Goal: Obtain resource: Download file/media

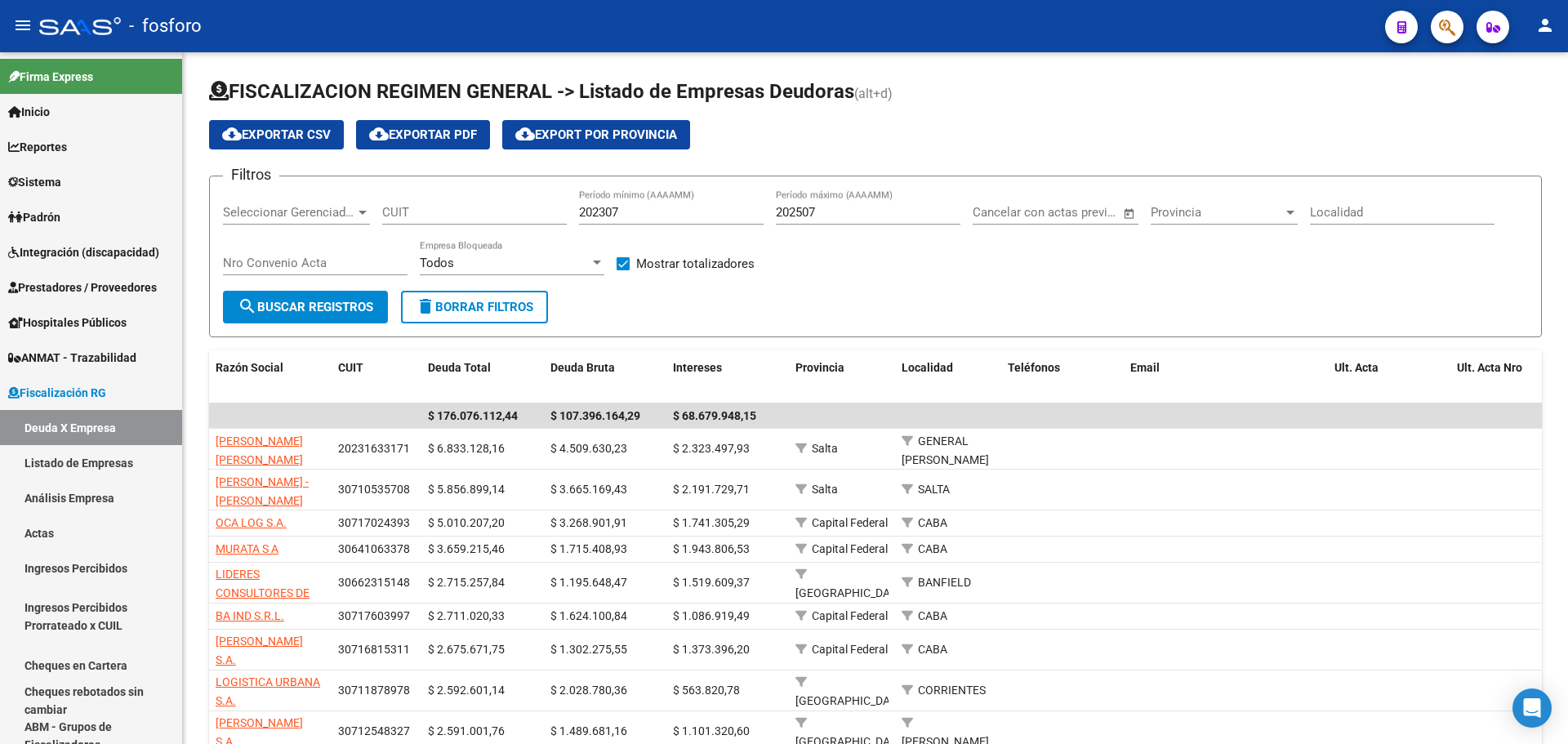
click at [1436, 30] on button "button" at bounding box center [1447, 27] width 32 height 32
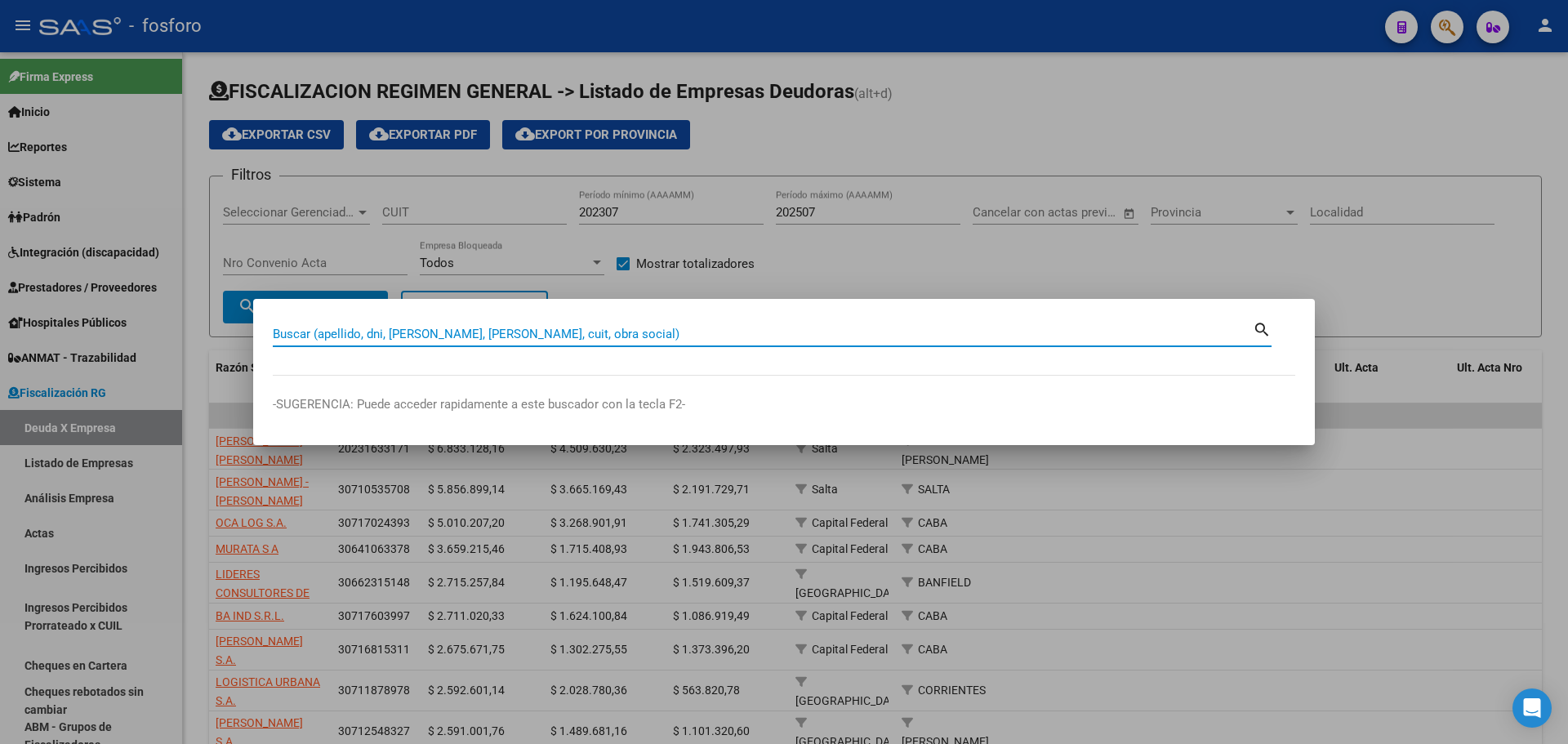
click at [551, 339] on input "Buscar (apellido, dni, [PERSON_NAME], [PERSON_NAME], cuit, obra social)" at bounding box center [763, 333] width 980 height 14
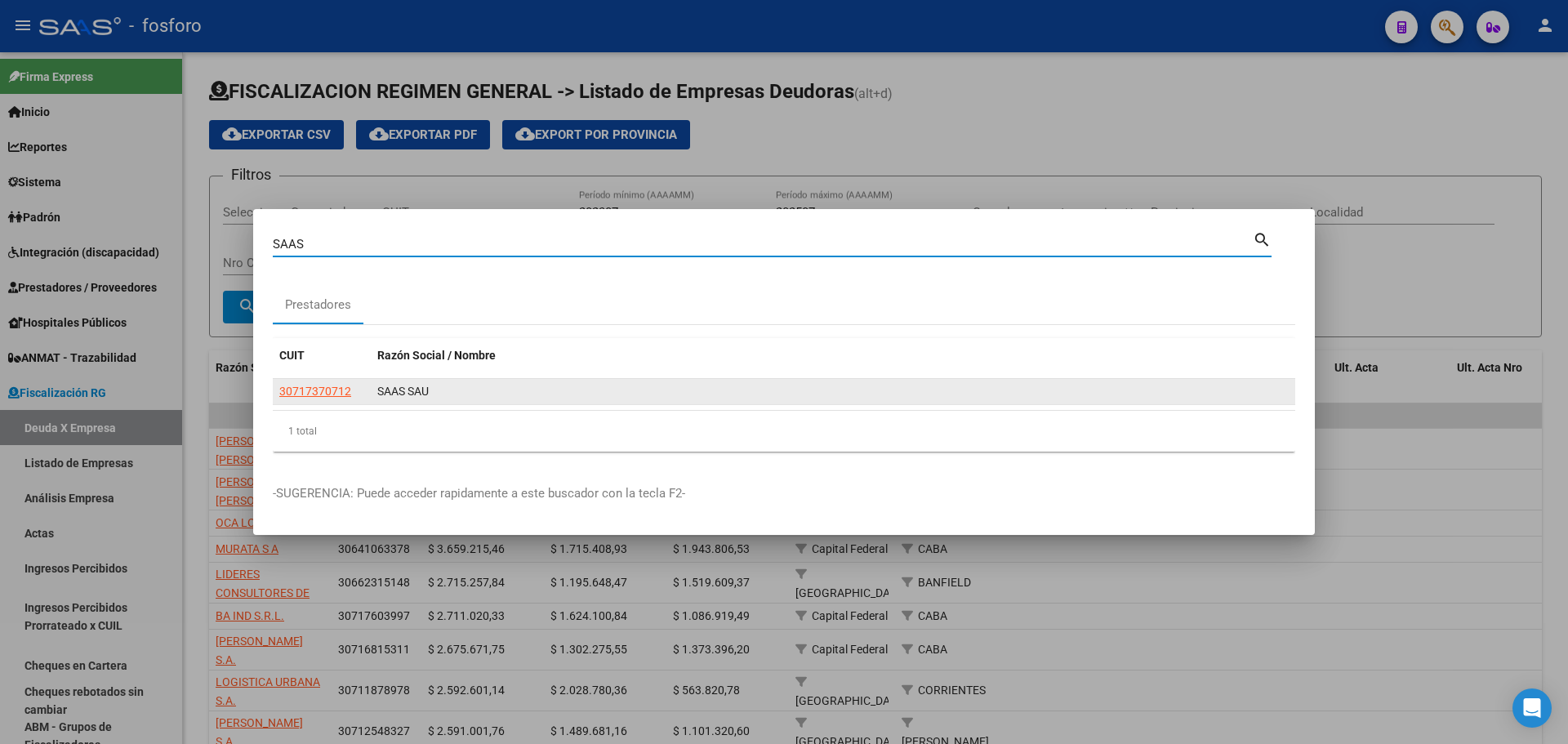
click at [284, 398] on app-link-go-to "30717370712" at bounding box center [316, 392] width 72 height 19
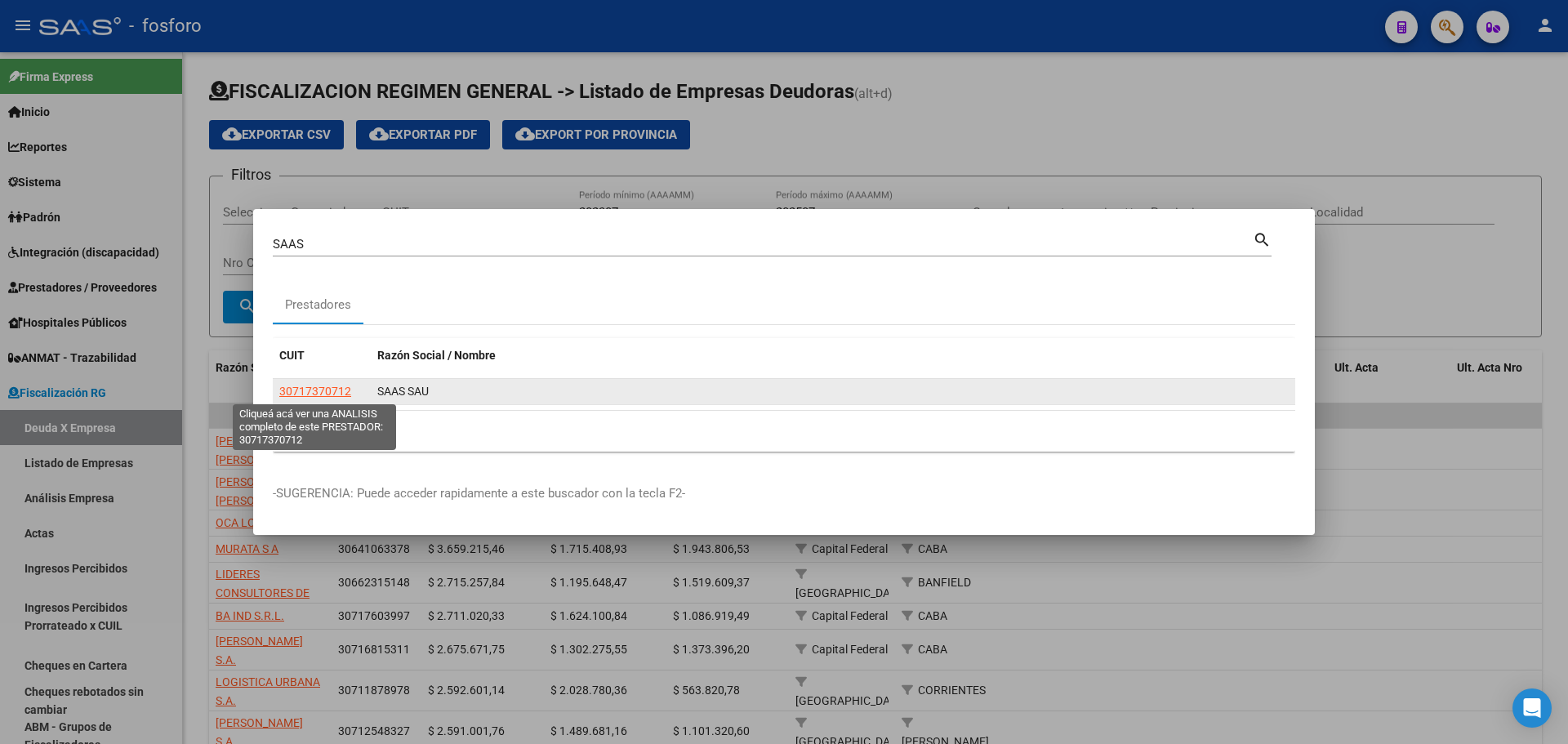
click at [297, 386] on span "30717370712" at bounding box center [316, 391] width 72 height 13
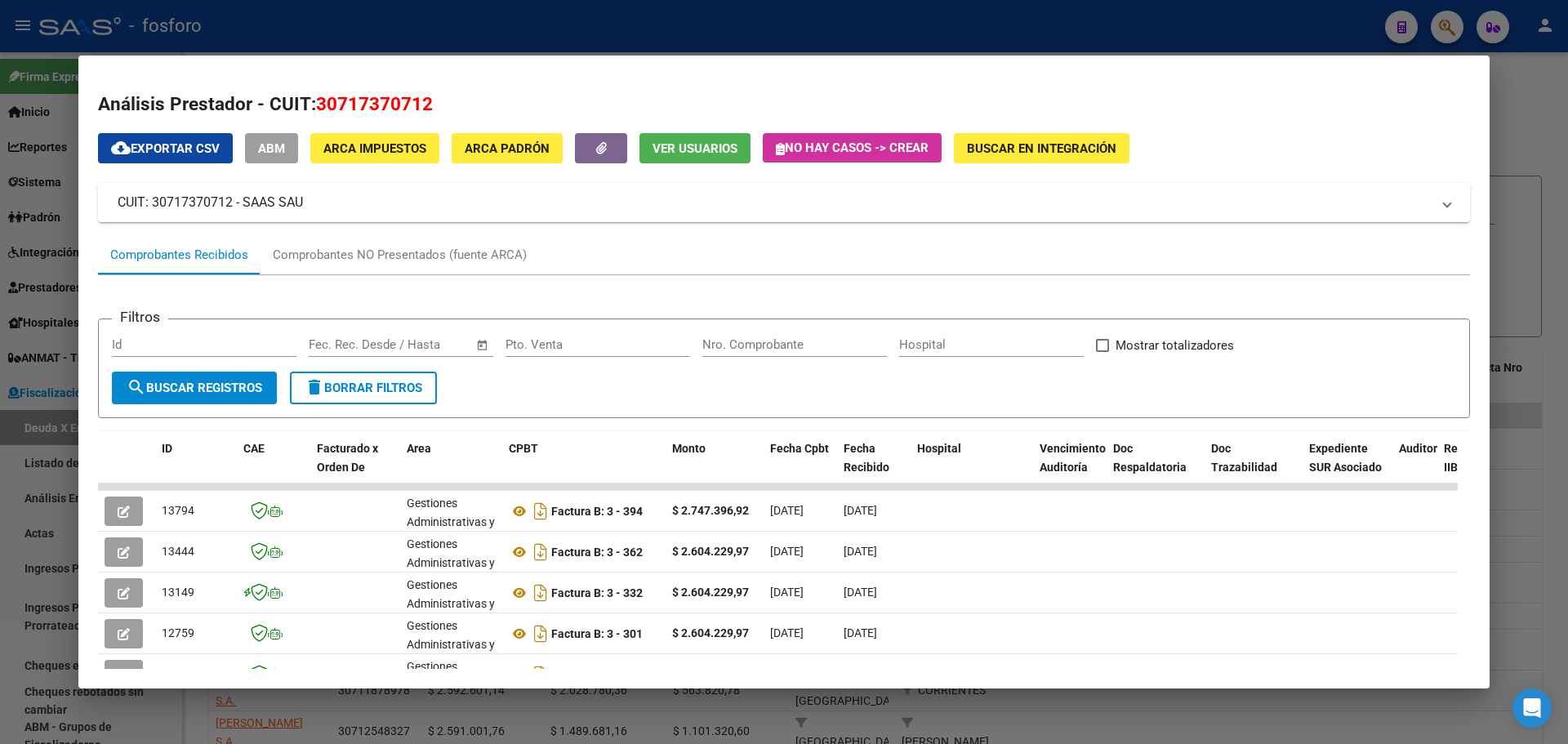
click at [1554, 170] on div at bounding box center [784, 372] width 1568 height 744
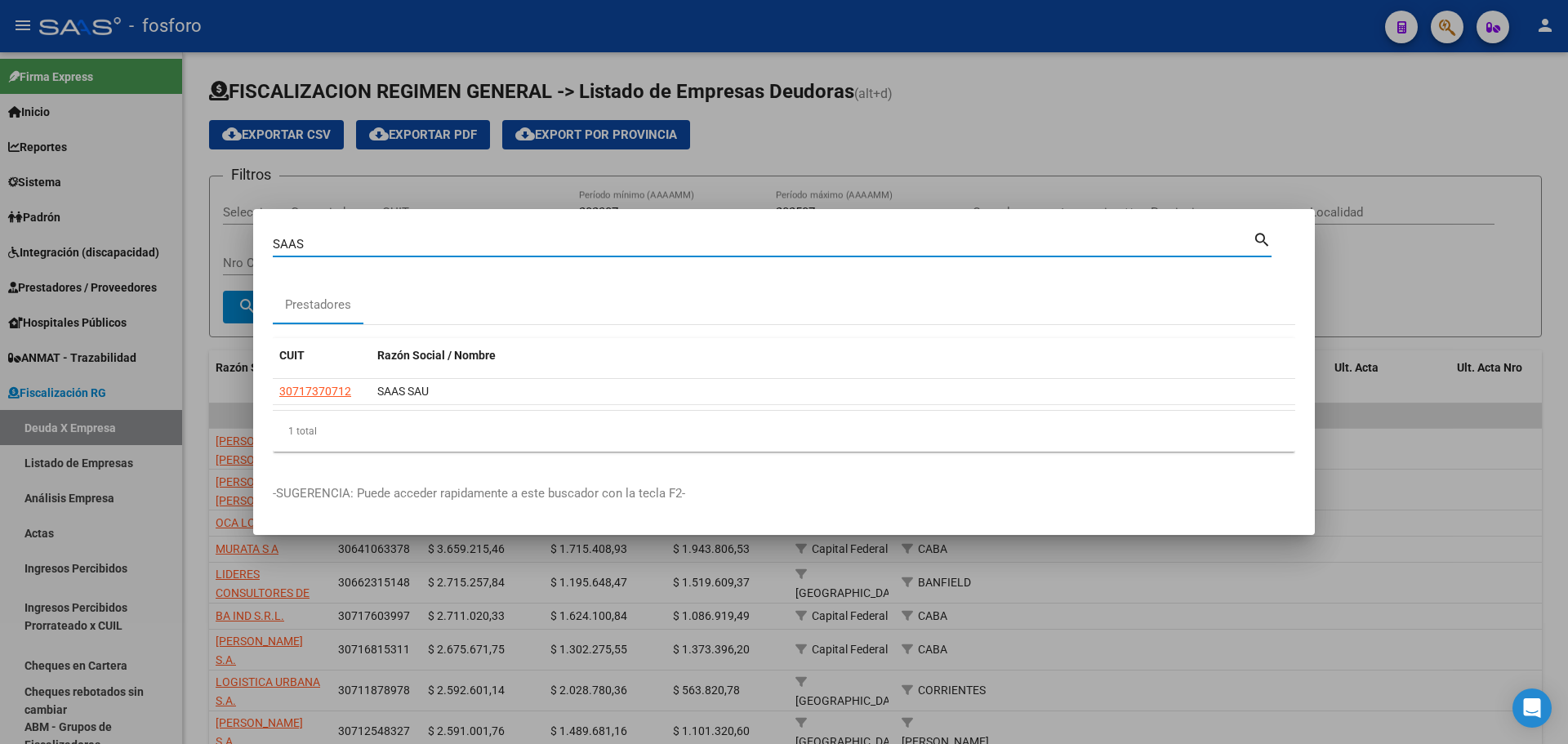
drag, startPoint x: 348, startPoint y: 241, endPoint x: 0, endPoint y: 165, distance: 356.2
click at [0, 210] on div "SAAS Buscar (apellido, dni, cuil, nro traspaso, cuit, obra social) search Prest…" at bounding box center [784, 372] width 1568 height 744
type input "SAN BER"
click at [383, 296] on div "Prestadores" at bounding box center [400, 305] width 67 height 19
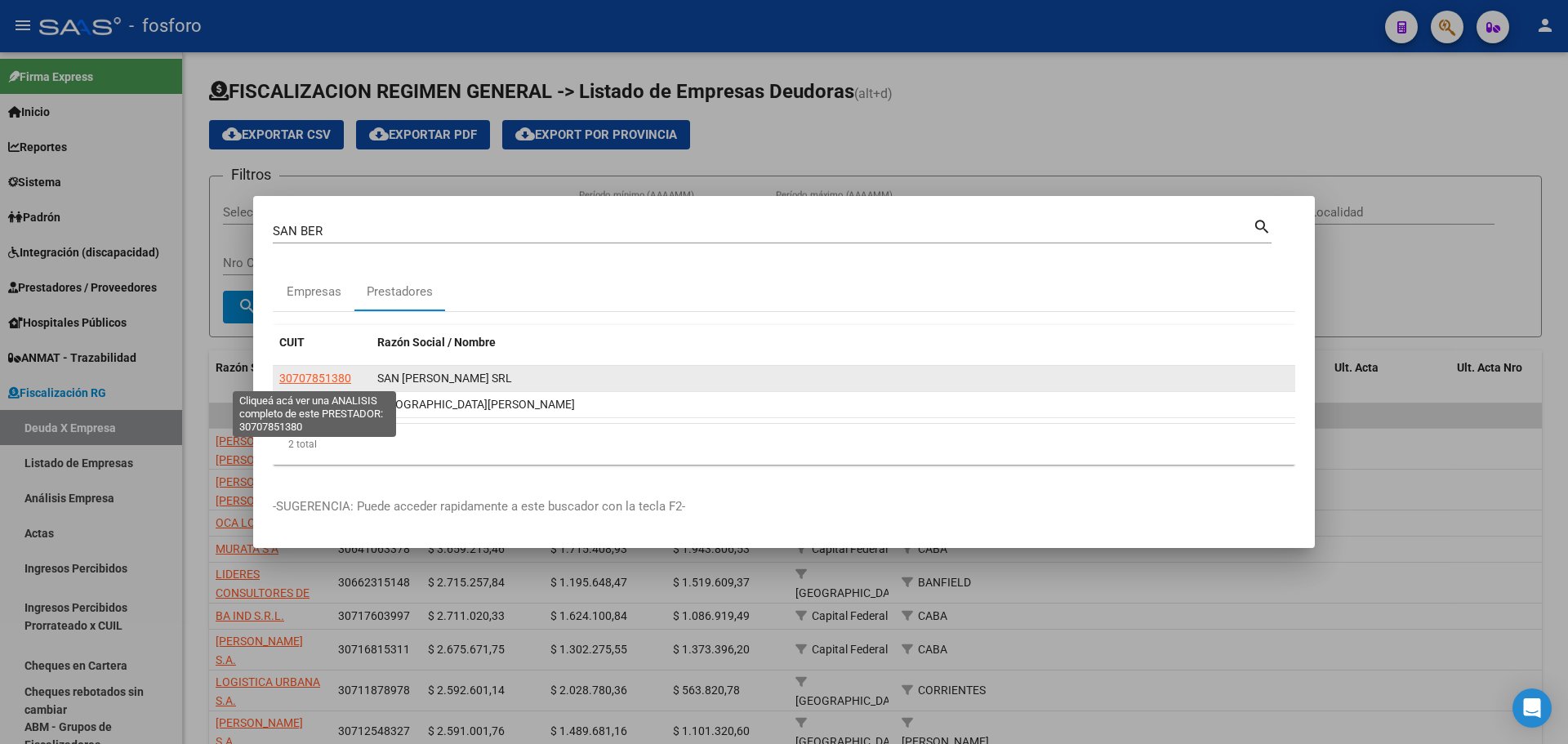
click at [316, 376] on span "30707851380" at bounding box center [316, 379] width 72 height 13
type textarea "30707851380"
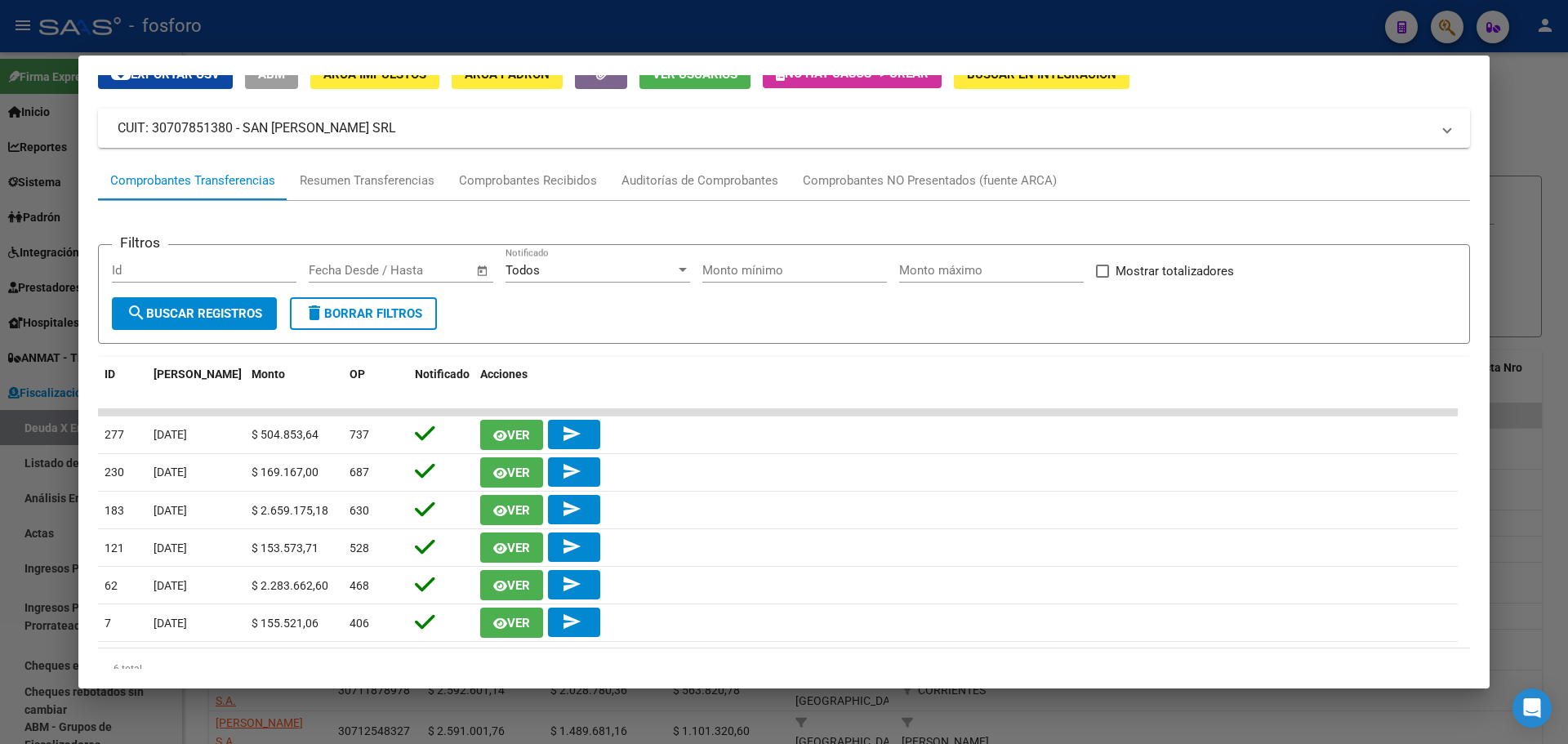
scroll to position [114, 0]
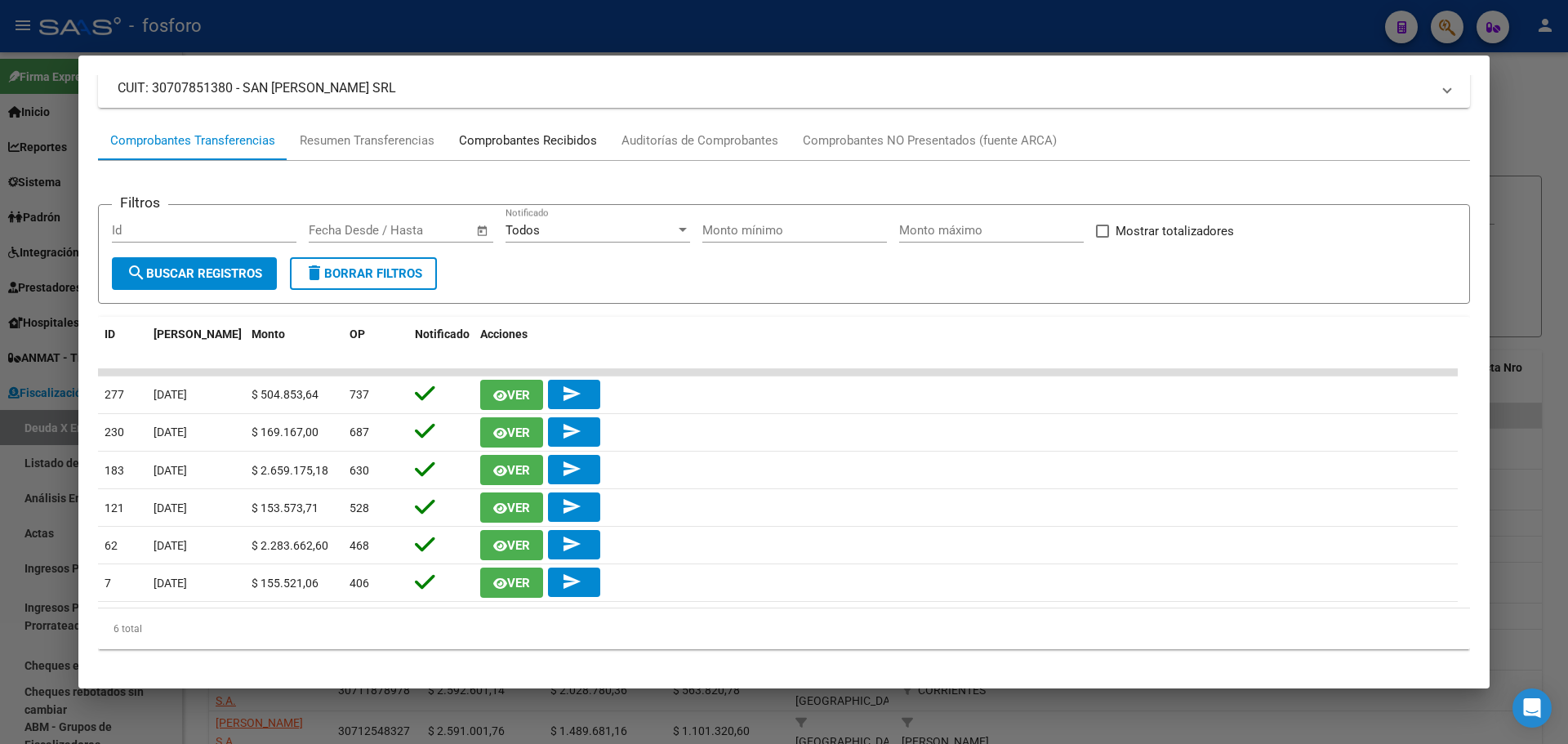
click at [542, 140] on div "Comprobantes Recibidos" at bounding box center [527, 141] width 138 height 19
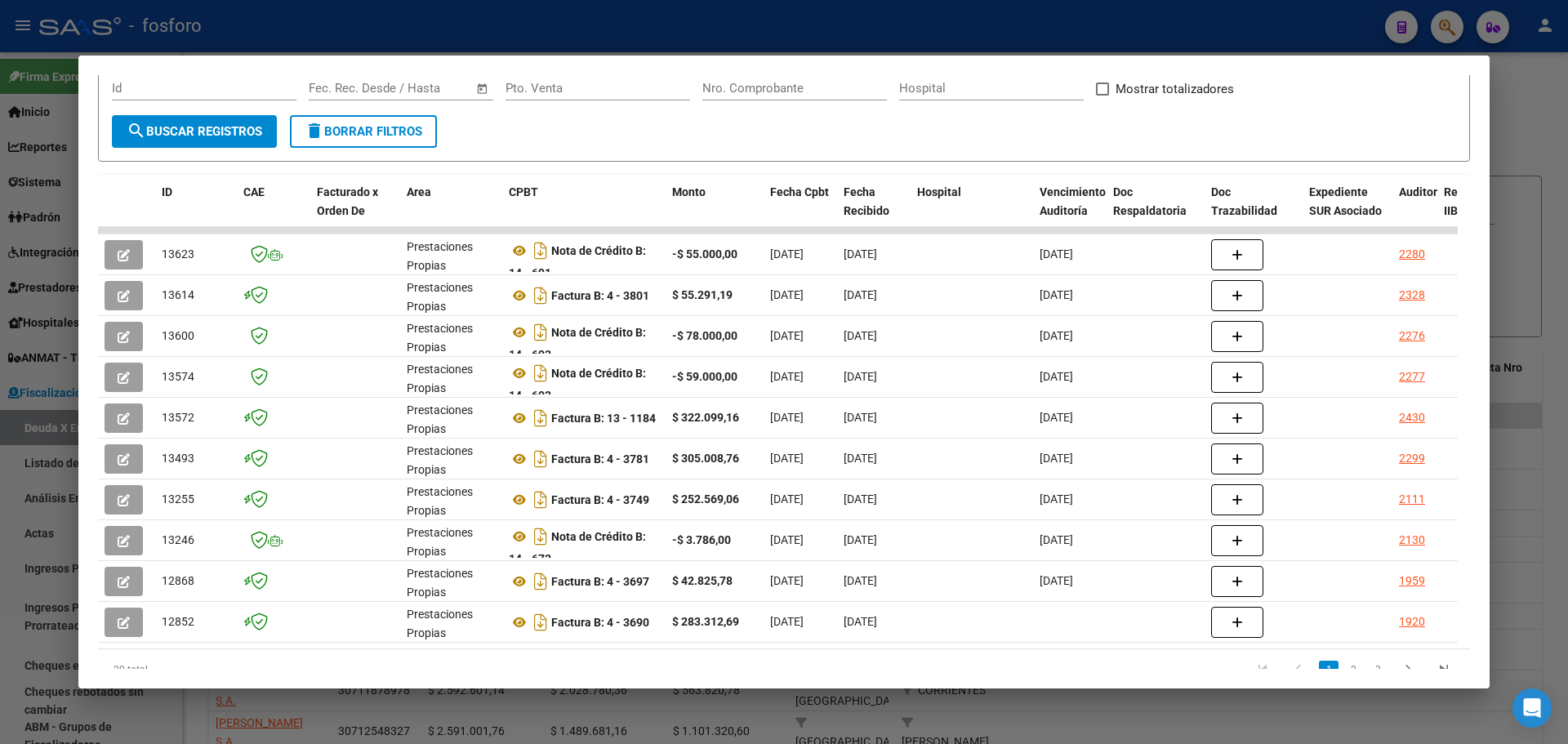
scroll to position [321, 0]
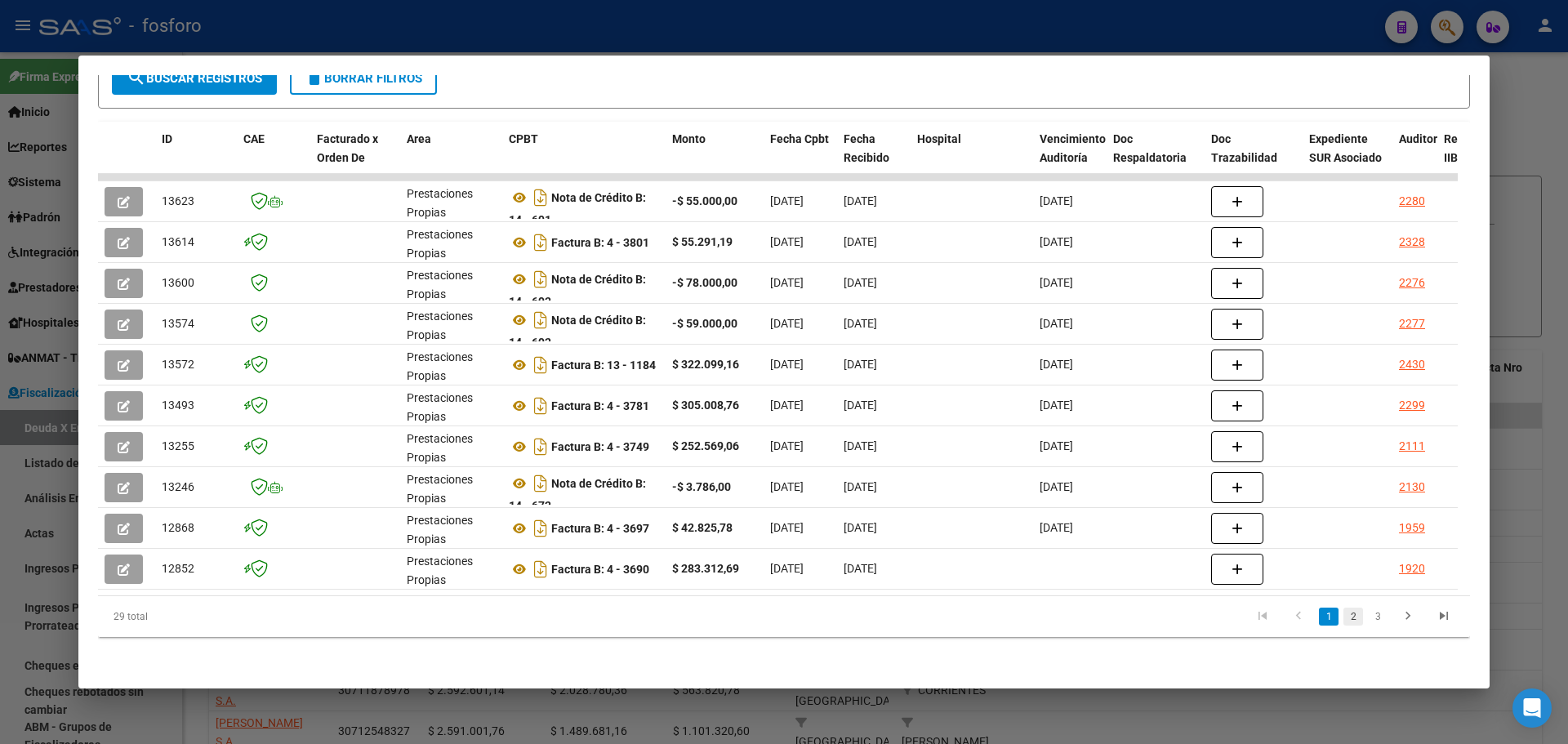
click at [1344, 620] on link "2" at bounding box center [1353, 617] width 20 height 18
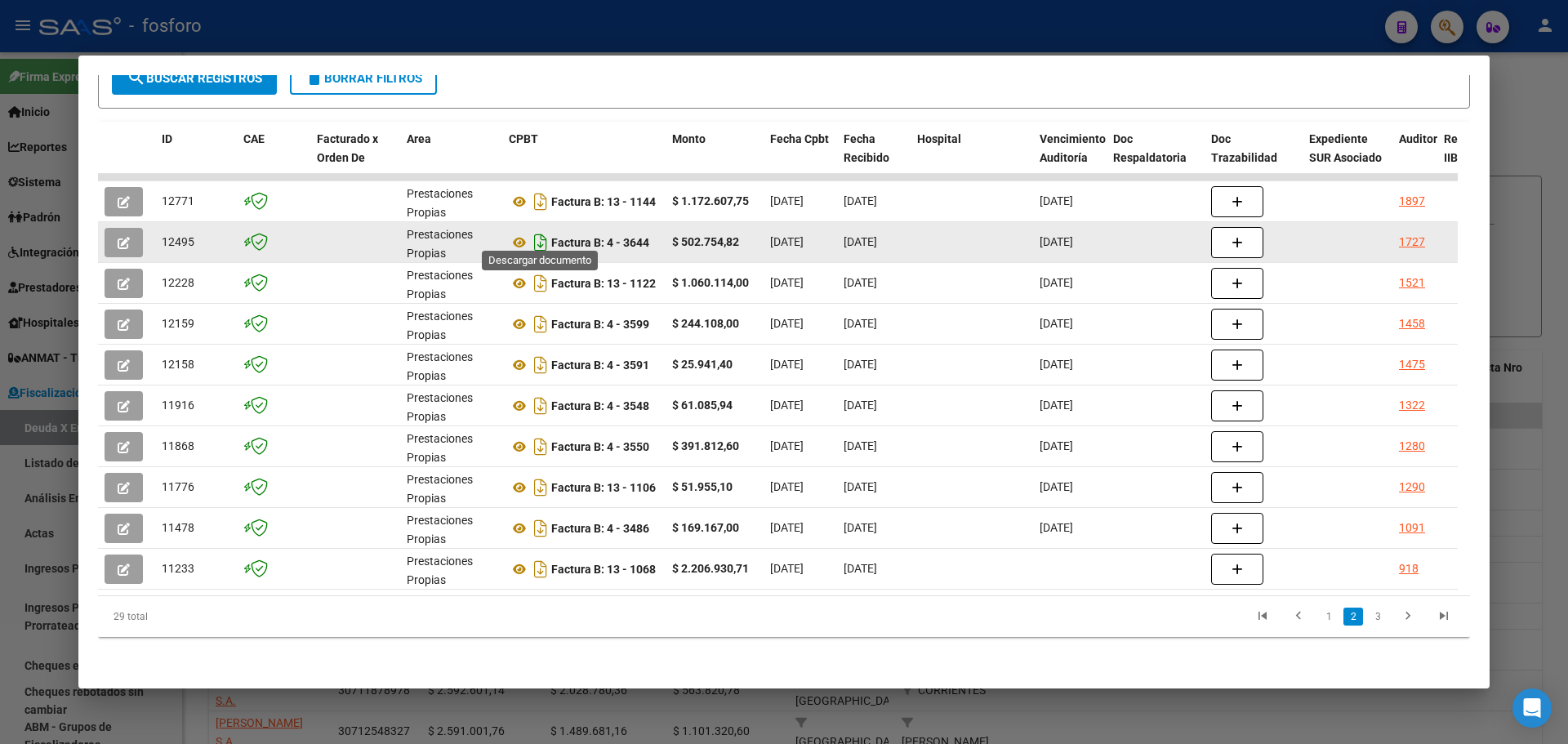
click at [540, 233] on icon "Descargar documento" at bounding box center [540, 242] width 21 height 26
click at [1319, 624] on link "1" at bounding box center [1328, 617] width 20 height 18
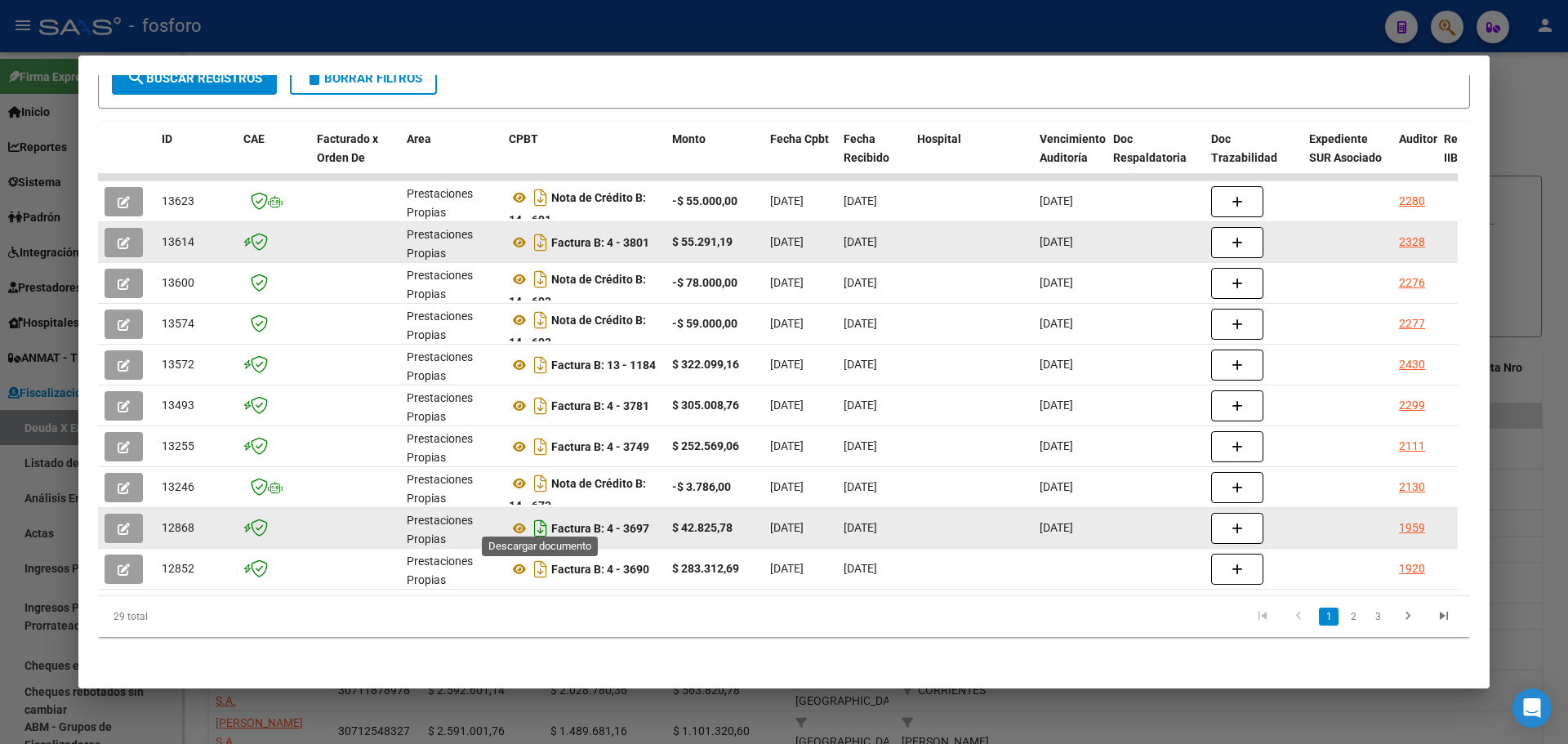
click at [545, 519] on icon "Descargar documento" at bounding box center [540, 528] width 21 height 26
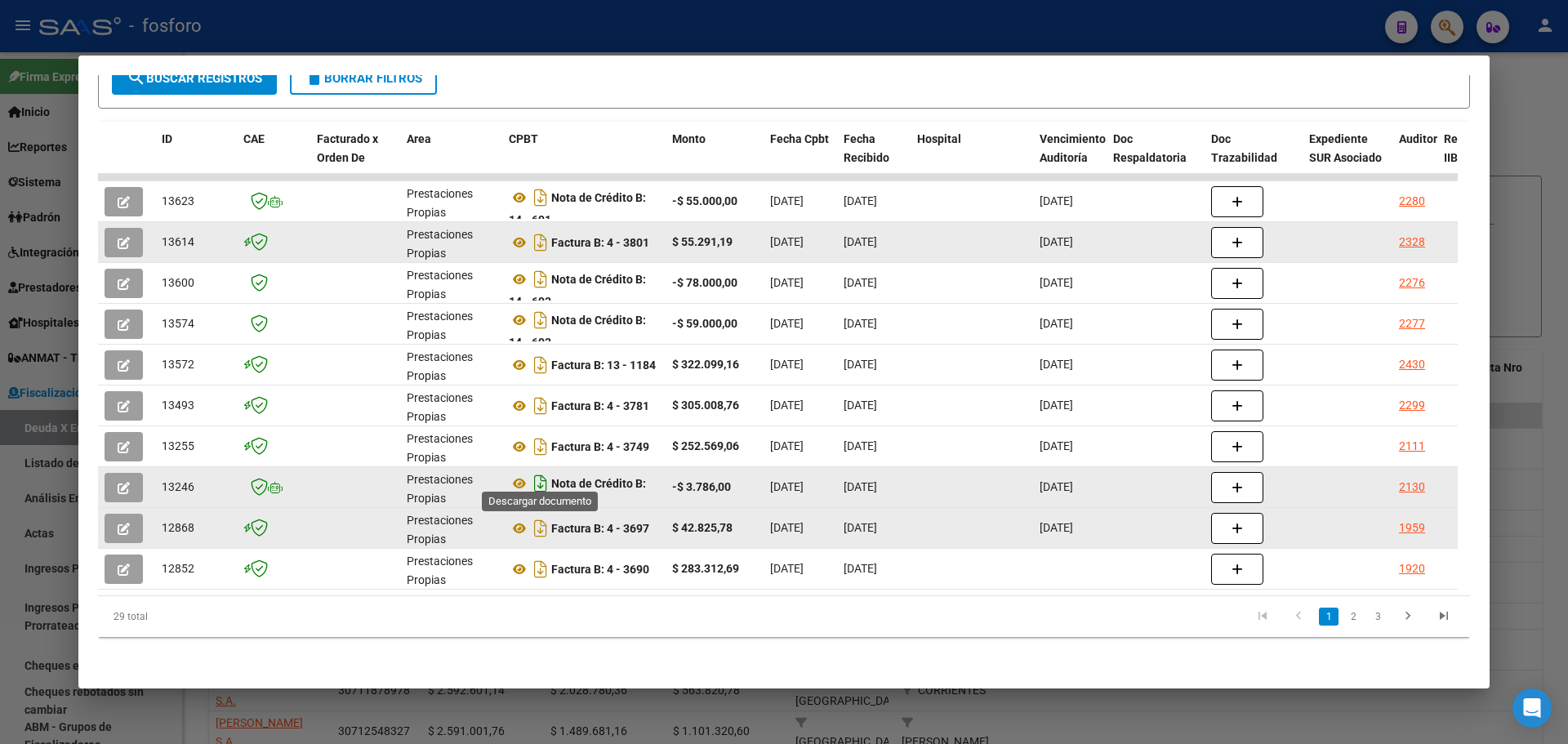
click at [545, 473] on icon "Descargar documento" at bounding box center [540, 482] width 21 height 26
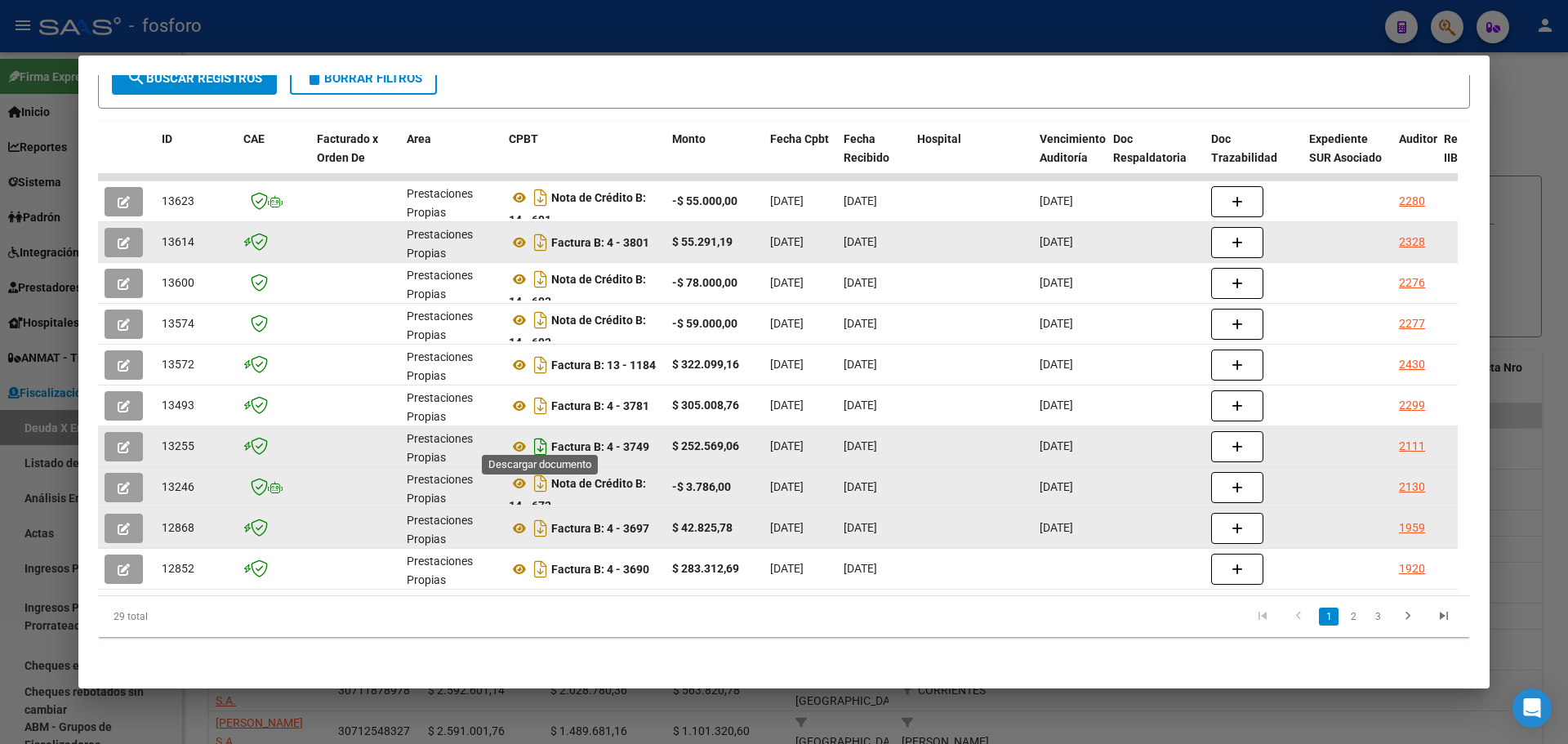
click at [538, 434] on icon "Descargar documento" at bounding box center [540, 446] width 21 height 26
click at [1346, 620] on link "2" at bounding box center [1353, 617] width 20 height 18
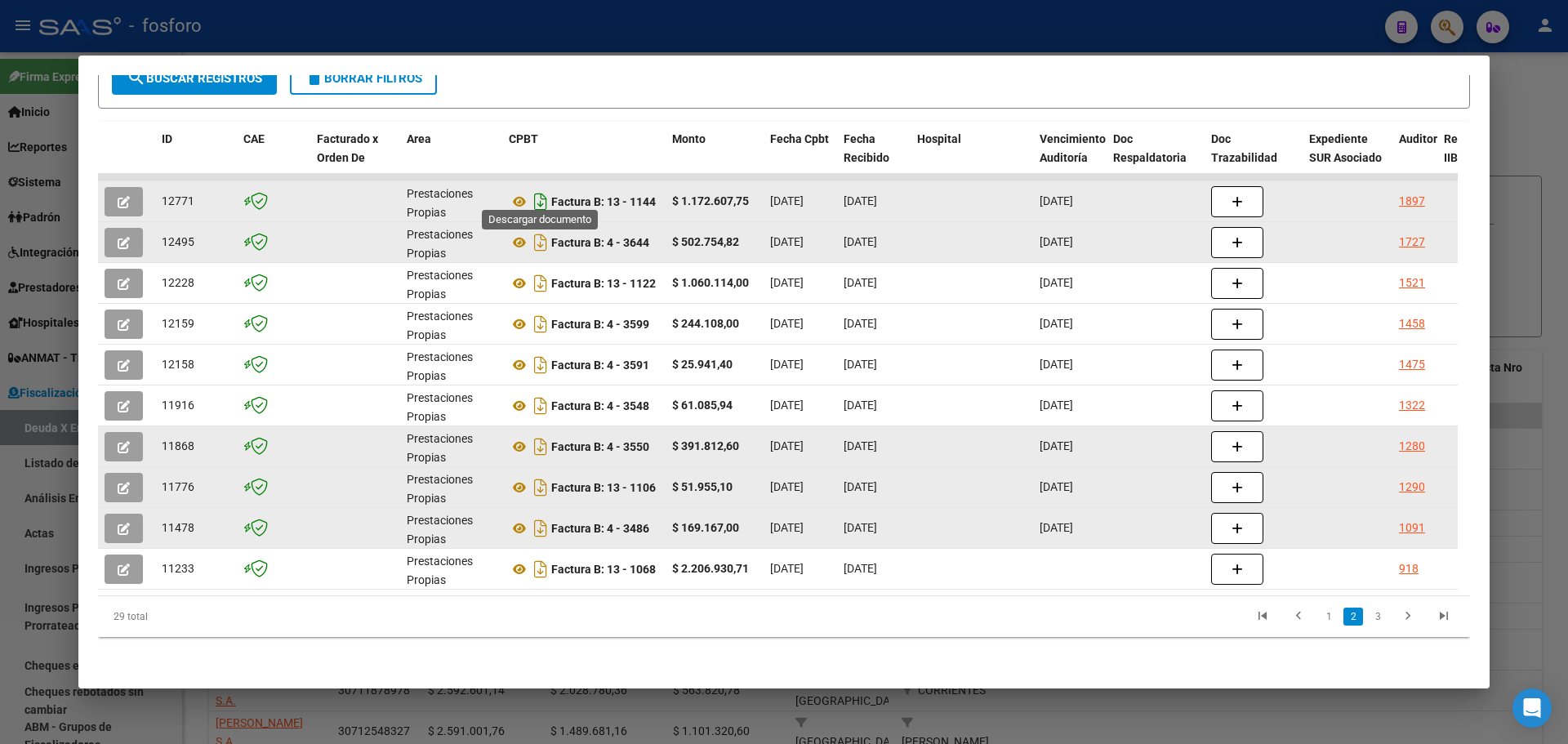
click at [539, 192] on icon "Descargar documento" at bounding box center [540, 201] width 21 height 26
click at [1321, 624] on link "1" at bounding box center [1328, 617] width 20 height 18
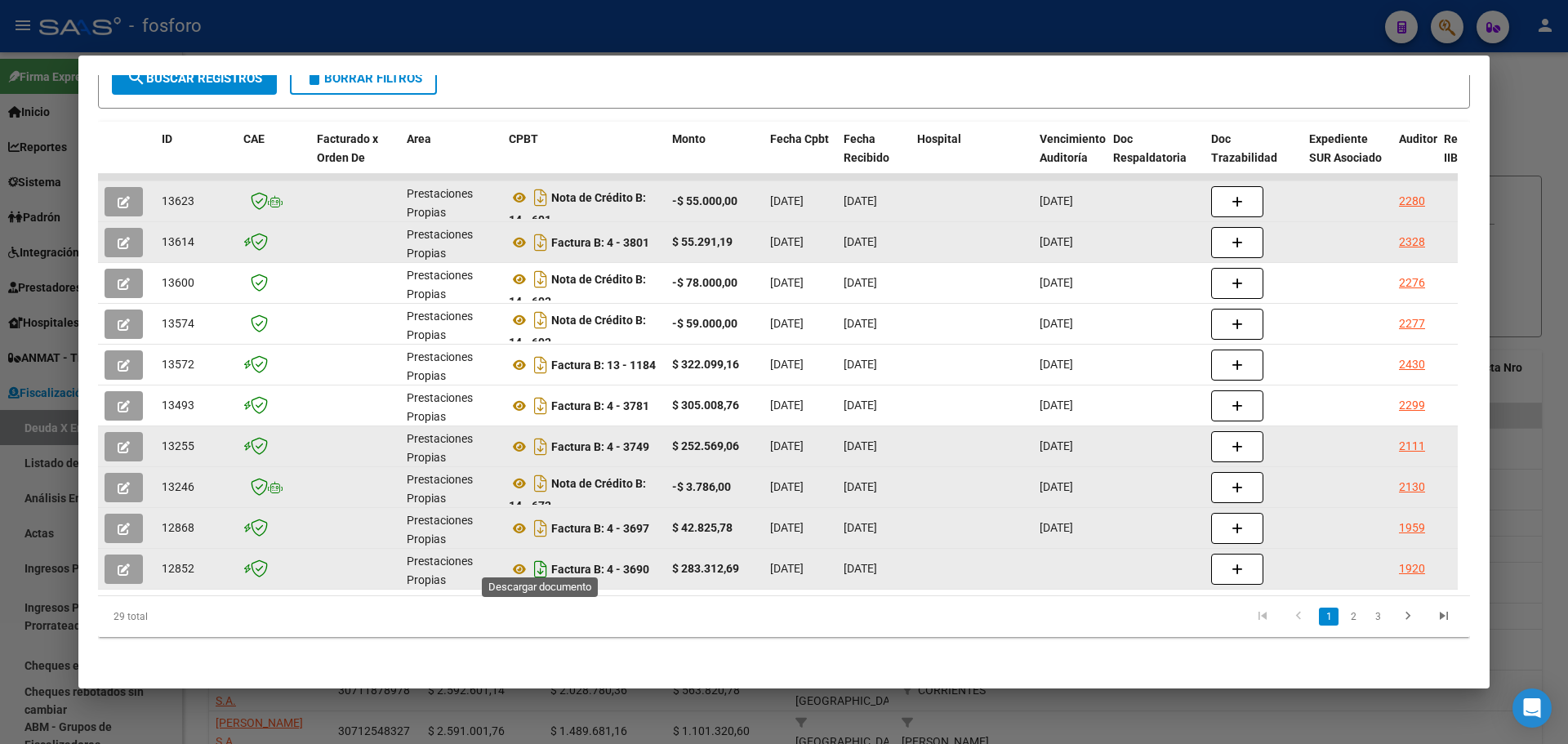
click at [539, 562] on icon "Descargar documento" at bounding box center [540, 569] width 21 height 26
click at [539, 436] on icon "Descargar documento" at bounding box center [540, 446] width 21 height 26
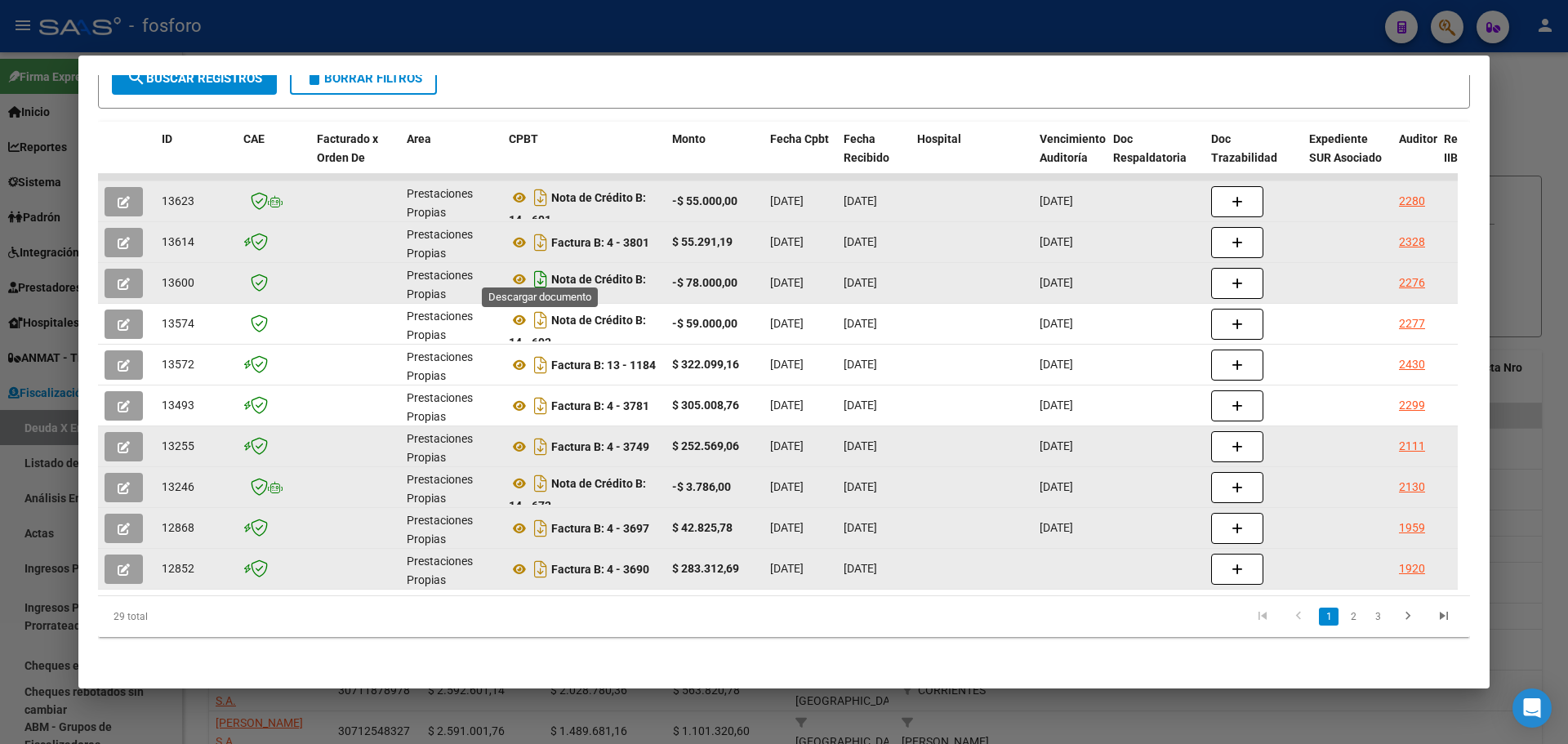
click at [537, 268] on icon "Descargar documento" at bounding box center [540, 279] width 21 height 26
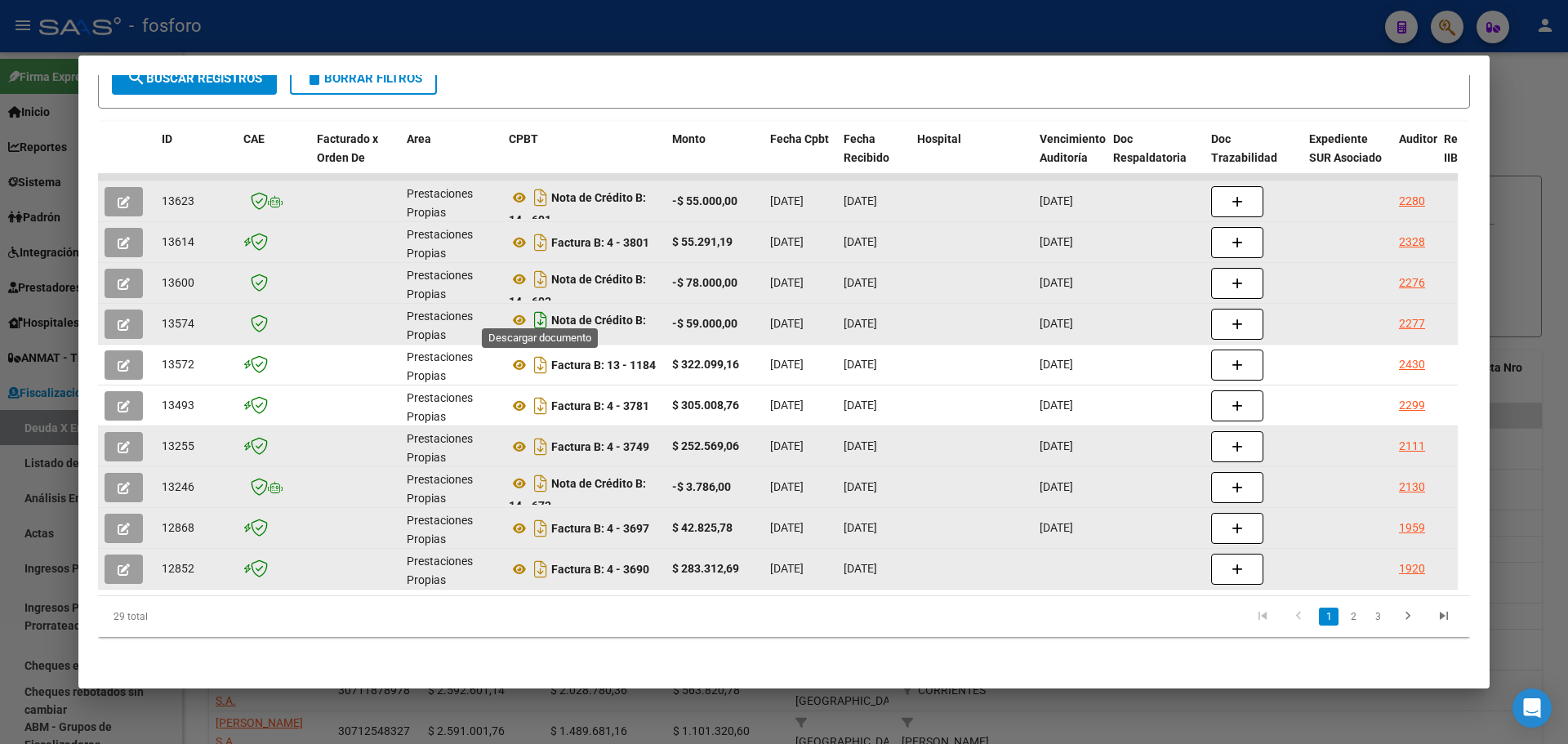
click at [545, 307] on icon "Descargar documento" at bounding box center [540, 320] width 21 height 26
click at [536, 187] on icon "Descargar documento" at bounding box center [540, 197] width 21 height 26
click at [1524, 139] on div at bounding box center [784, 372] width 1568 height 744
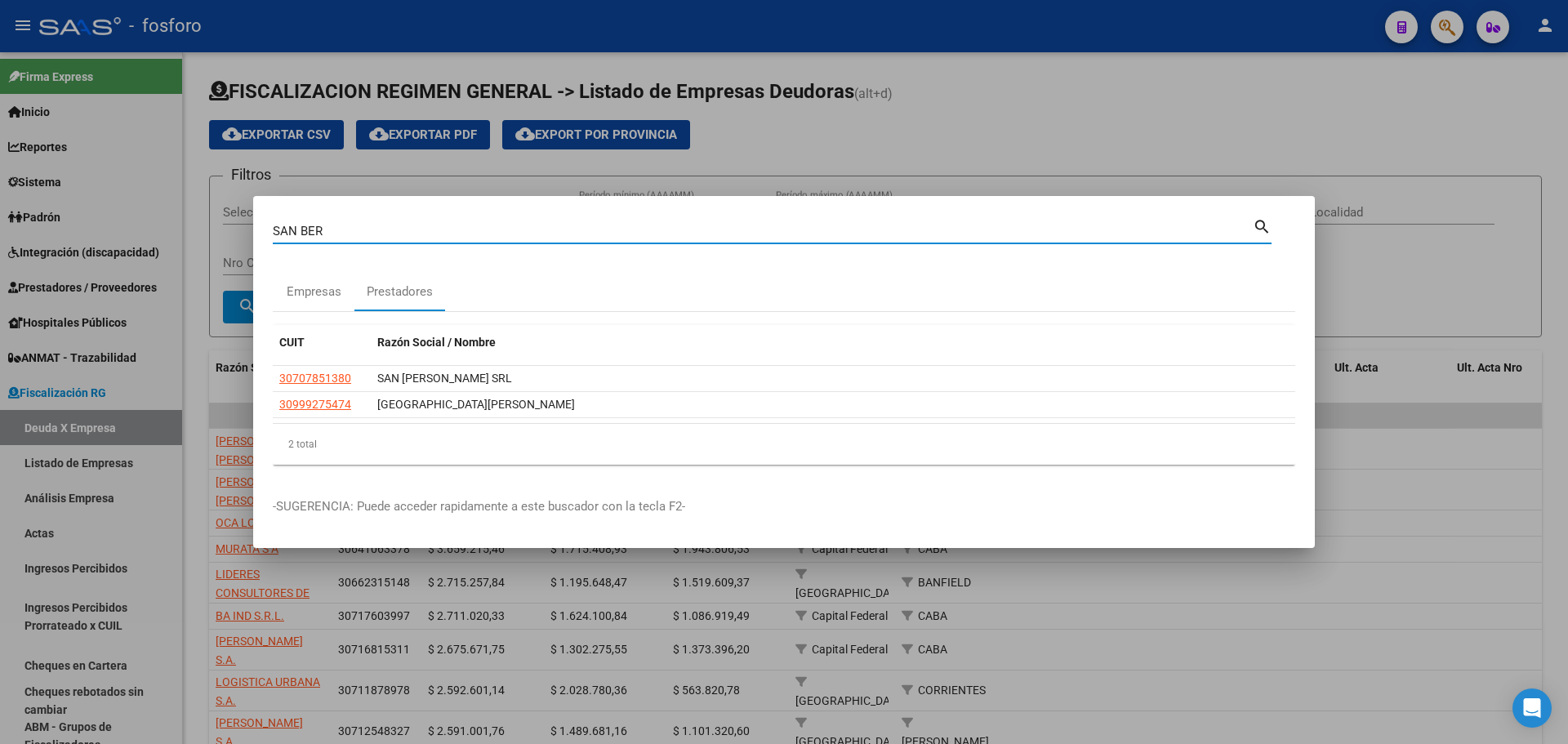
drag, startPoint x: 414, startPoint y: 228, endPoint x: 173, endPoint y: 228, distance: 241.0
click at [173, 228] on div "SAN BER Buscar (apellido, dni, cuil, nro traspaso, cuit, obra social) search Em…" at bounding box center [784, 372] width 1568 height 744
type input "PARQUE"
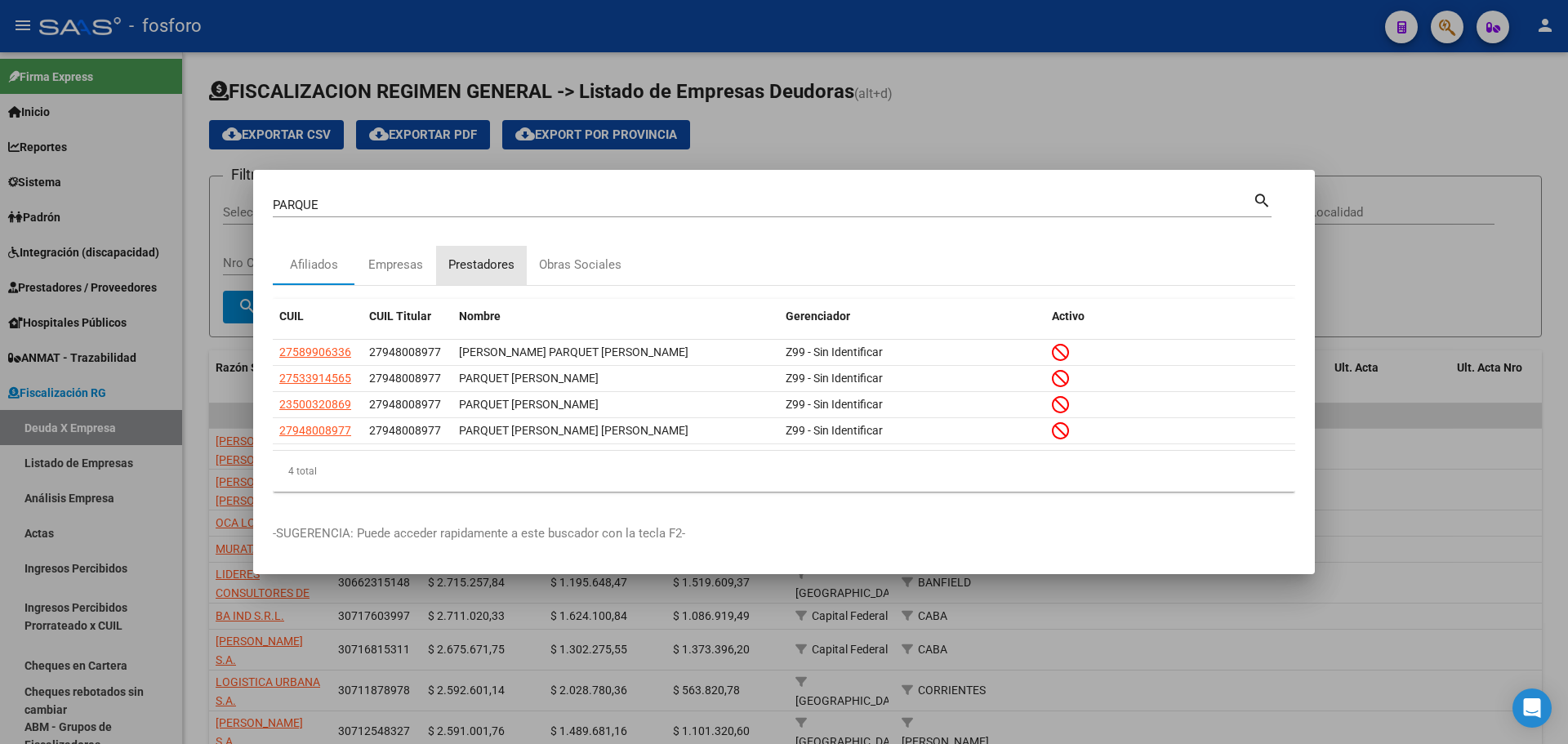
click at [494, 274] on div "Prestadores" at bounding box center [480, 264] width 90 height 39
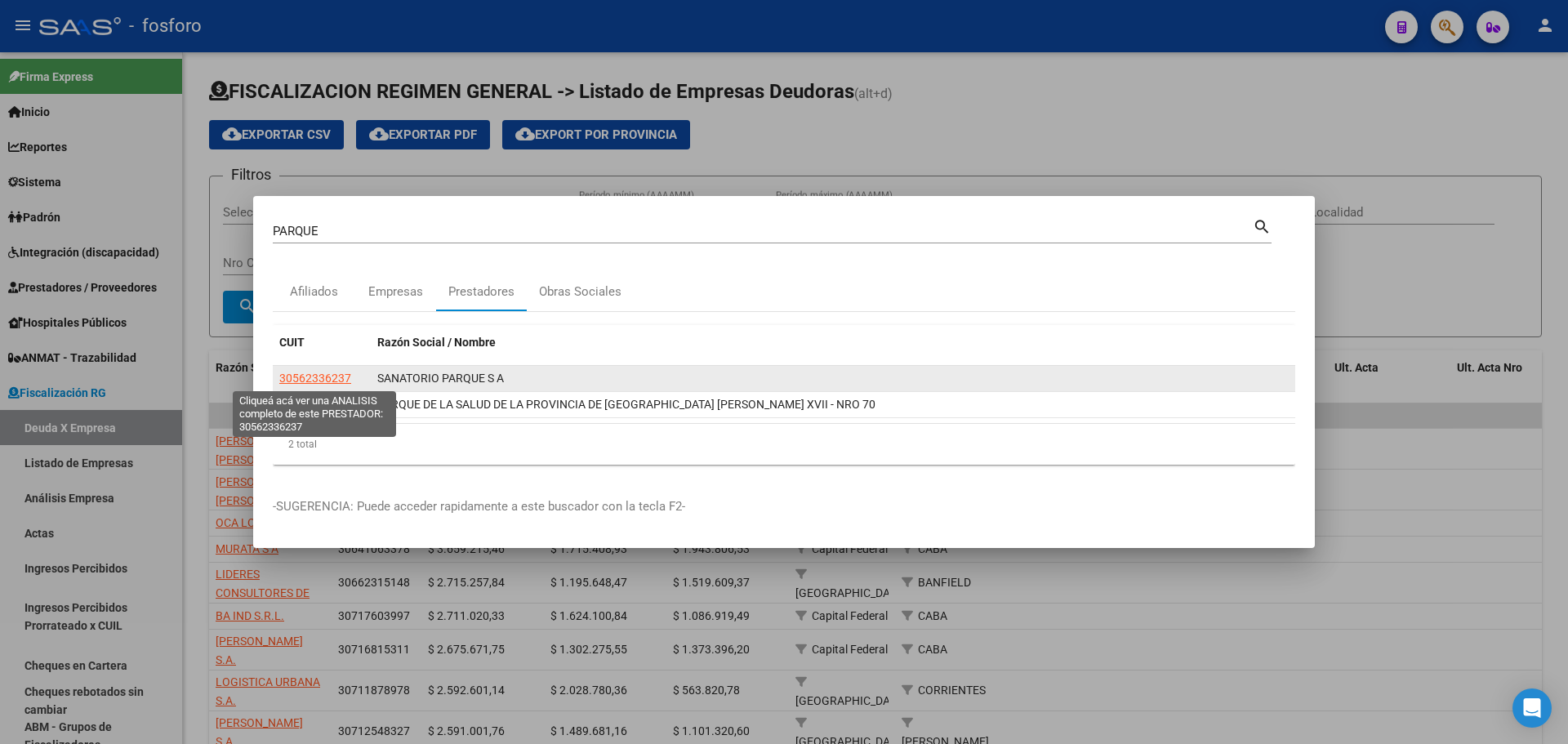
click at [326, 382] on span "30562336237" at bounding box center [316, 379] width 72 height 13
type textarea "30562336237"
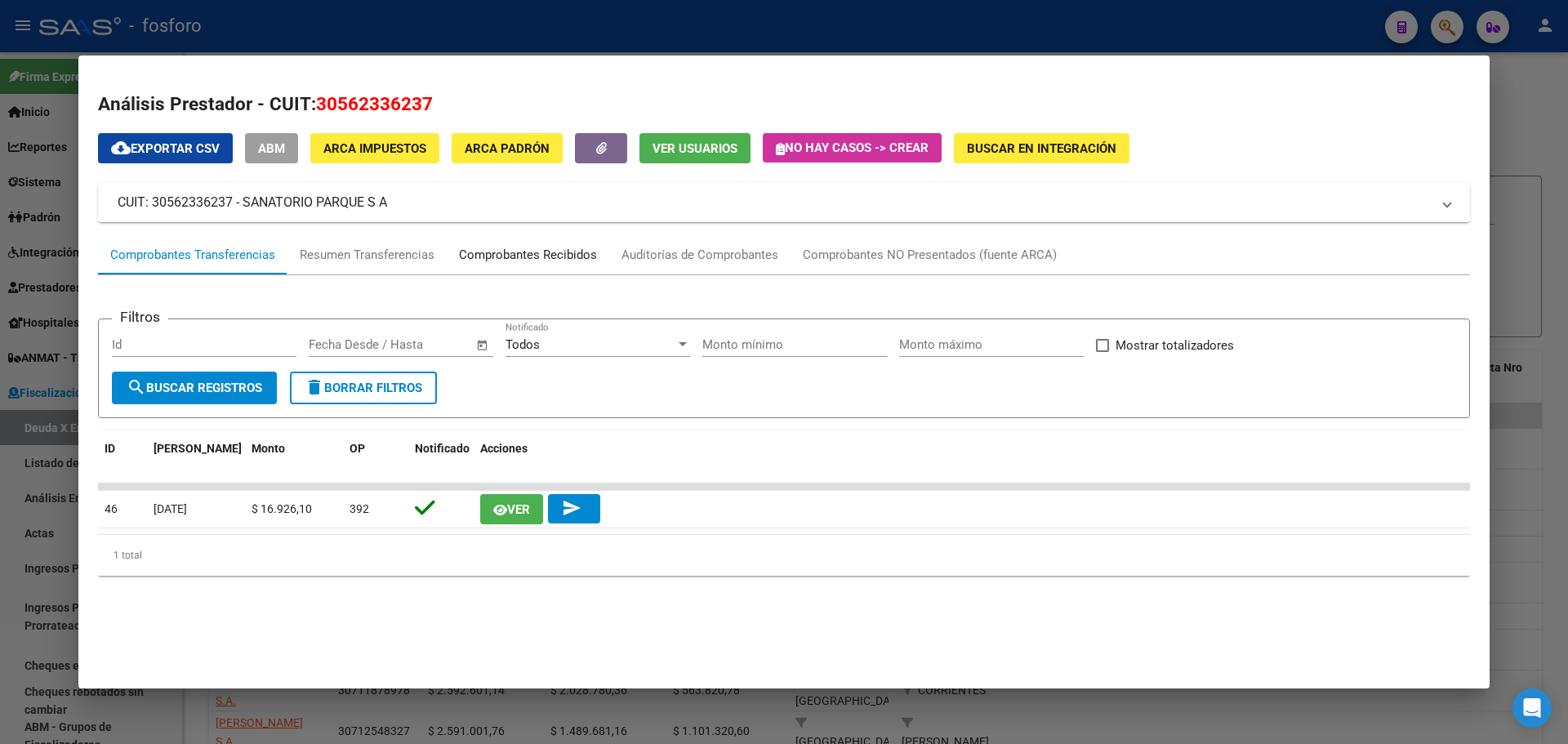
click at [476, 259] on div "Comprobantes Recibidos" at bounding box center [527, 255] width 138 height 19
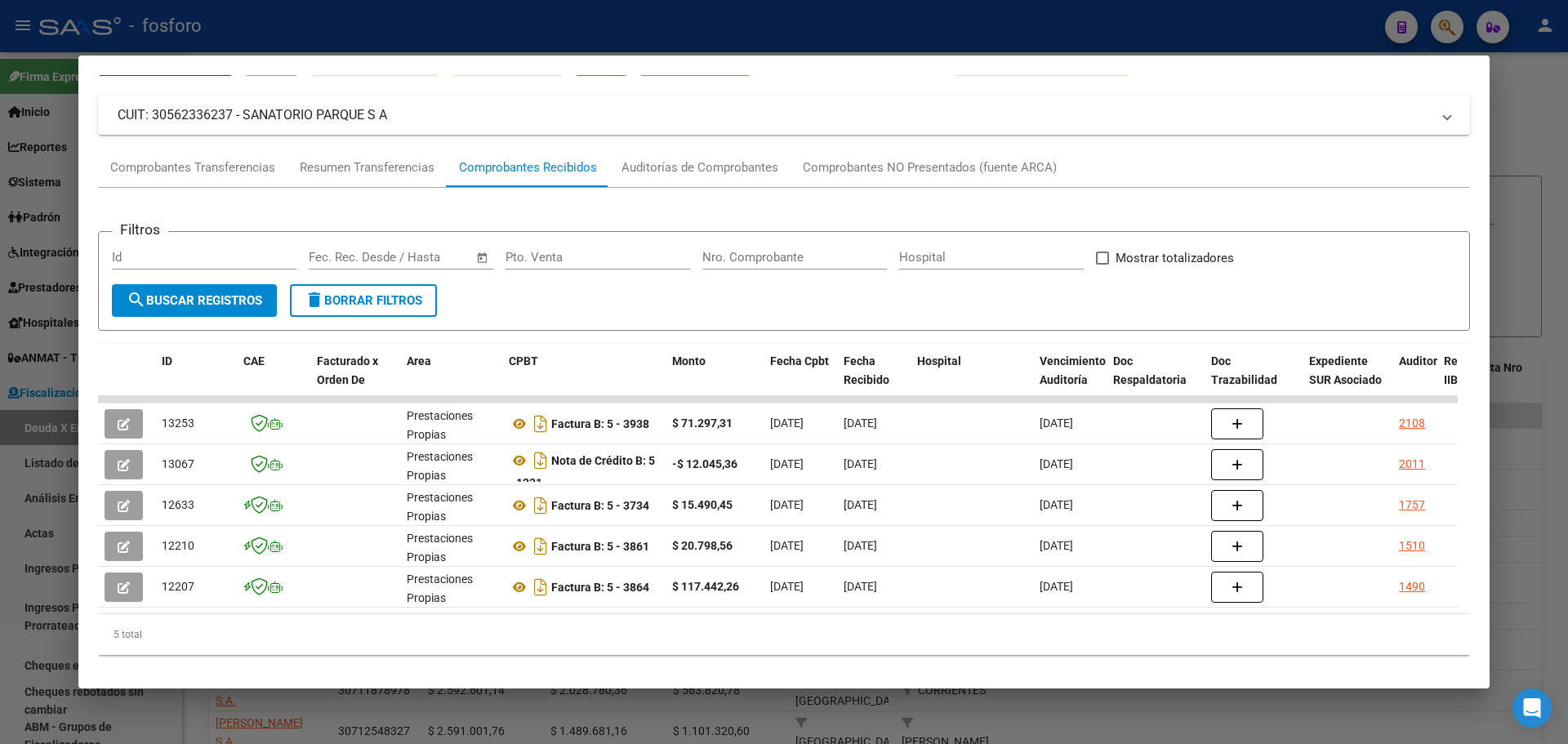
scroll to position [117, 0]
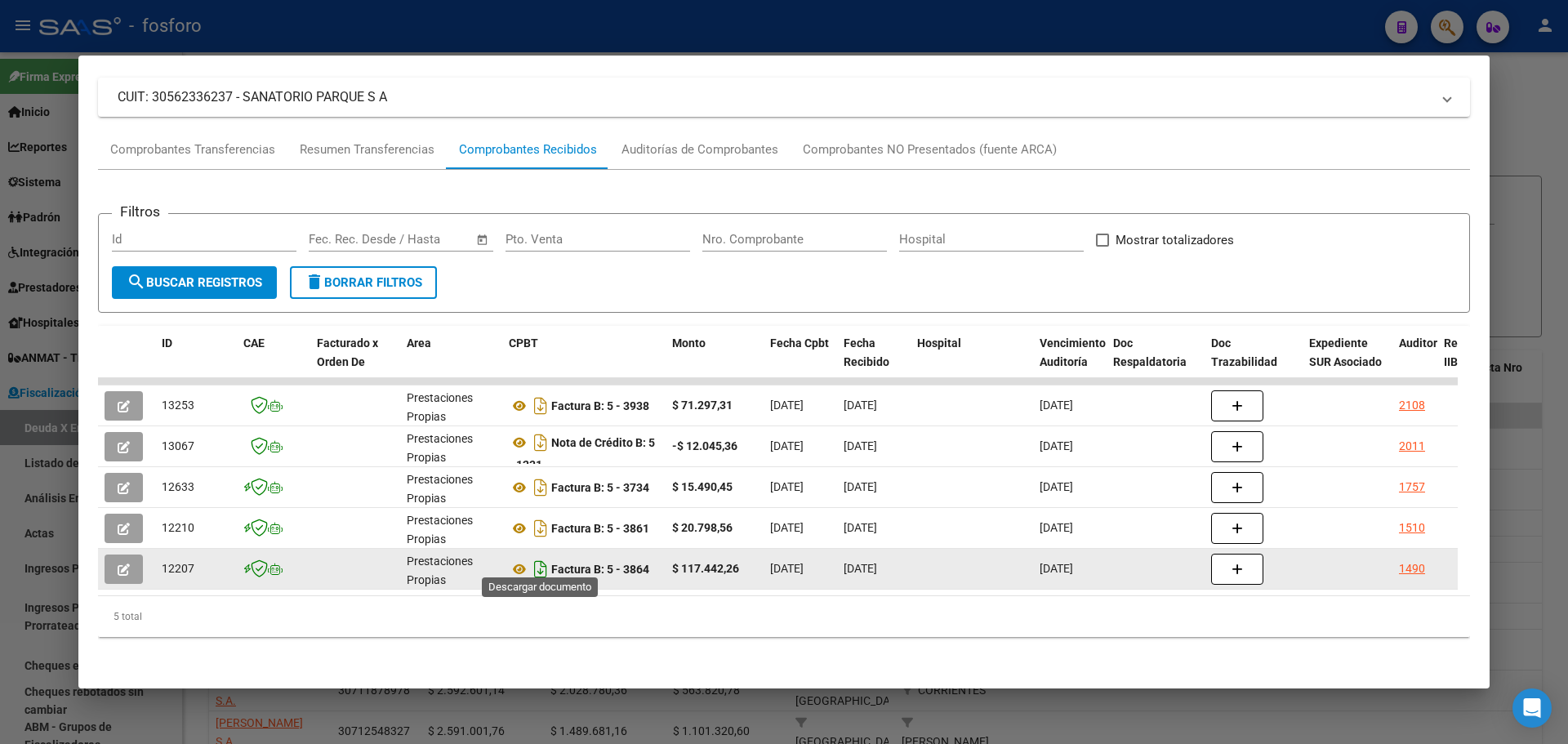
click at [537, 563] on icon "Descargar documento" at bounding box center [540, 569] width 21 height 26
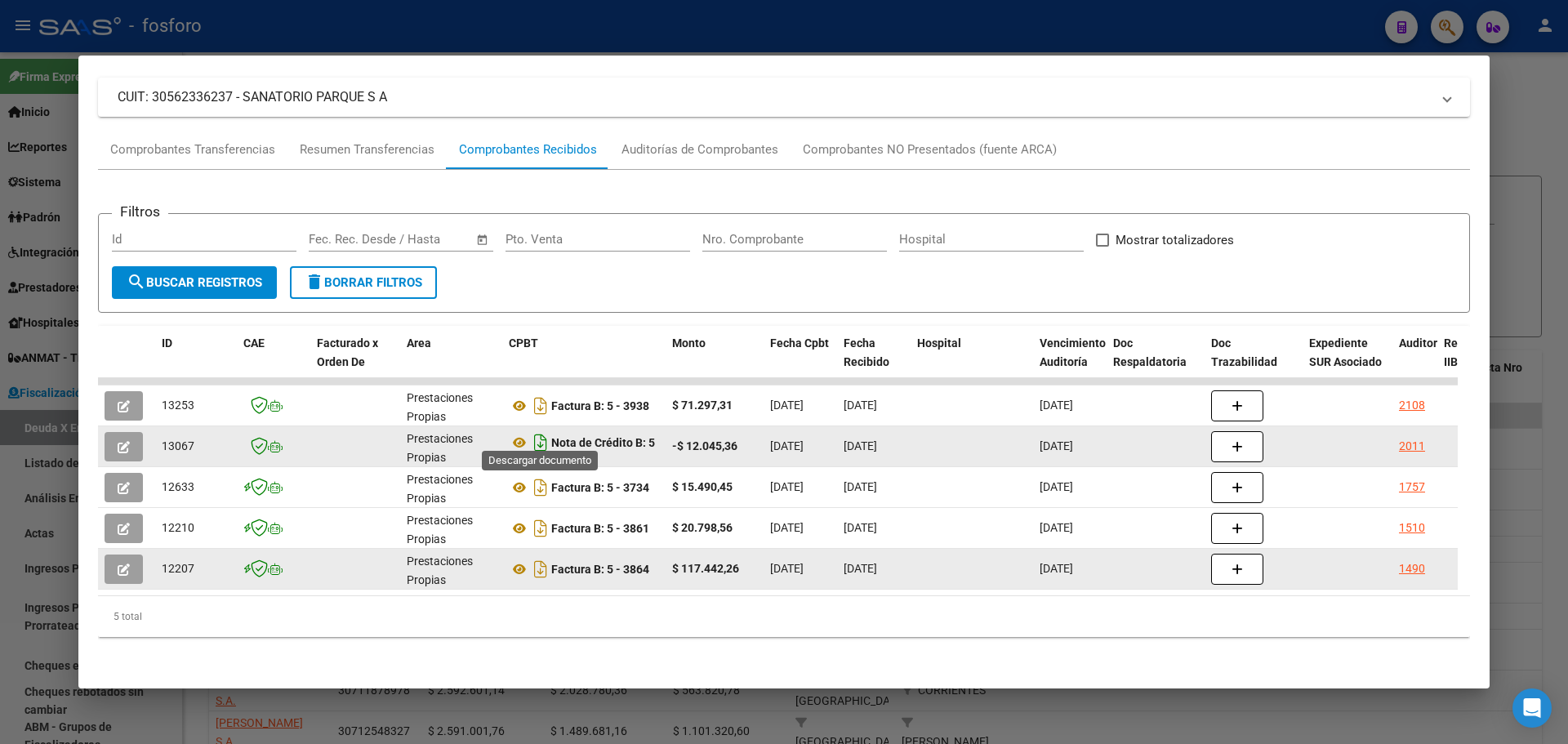
click at [549, 431] on icon "Descargar documento" at bounding box center [540, 442] width 21 height 26
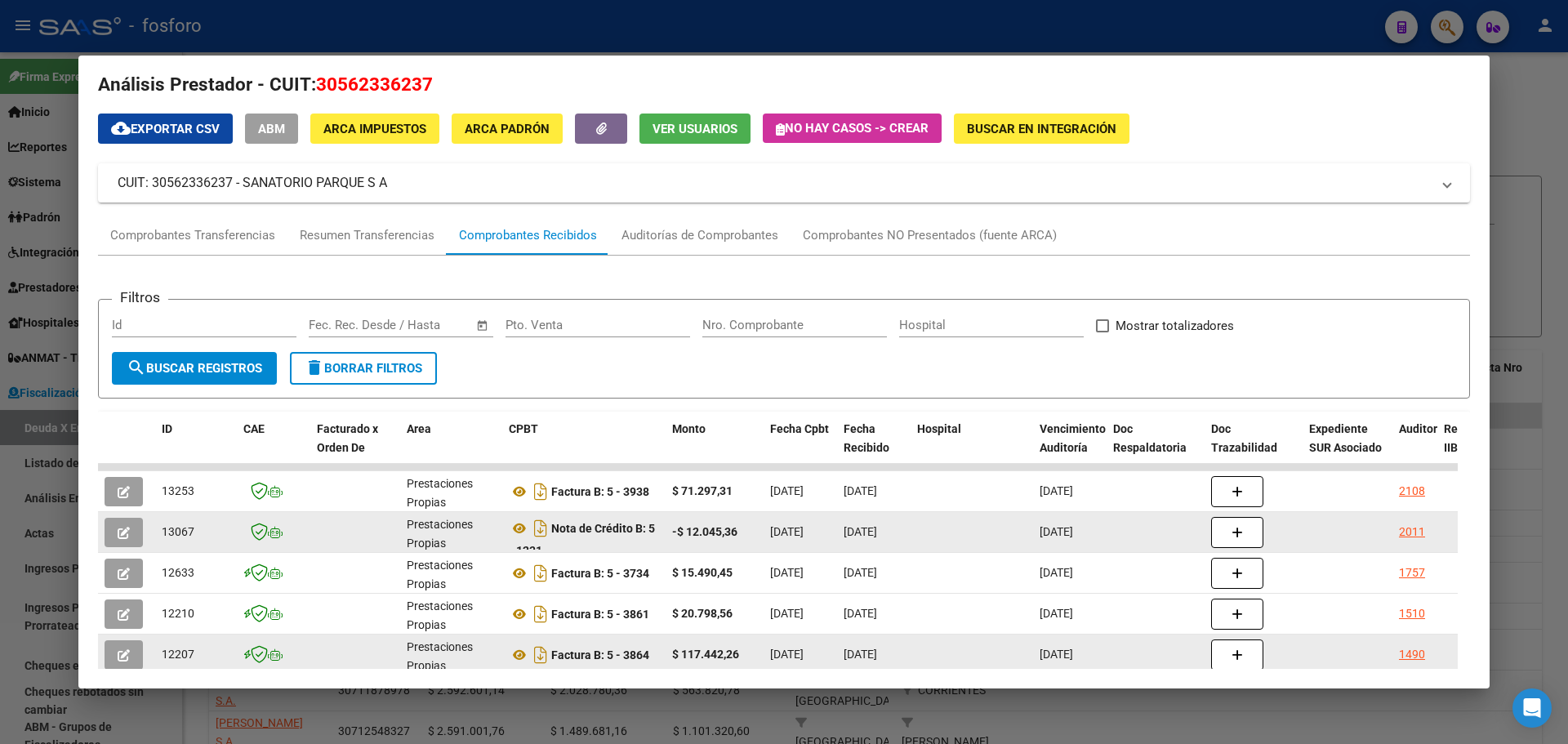
scroll to position [0, 0]
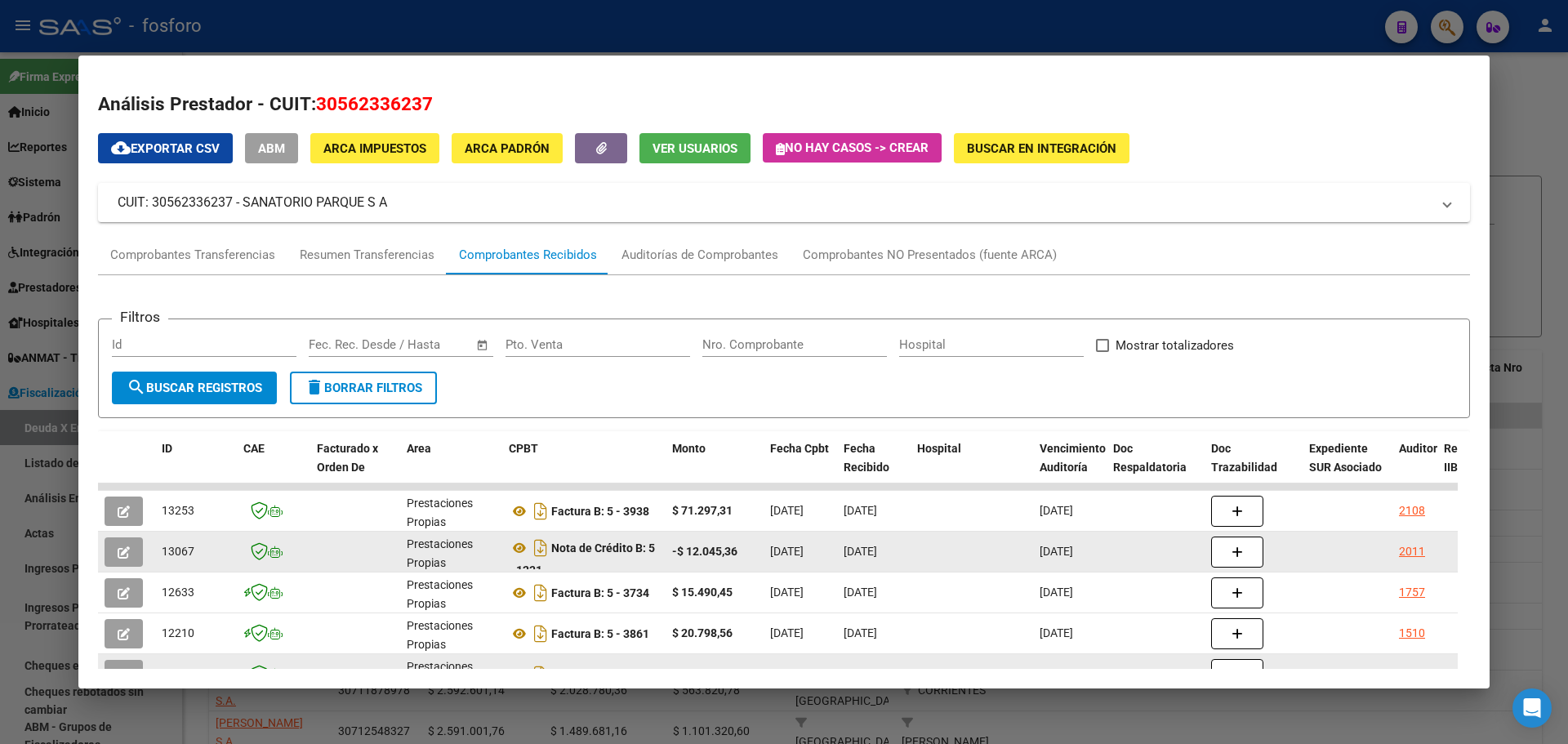
click at [1508, 184] on div at bounding box center [784, 372] width 1568 height 744
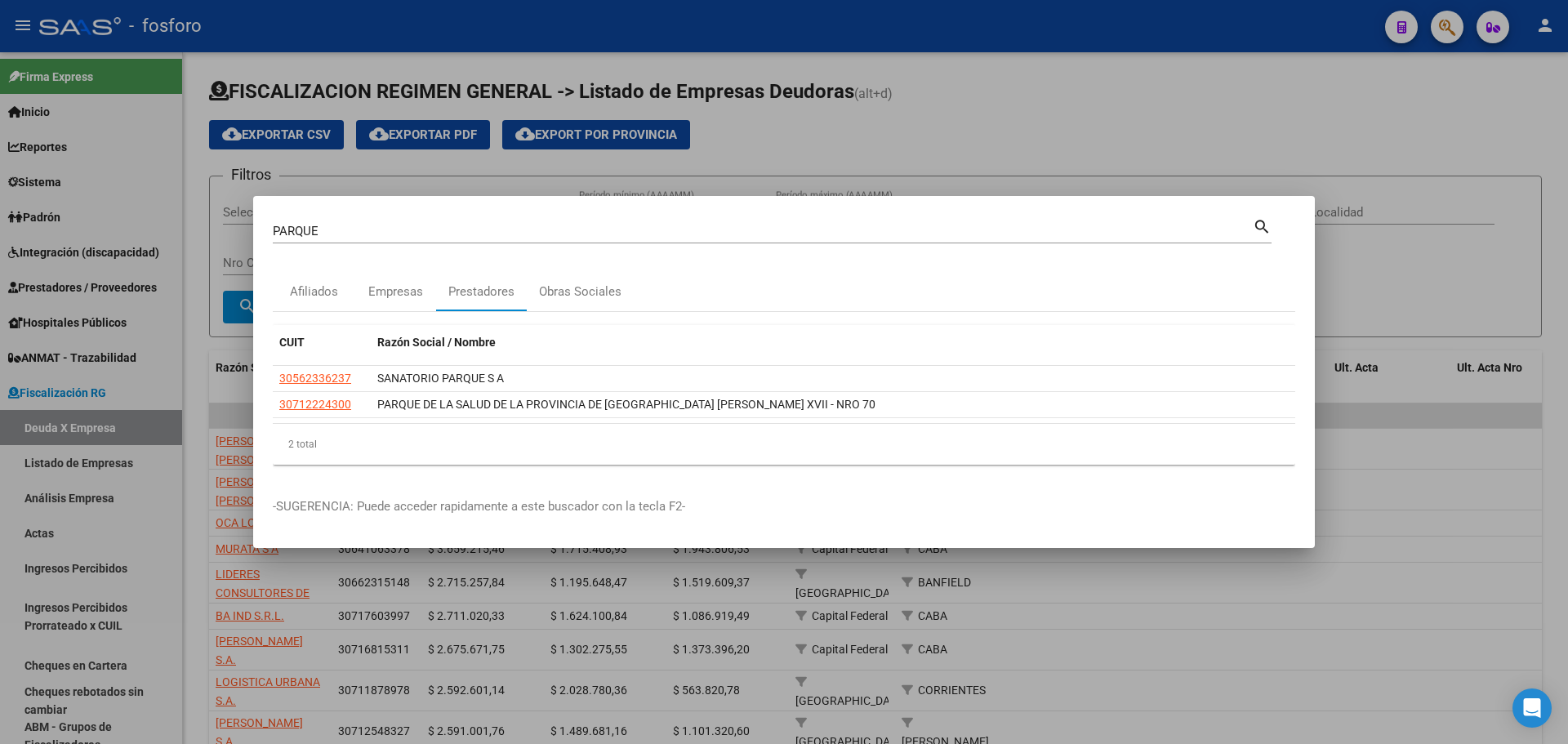
click at [351, 232] on input "PARQUE" at bounding box center [763, 230] width 980 height 14
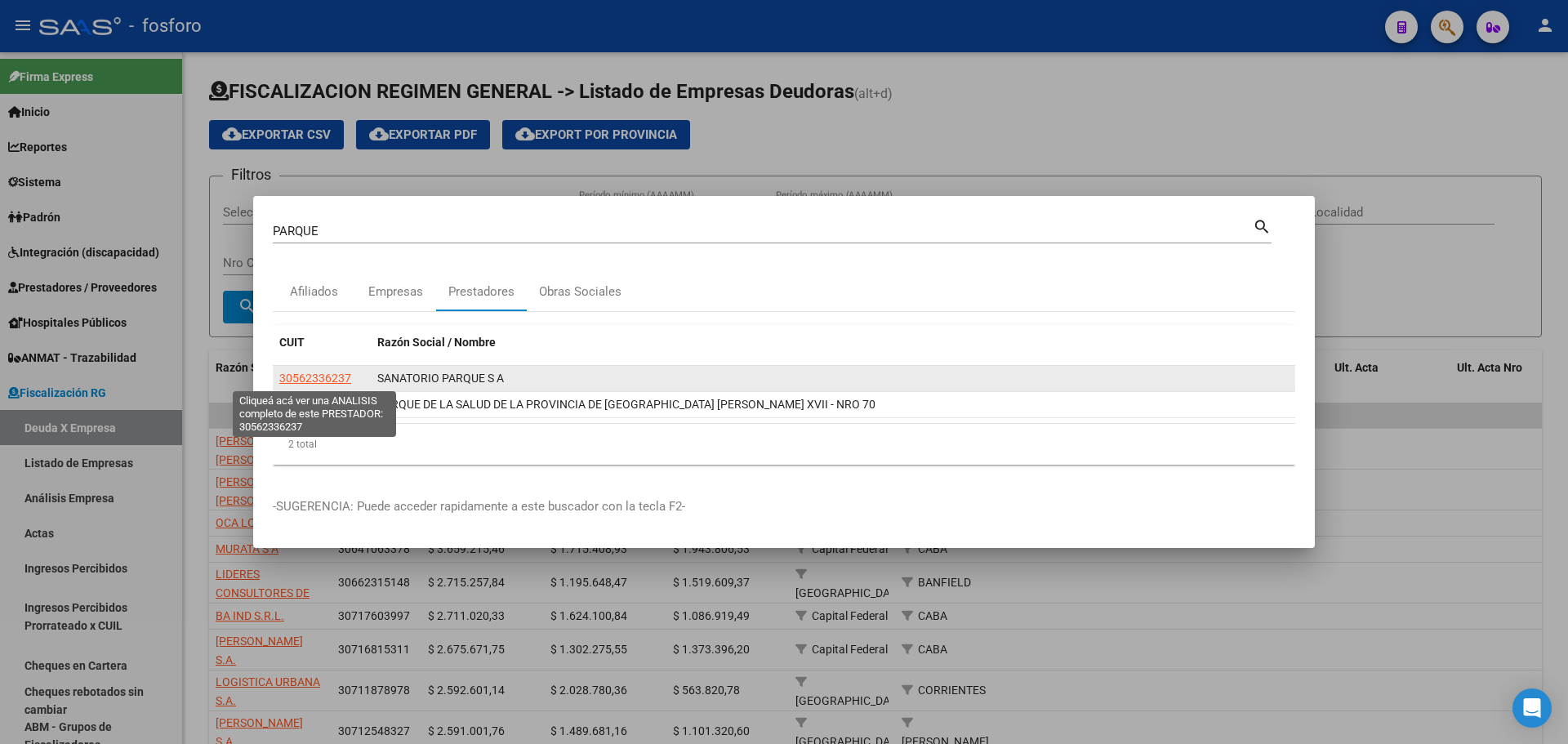
click at [328, 379] on span "30562336237" at bounding box center [316, 379] width 72 height 13
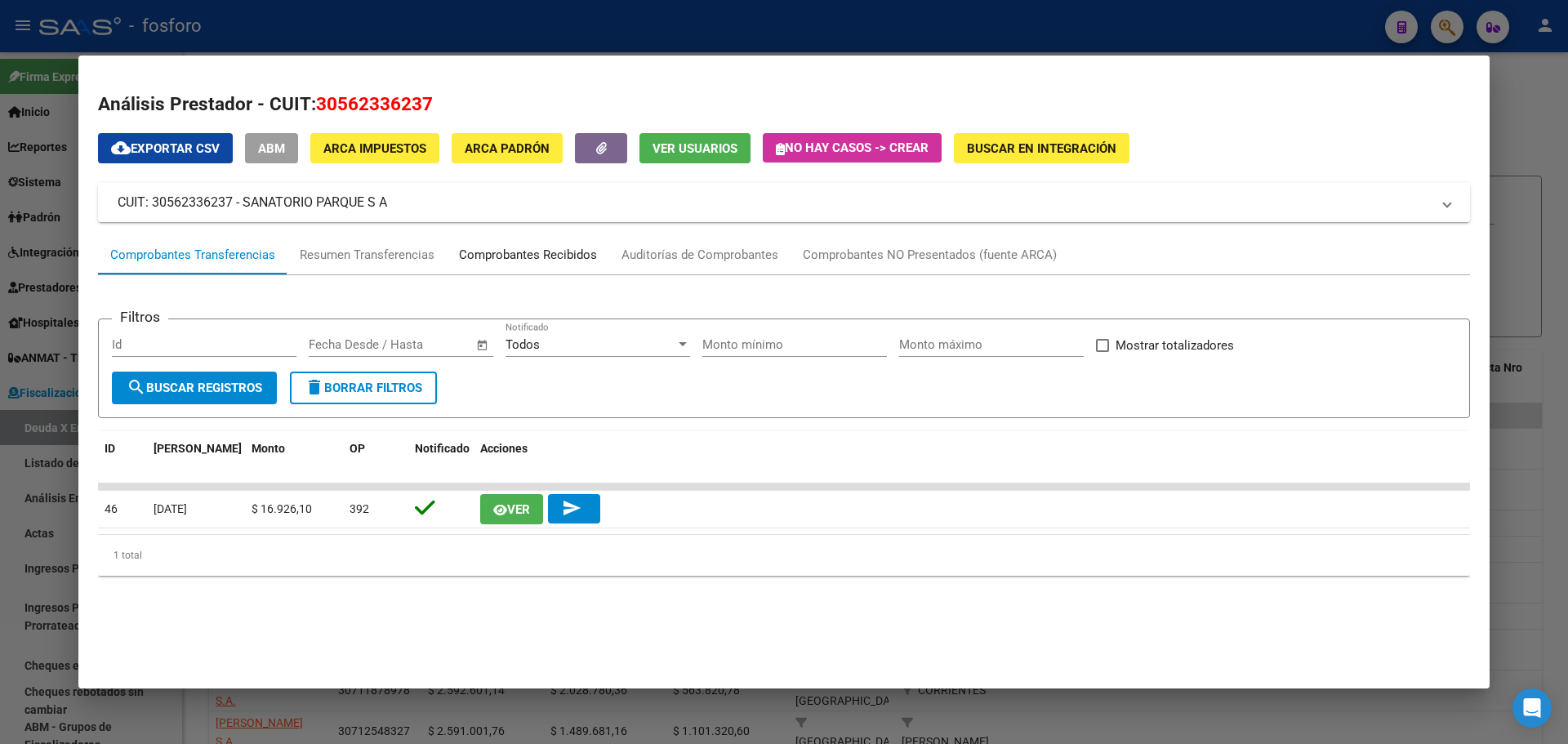
click at [521, 258] on div "Comprobantes Recibidos" at bounding box center [527, 255] width 138 height 19
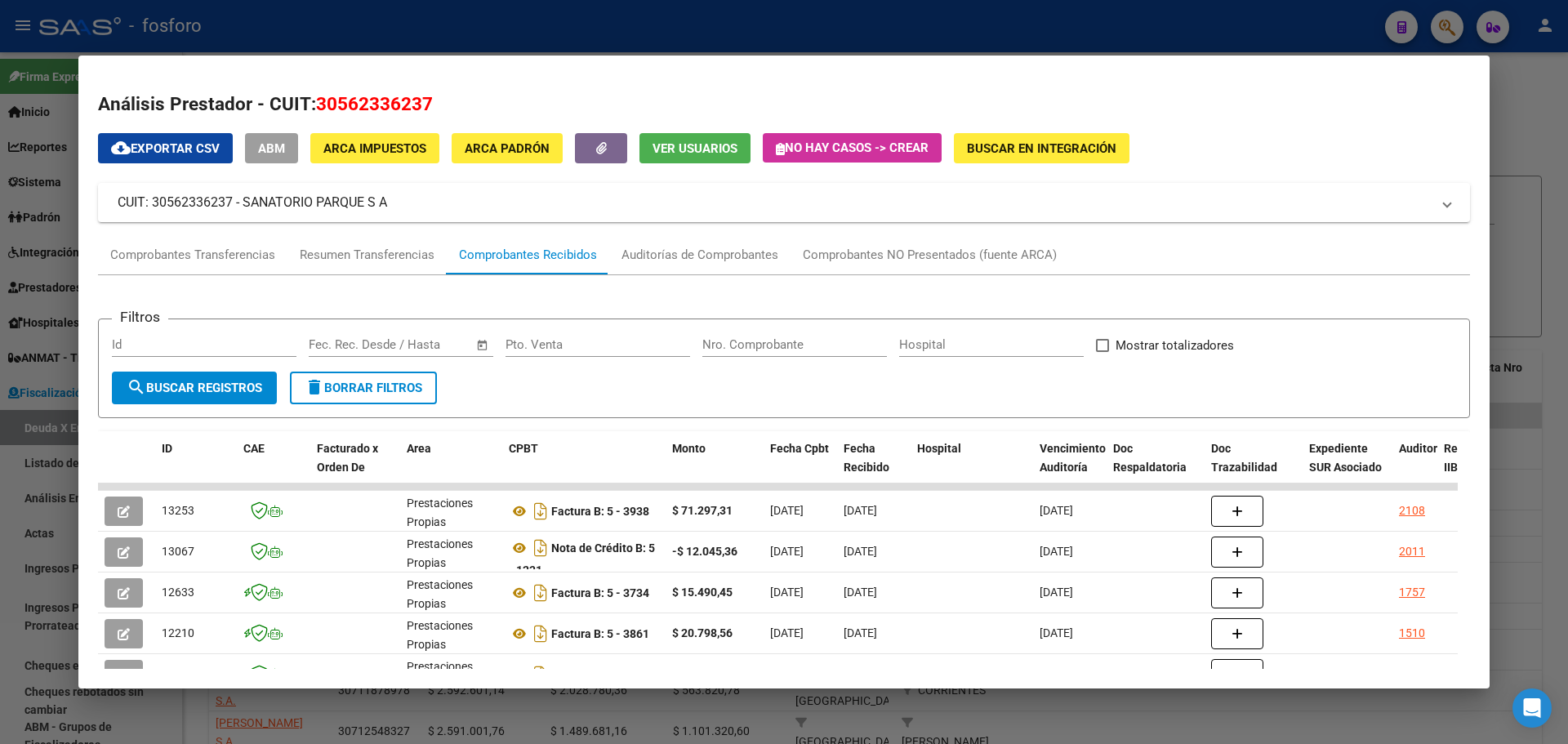
scroll to position [117, 0]
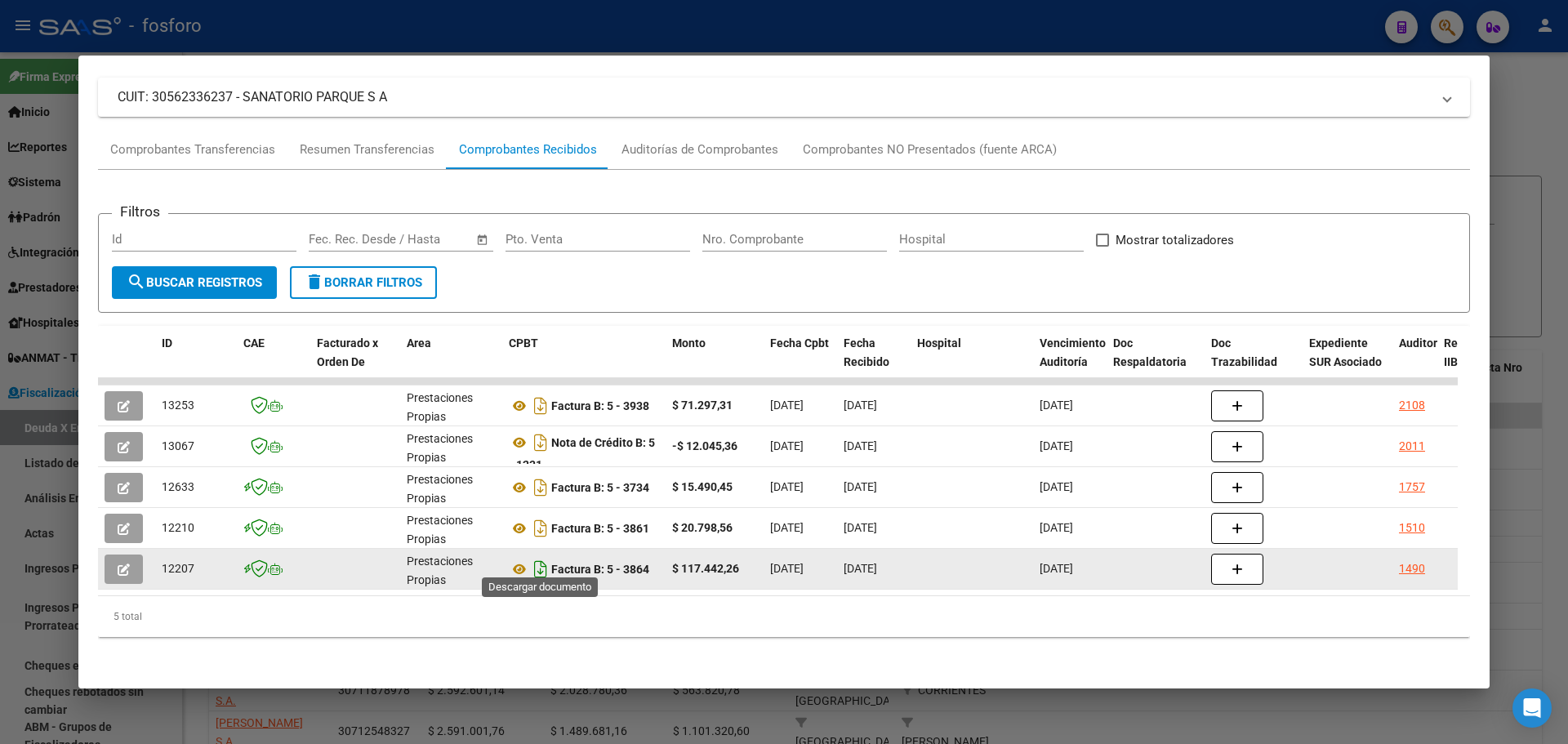
click at [539, 558] on icon "Descargar documento" at bounding box center [540, 569] width 21 height 26
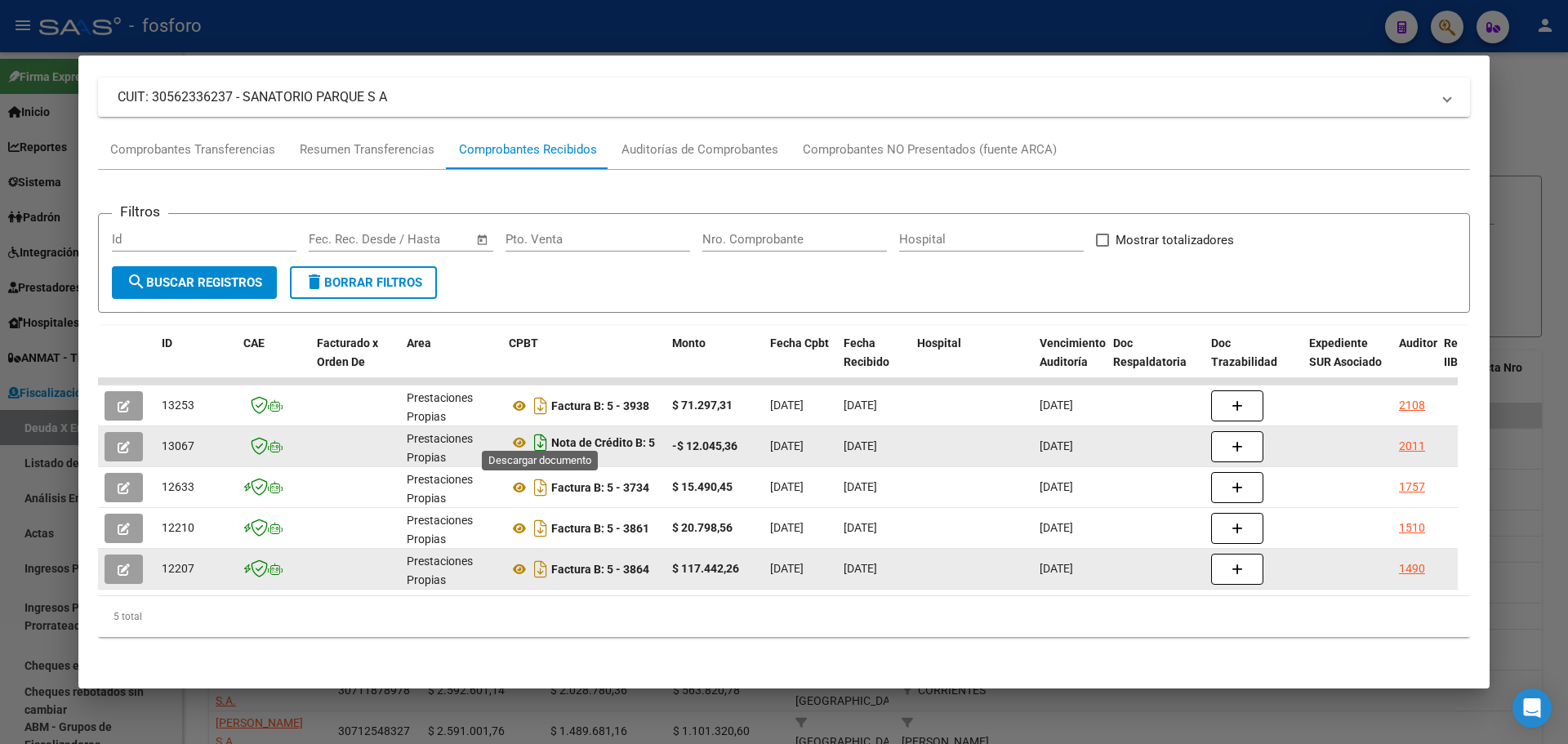
click at [541, 437] on icon "Descargar documento" at bounding box center [540, 442] width 21 height 26
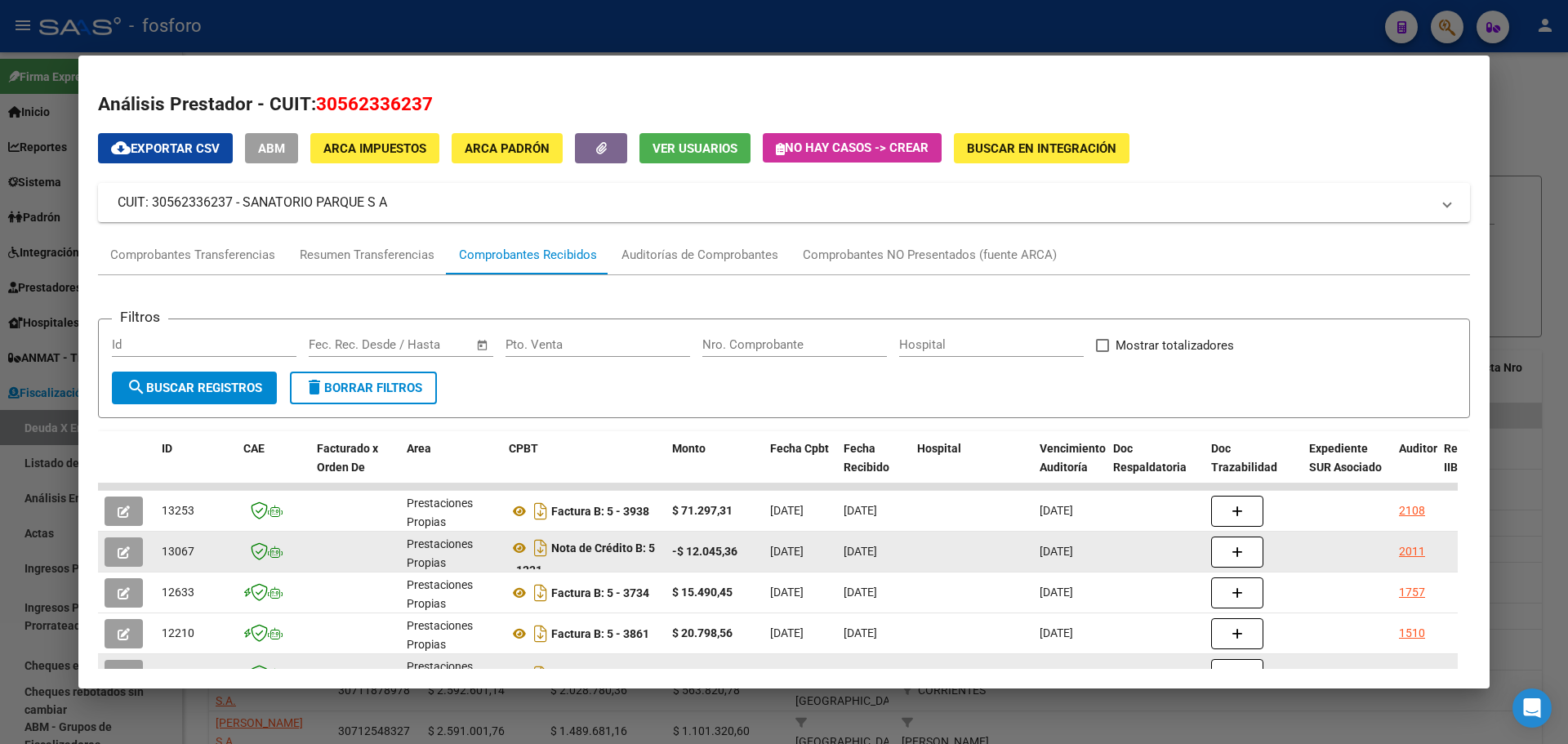
click at [1514, 197] on div at bounding box center [784, 372] width 1568 height 744
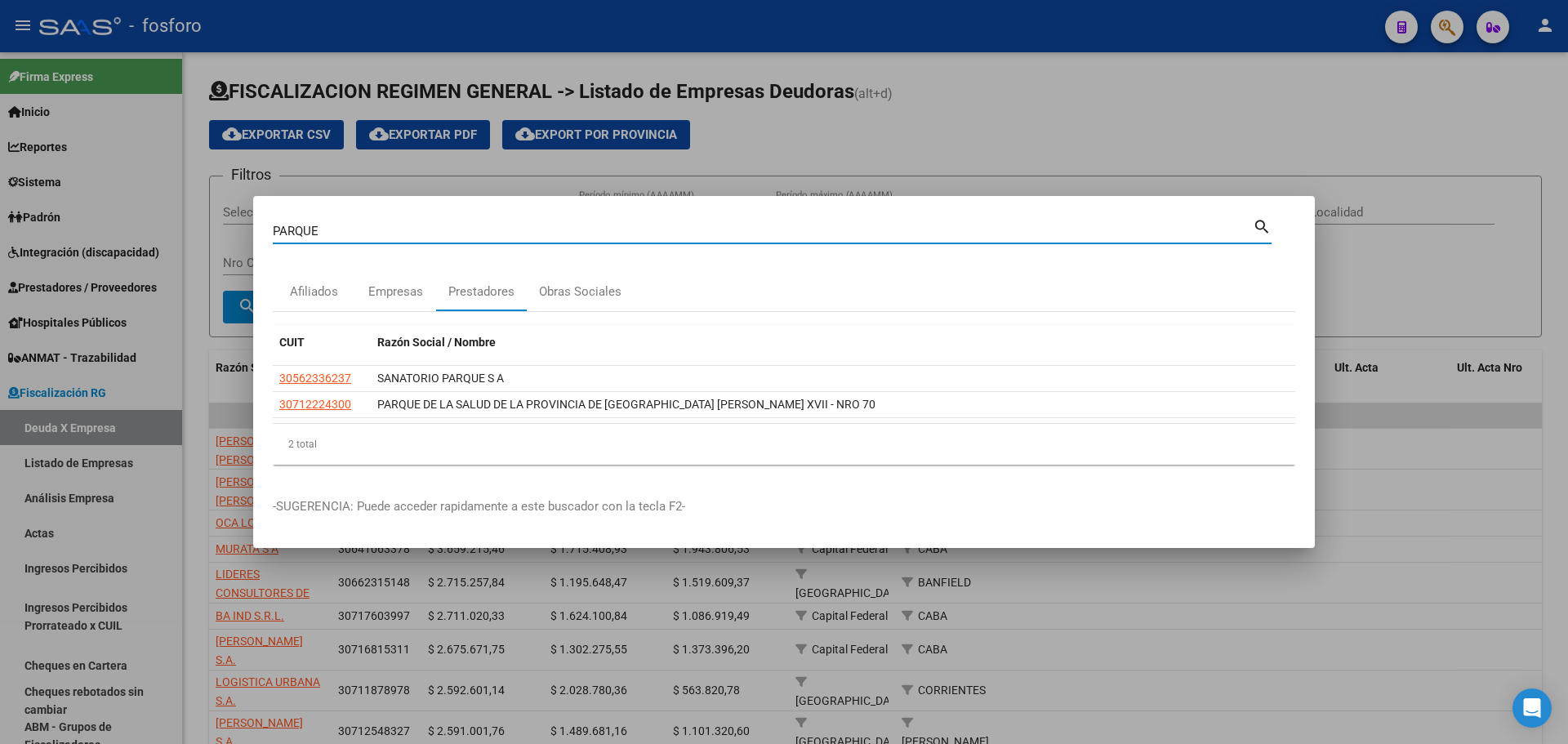
drag, startPoint x: 343, startPoint y: 236, endPoint x: 109, endPoint y: 229, distance: 234.1
click at [109, 229] on div "PARQUE Buscar (apellido, dni, cuil, nro traspaso, cuit, obra social) search Afi…" at bounding box center [784, 372] width 1568 height 744
type input "[PERSON_NAME]"
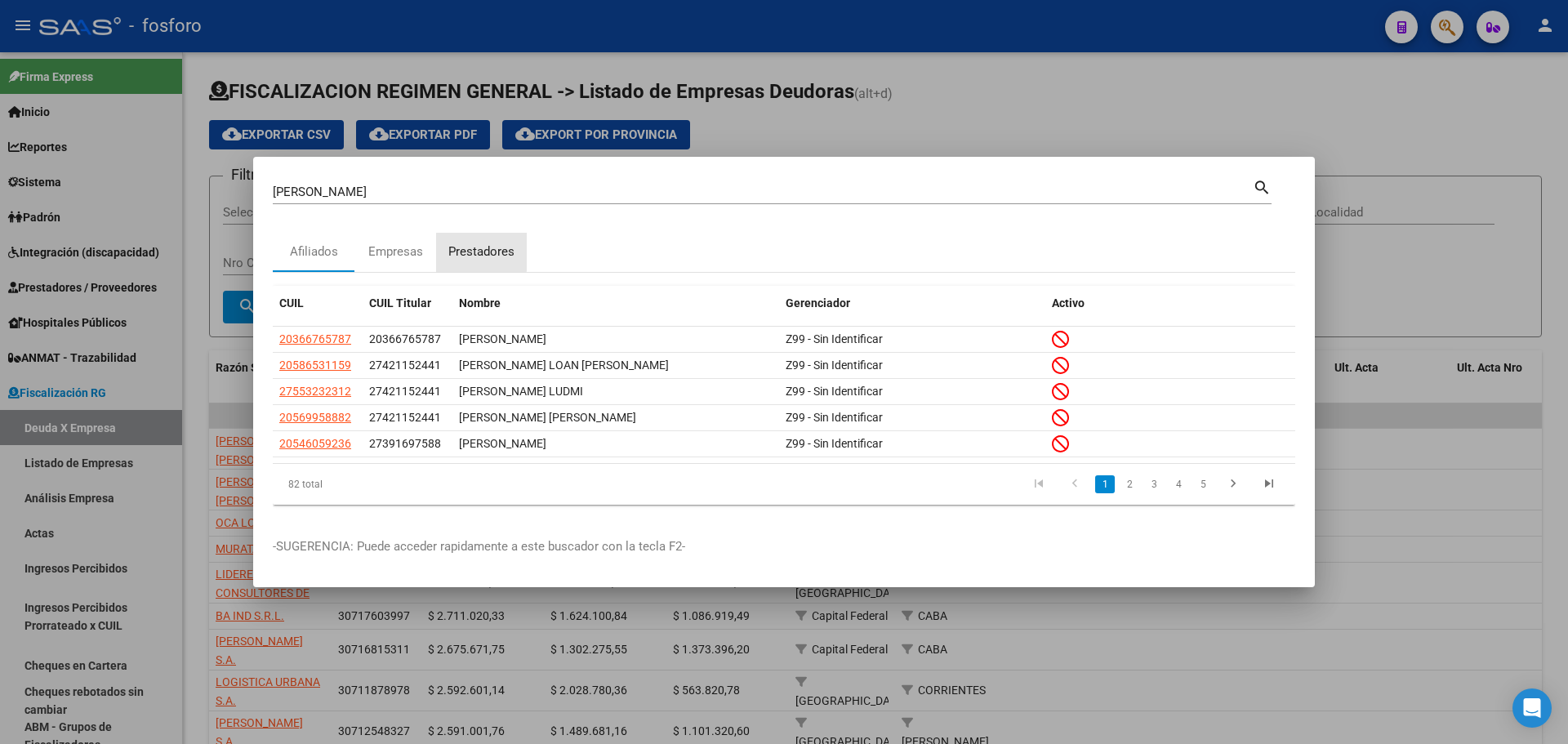
click at [478, 244] on div "Prestadores" at bounding box center [481, 252] width 67 height 19
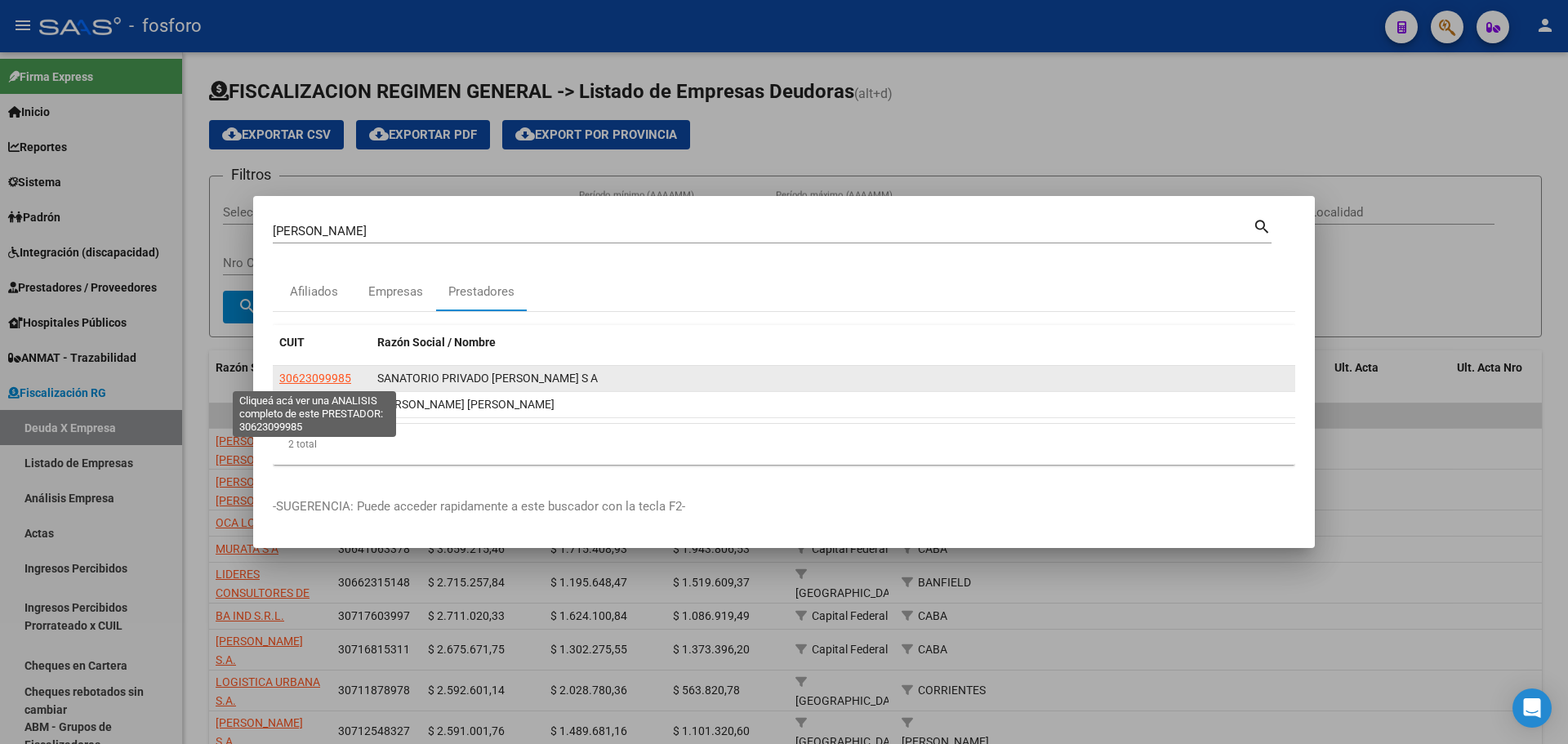
click at [298, 372] on span "30623099985" at bounding box center [316, 379] width 72 height 13
type textarea "30623099985"
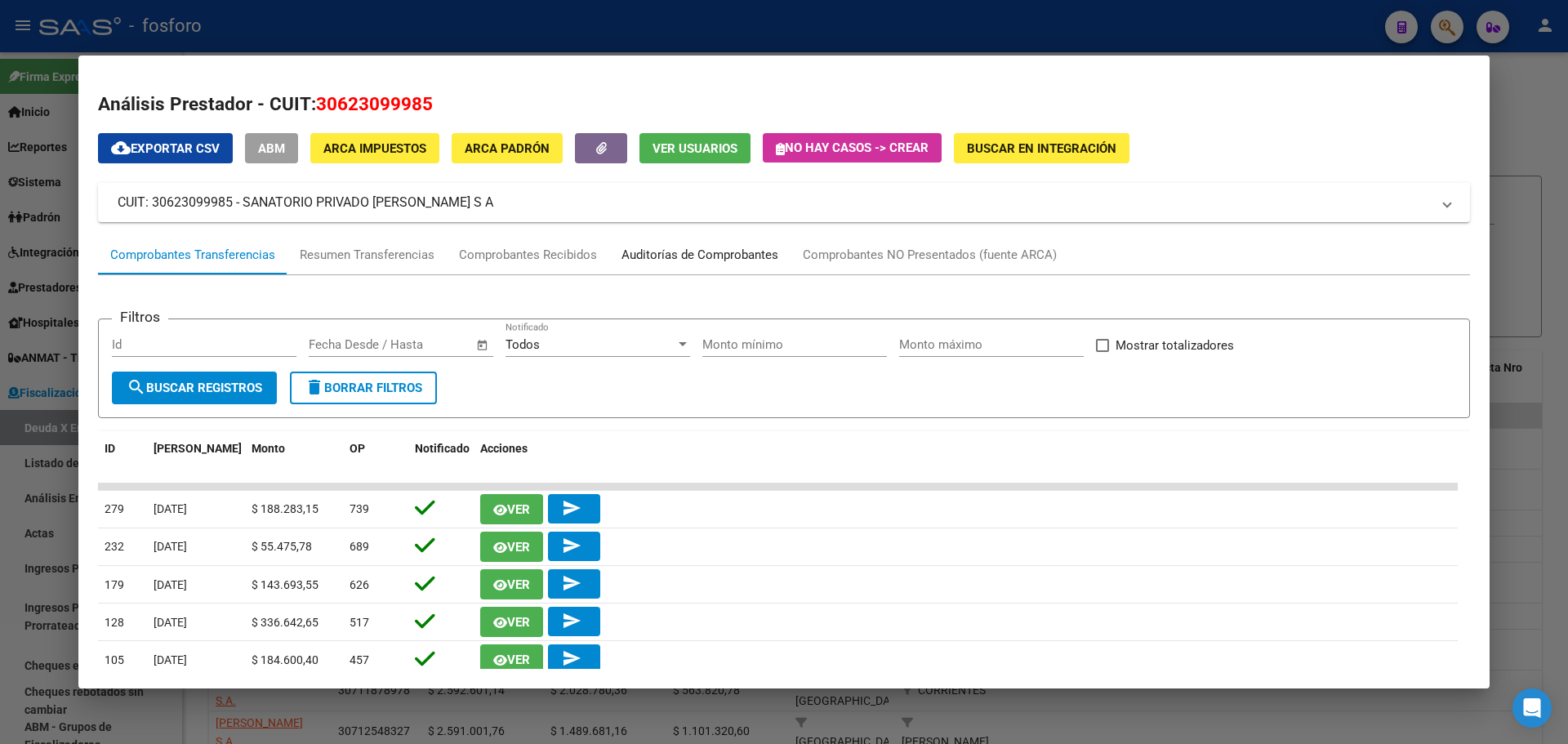
click at [669, 255] on div "Auditorías de Comprobantes" at bounding box center [699, 255] width 157 height 19
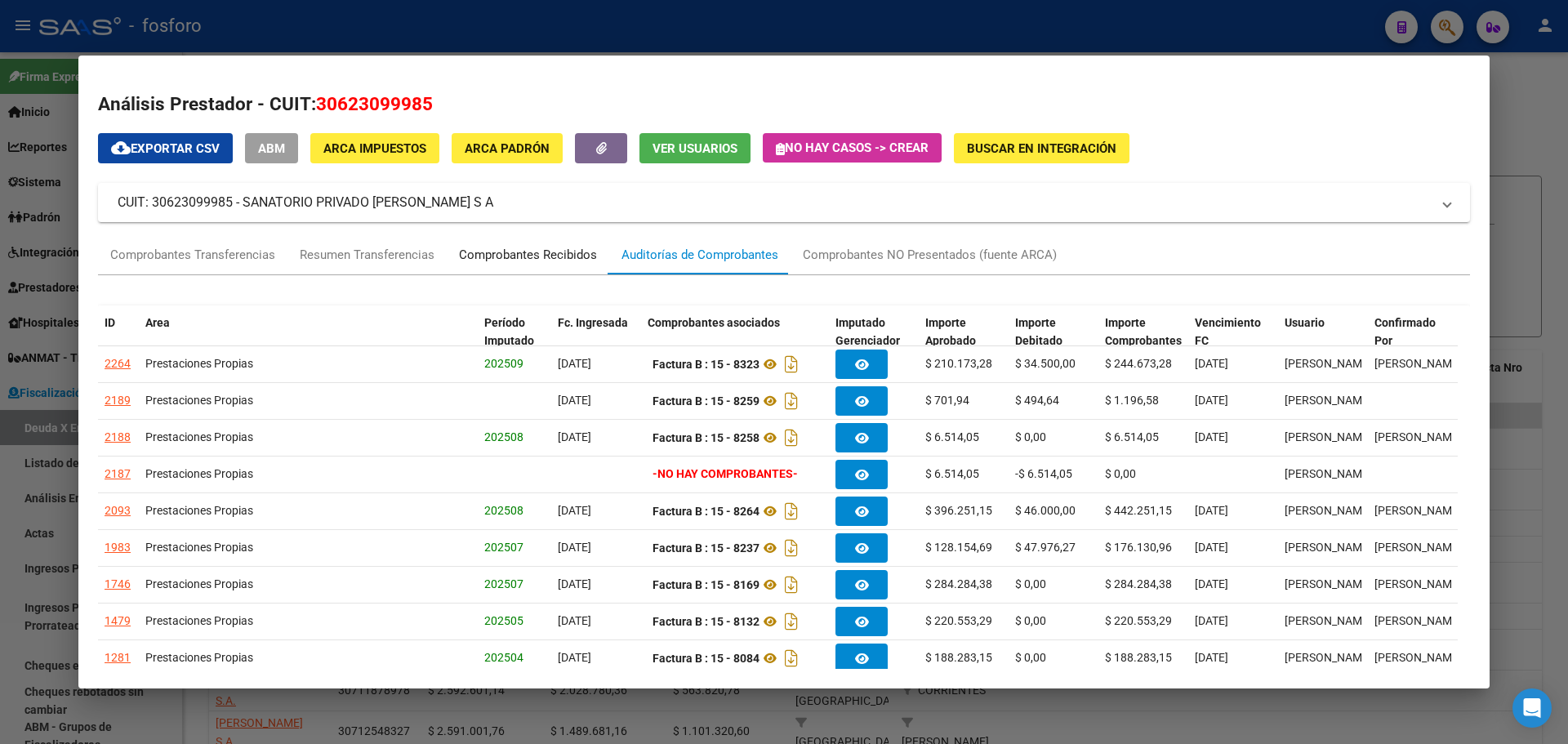
click at [540, 247] on div "Comprobantes Recibidos" at bounding box center [527, 255] width 138 height 19
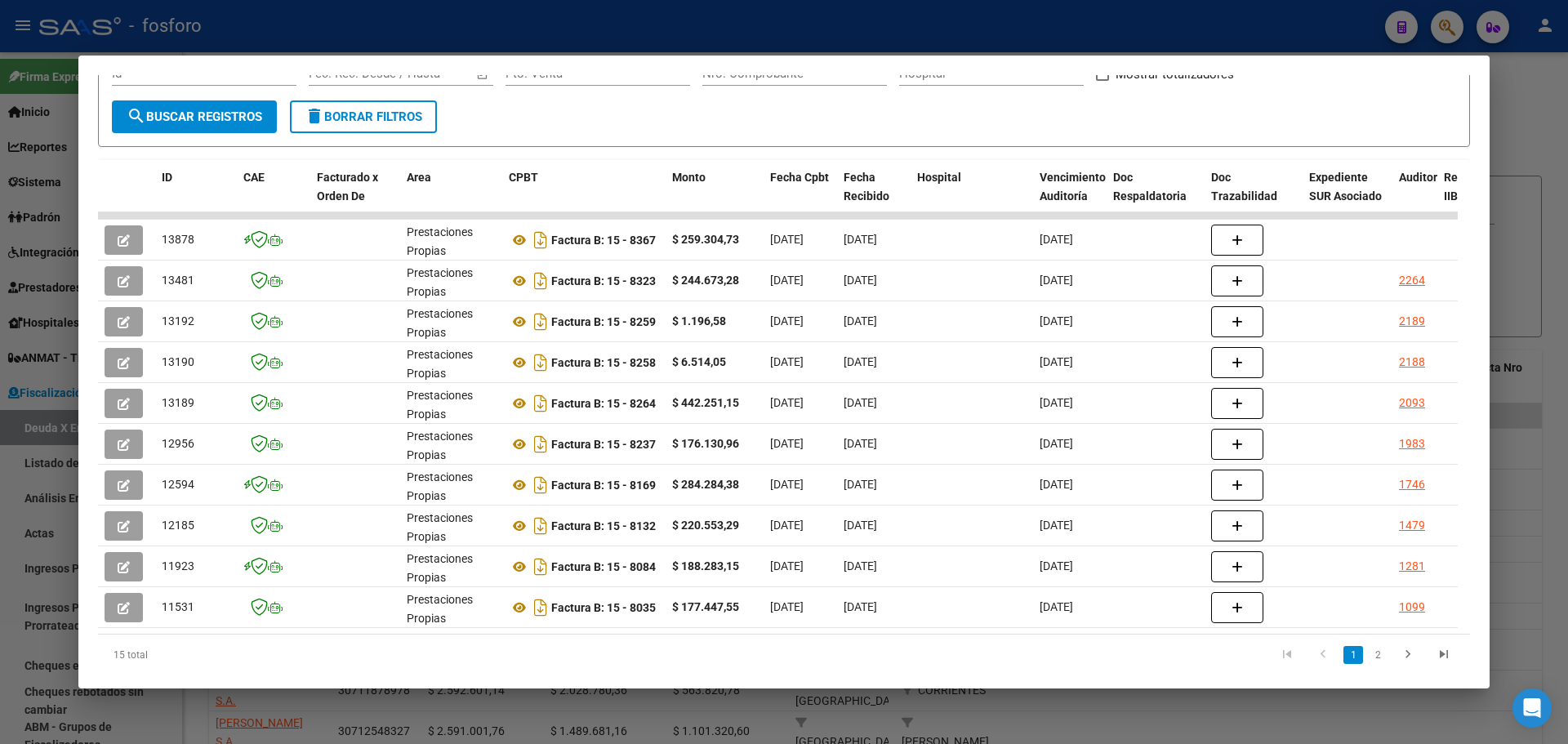
scroll to position [274, 0]
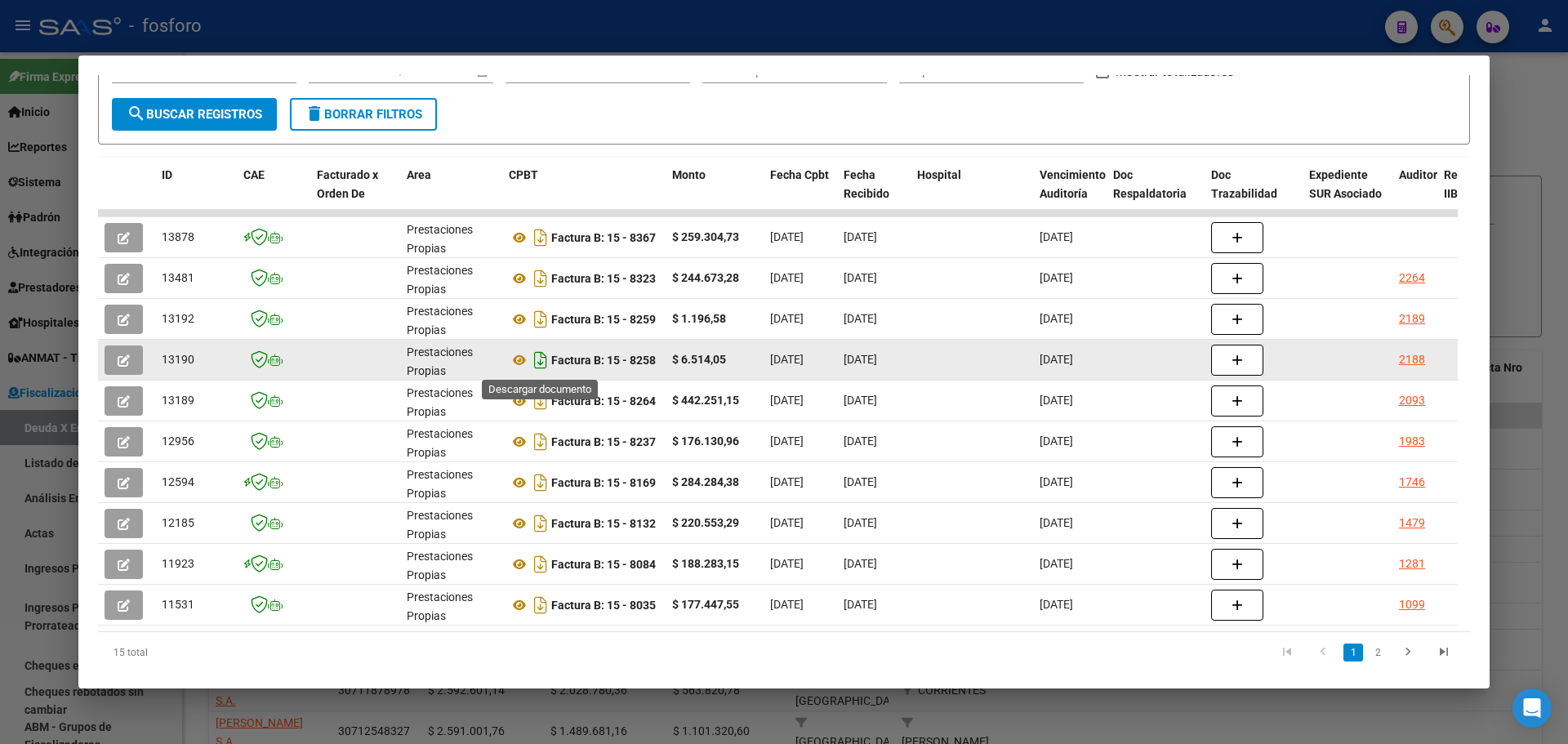
click at [545, 363] on icon "Descargar documento" at bounding box center [540, 360] width 21 height 26
click at [1512, 527] on div at bounding box center [784, 372] width 1568 height 744
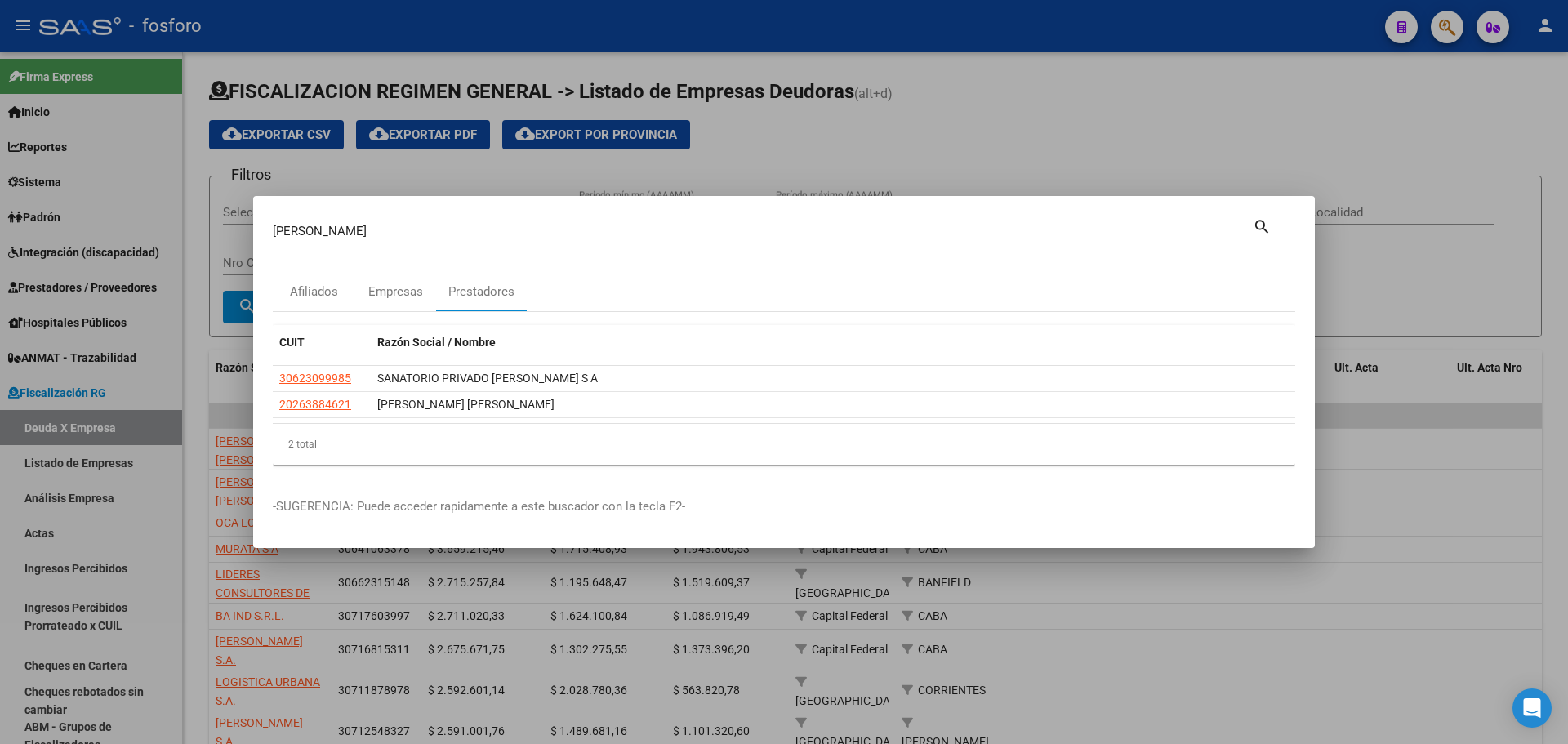
drag, startPoint x: 357, startPoint y: 228, endPoint x: 88, endPoint y: 230, distance: 269.0
click at [88, 230] on div "[PERSON_NAME] (apellido, dni, cuil, nro traspaso, cuit, obra social) search Afi…" at bounding box center [784, 372] width 1568 height 744
type input "hurlingham"
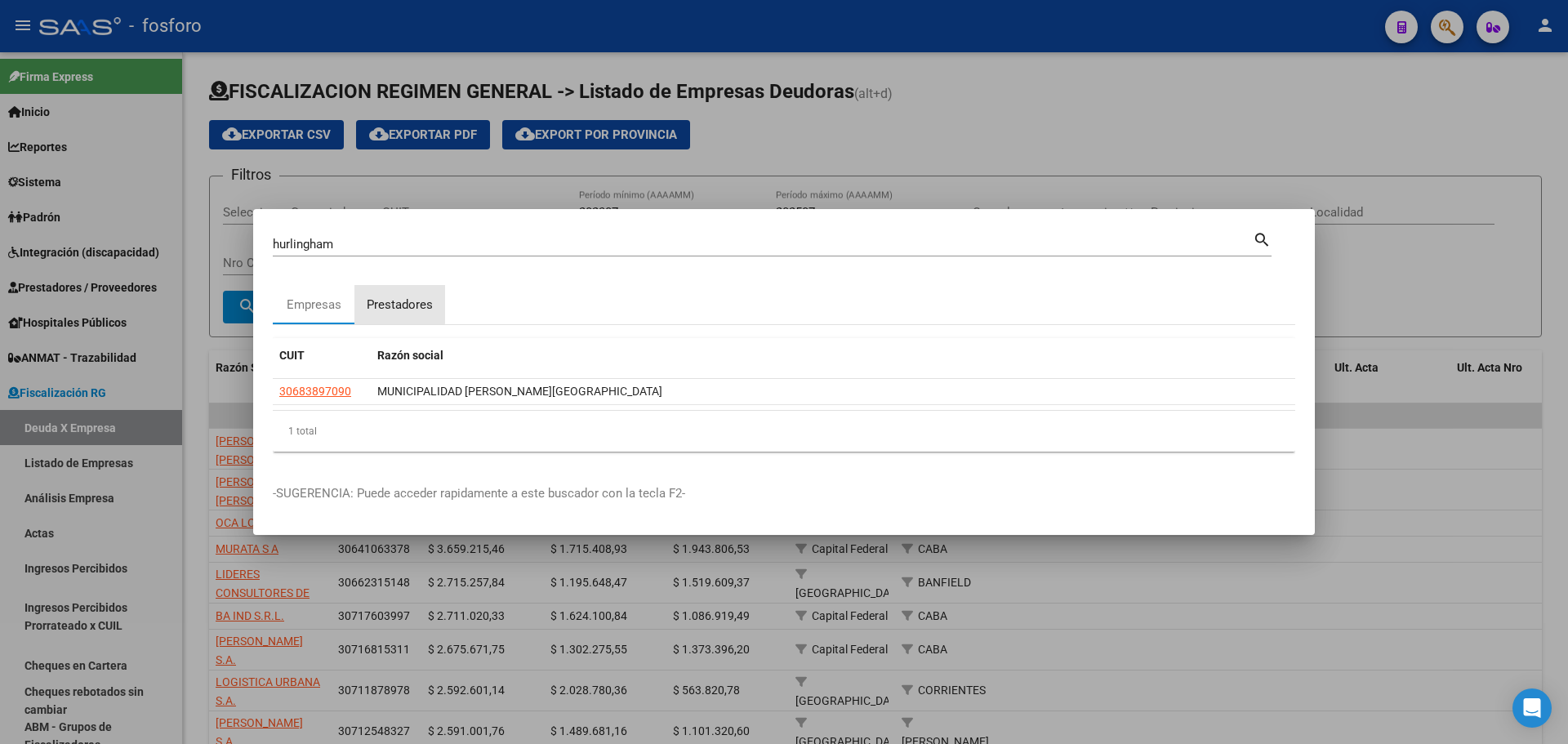
click at [386, 302] on div "Prestadores" at bounding box center [400, 305] width 67 height 19
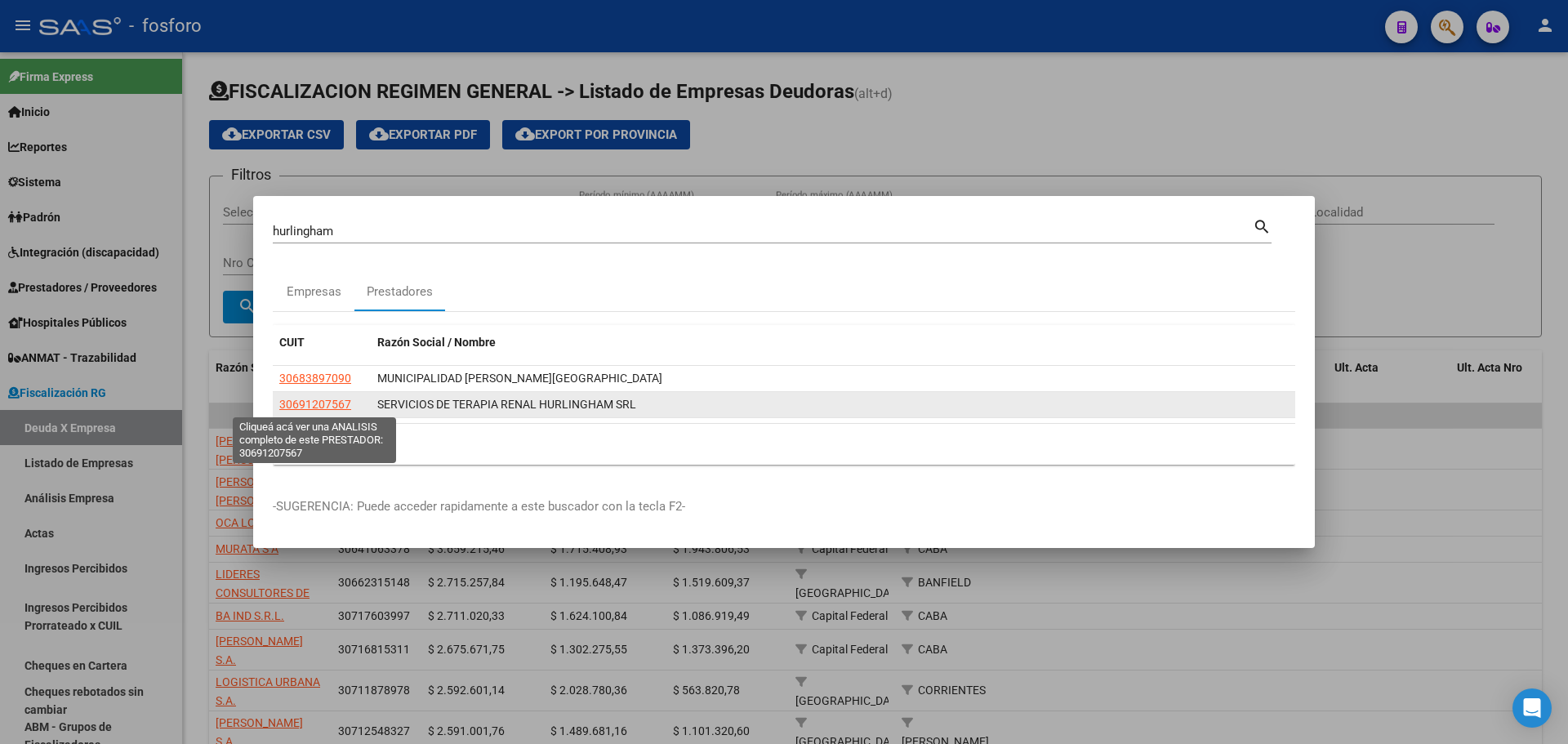
click at [308, 403] on span "30691207567" at bounding box center [316, 404] width 72 height 13
type textarea "30691207567"
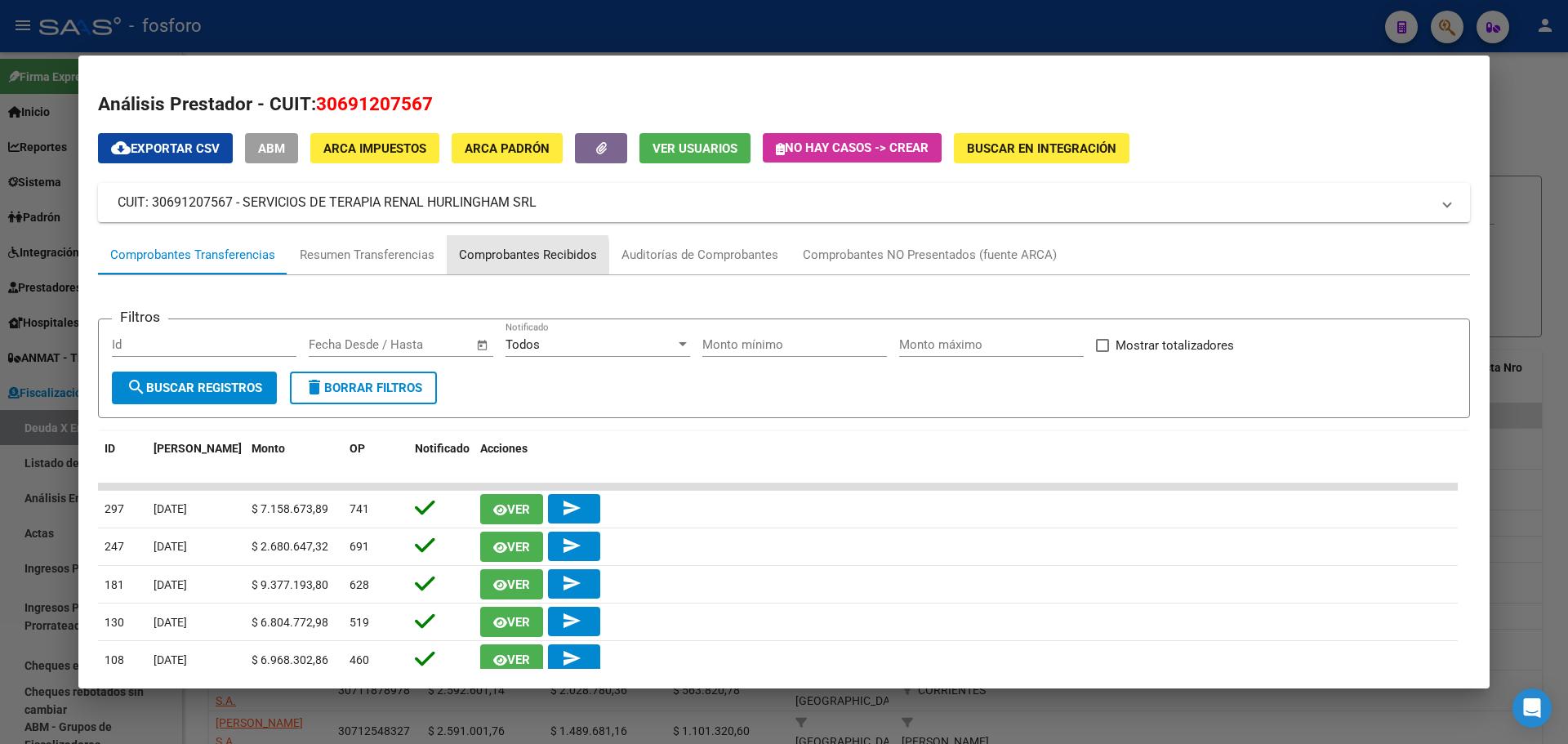
click at [469, 257] on div "Comprobantes Recibidos" at bounding box center [527, 255] width 138 height 19
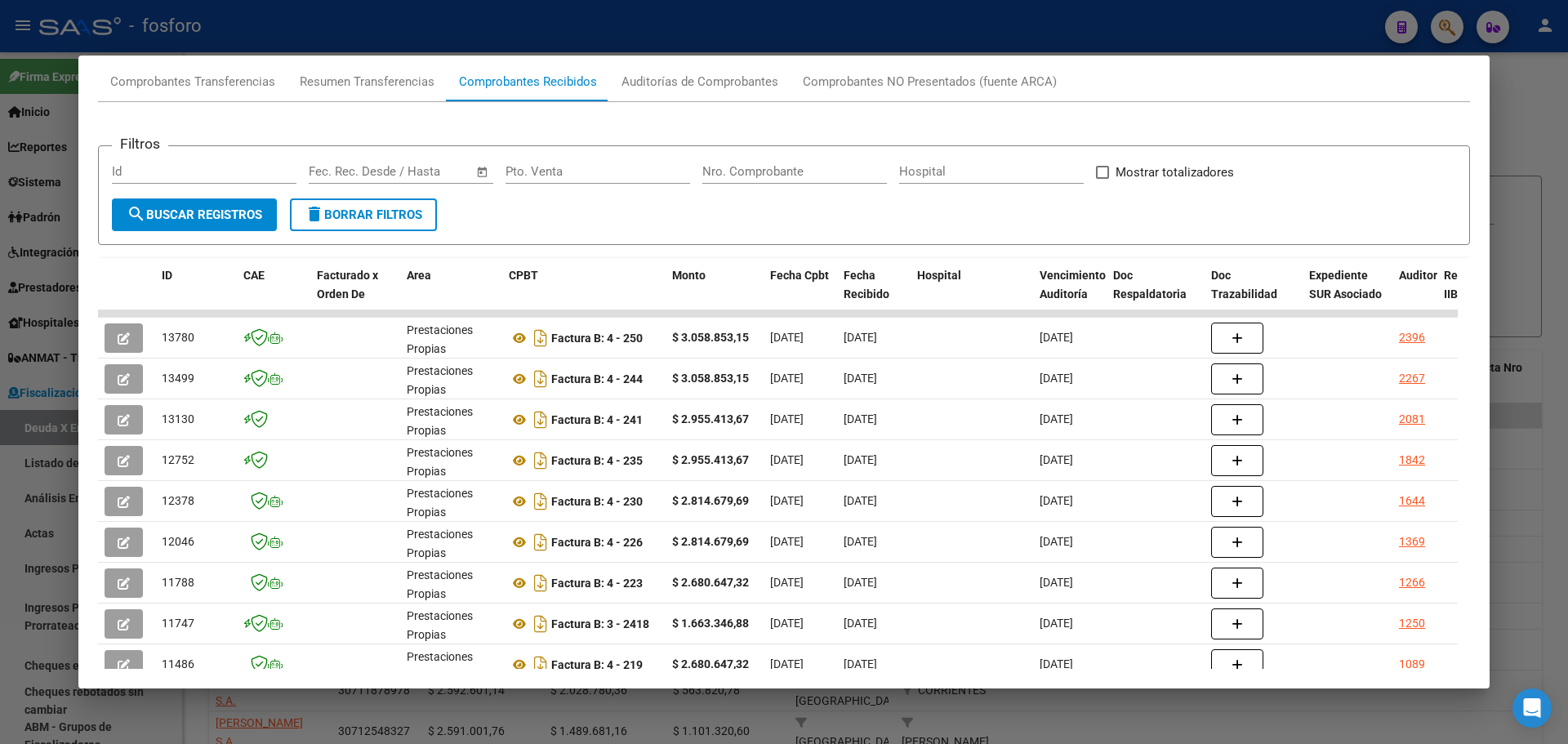
scroll to position [194, 0]
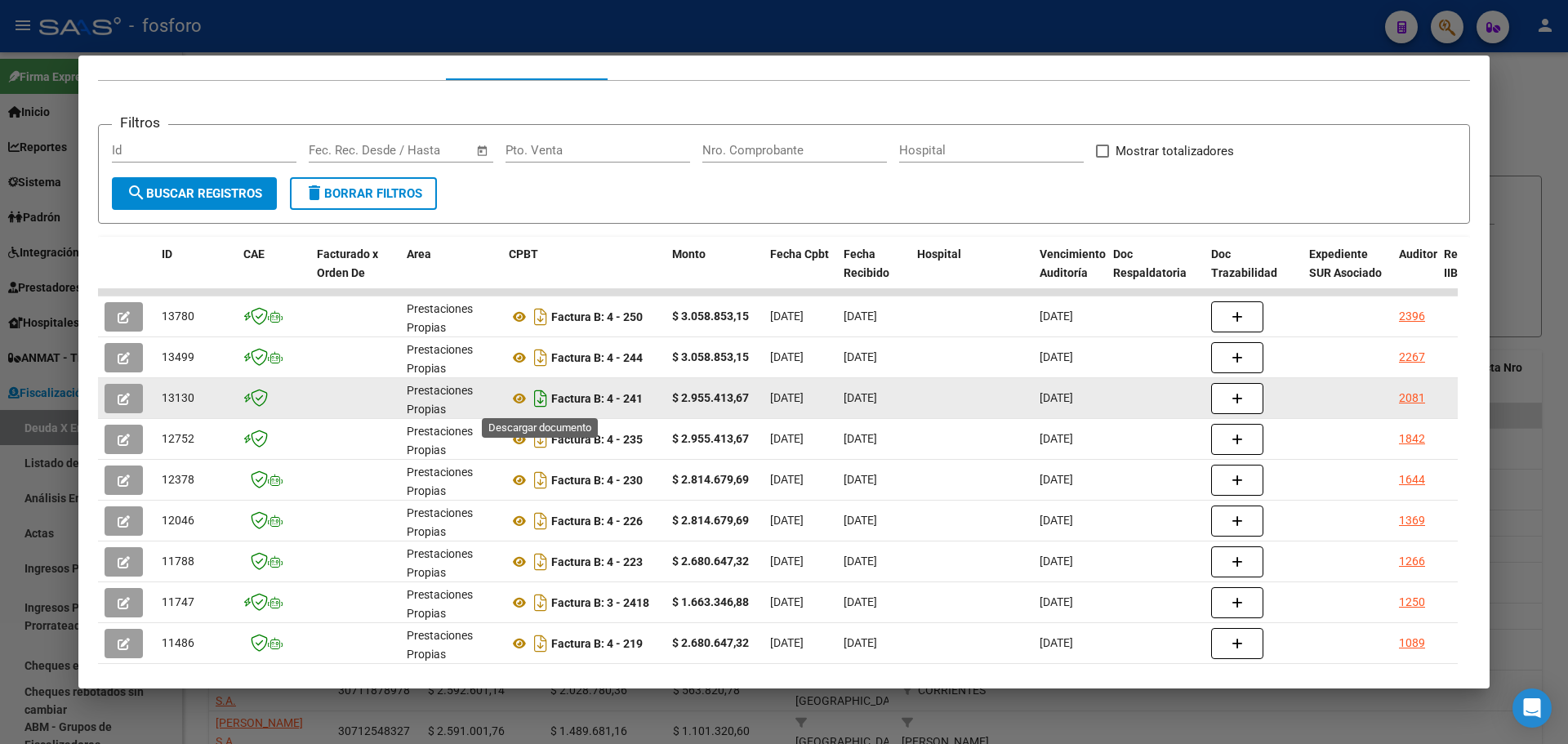
click at [544, 405] on icon "Descargar documento" at bounding box center [540, 398] width 21 height 26
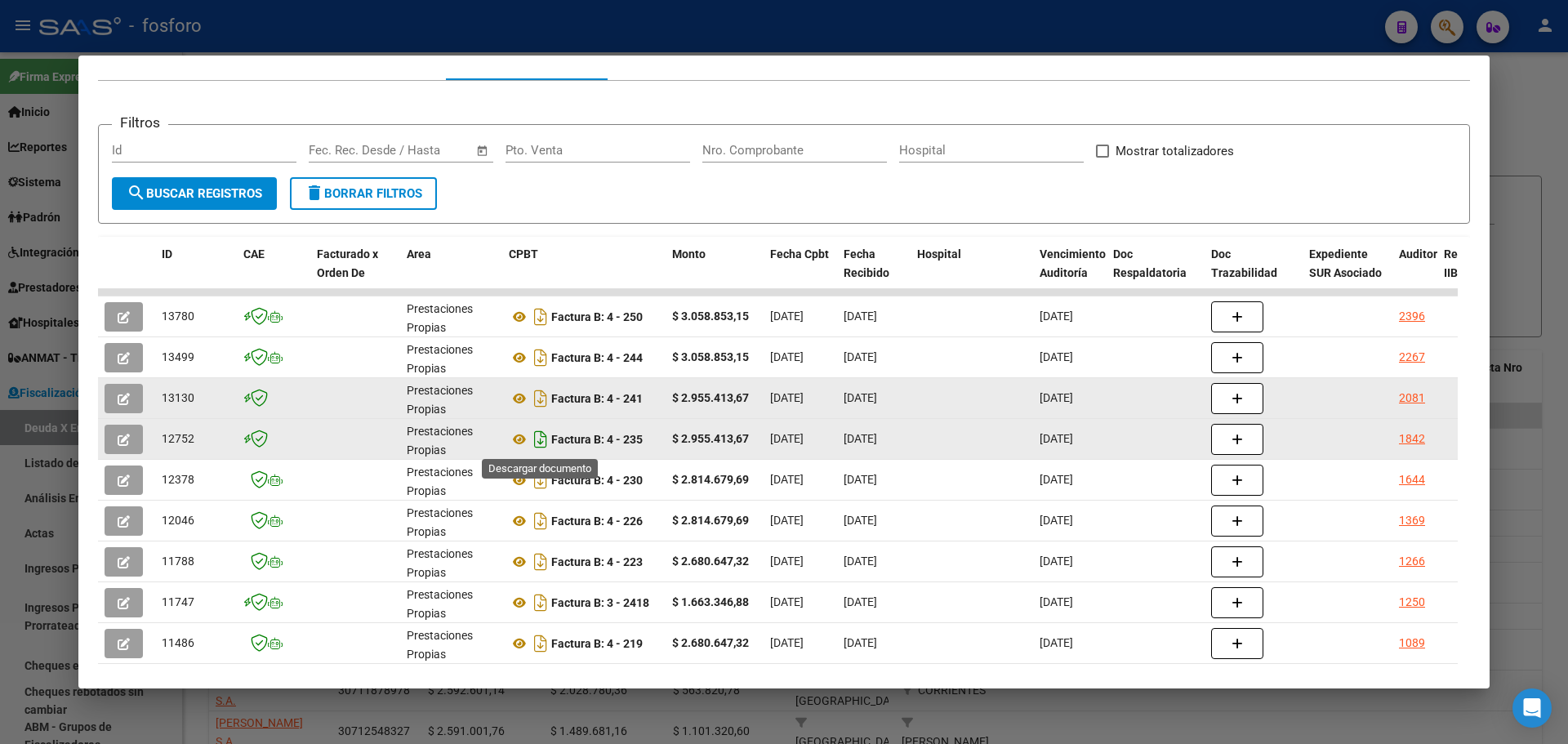
click at [539, 447] on icon "Descargar documento" at bounding box center [540, 439] width 21 height 26
click at [541, 401] on icon "Descargar documento" at bounding box center [540, 398] width 21 height 26
click at [1472, 320] on mat-dialog-content "Análisis Prestador - CUIT: 30691207567 cloud_download Exportar CSV ABM ARCA Imp…" at bounding box center [783, 371] width 1411 height 593
click at [1509, 303] on div at bounding box center [784, 372] width 1568 height 744
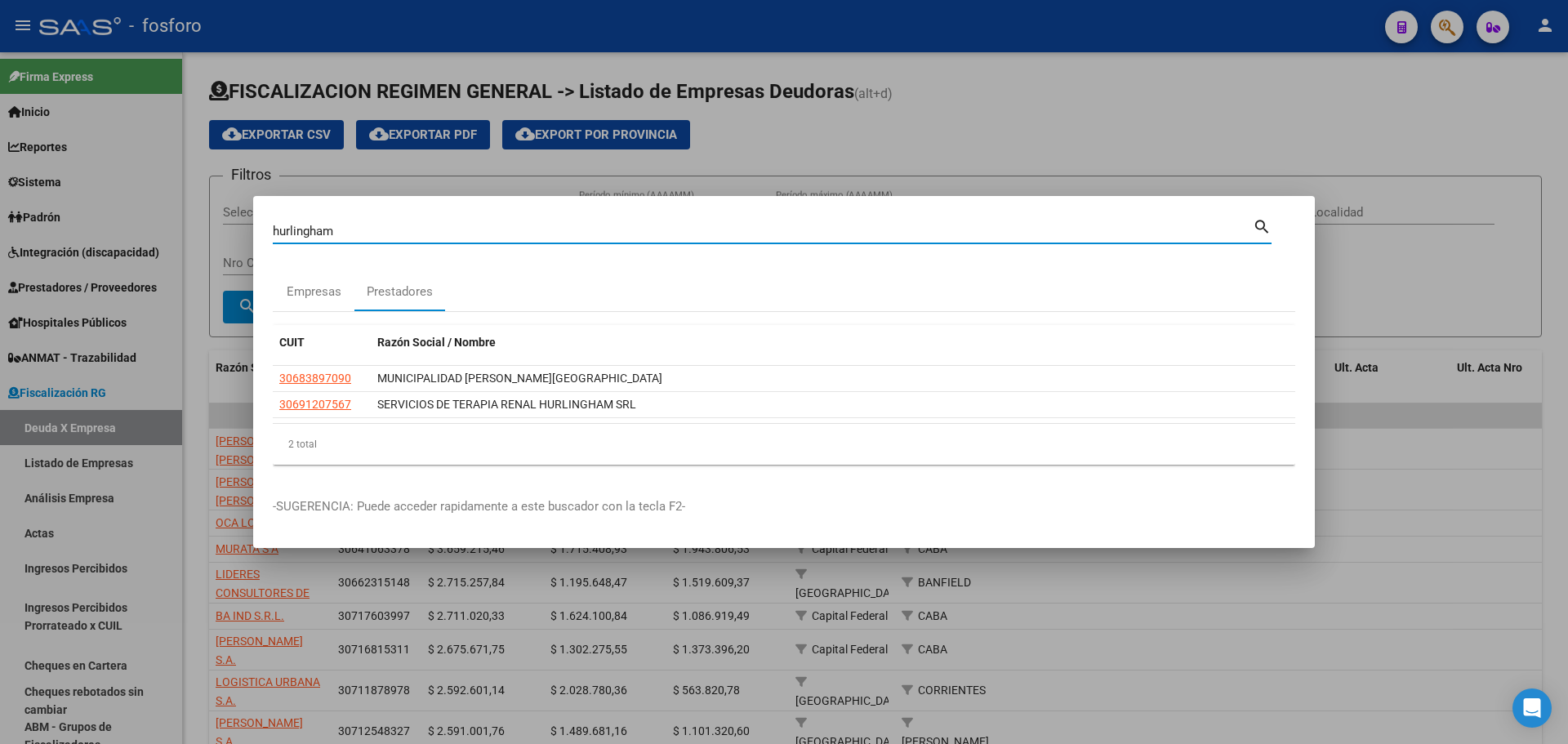
click at [492, 236] on input "hurlingham" at bounding box center [763, 230] width 980 height 14
type input "ESMERALDA"
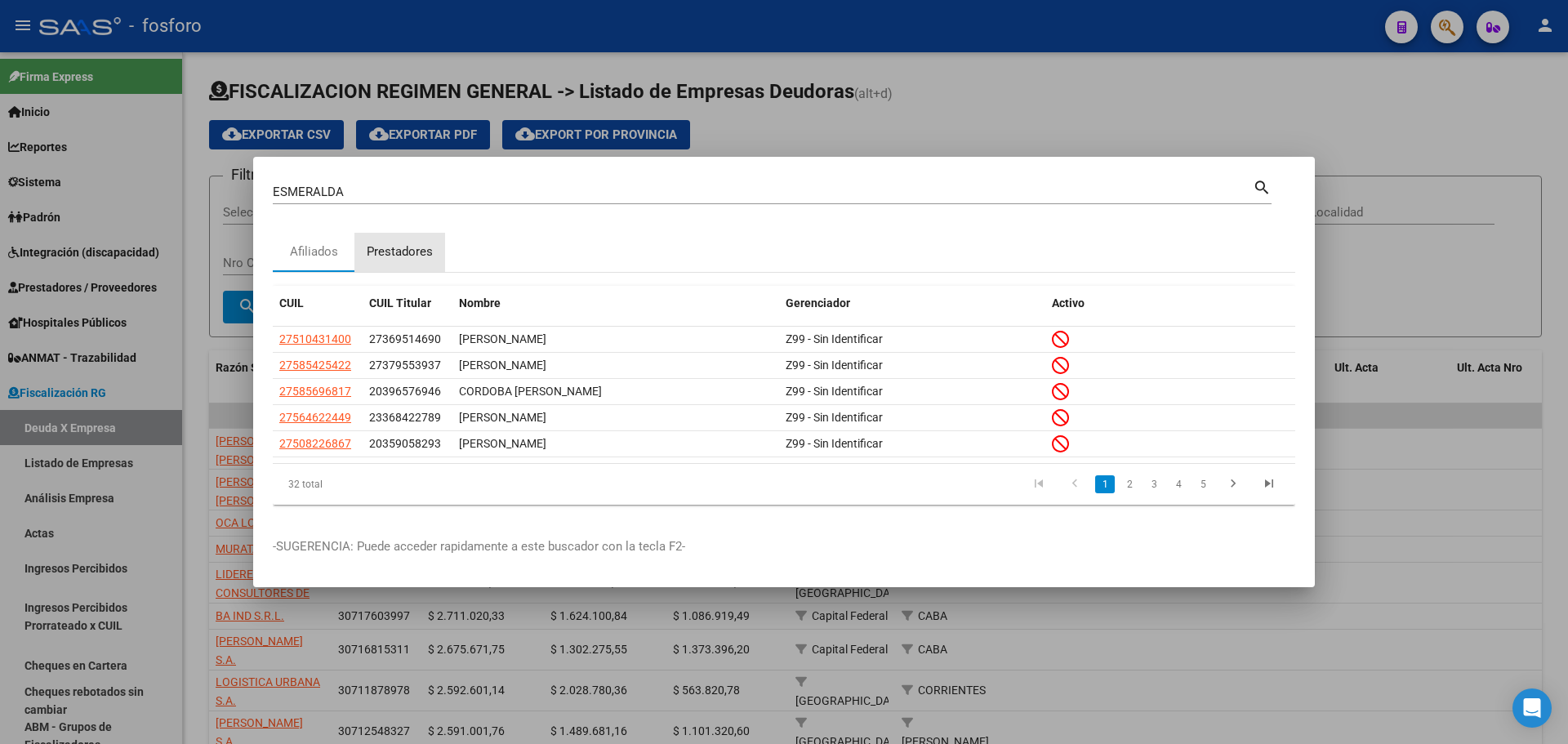
click at [407, 255] on div "Prestadores" at bounding box center [400, 252] width 67 height 19
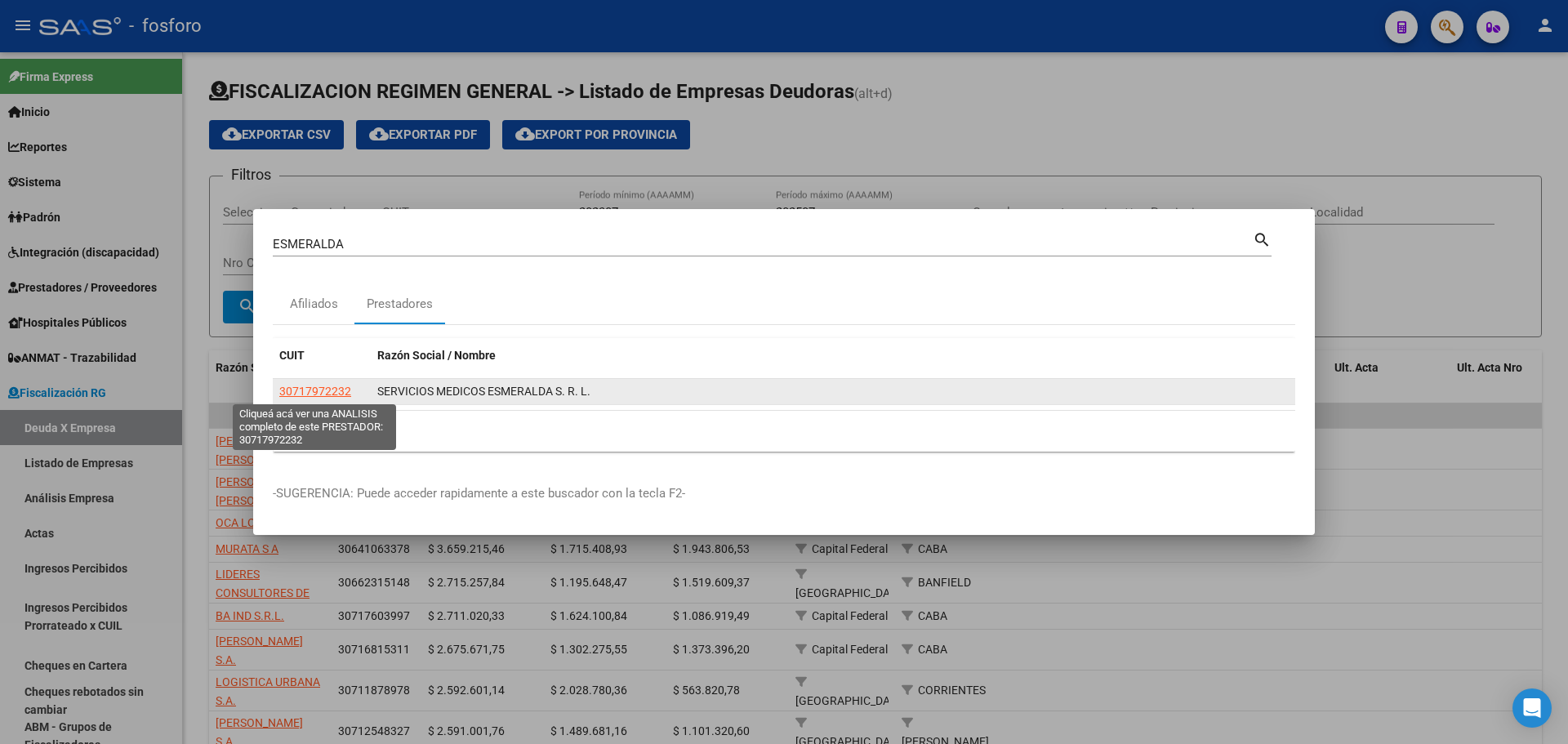
click at [339, 395] on span "30717972232" at bounding box center [316, 391] width 72 height 13
type textarea "30717972232"
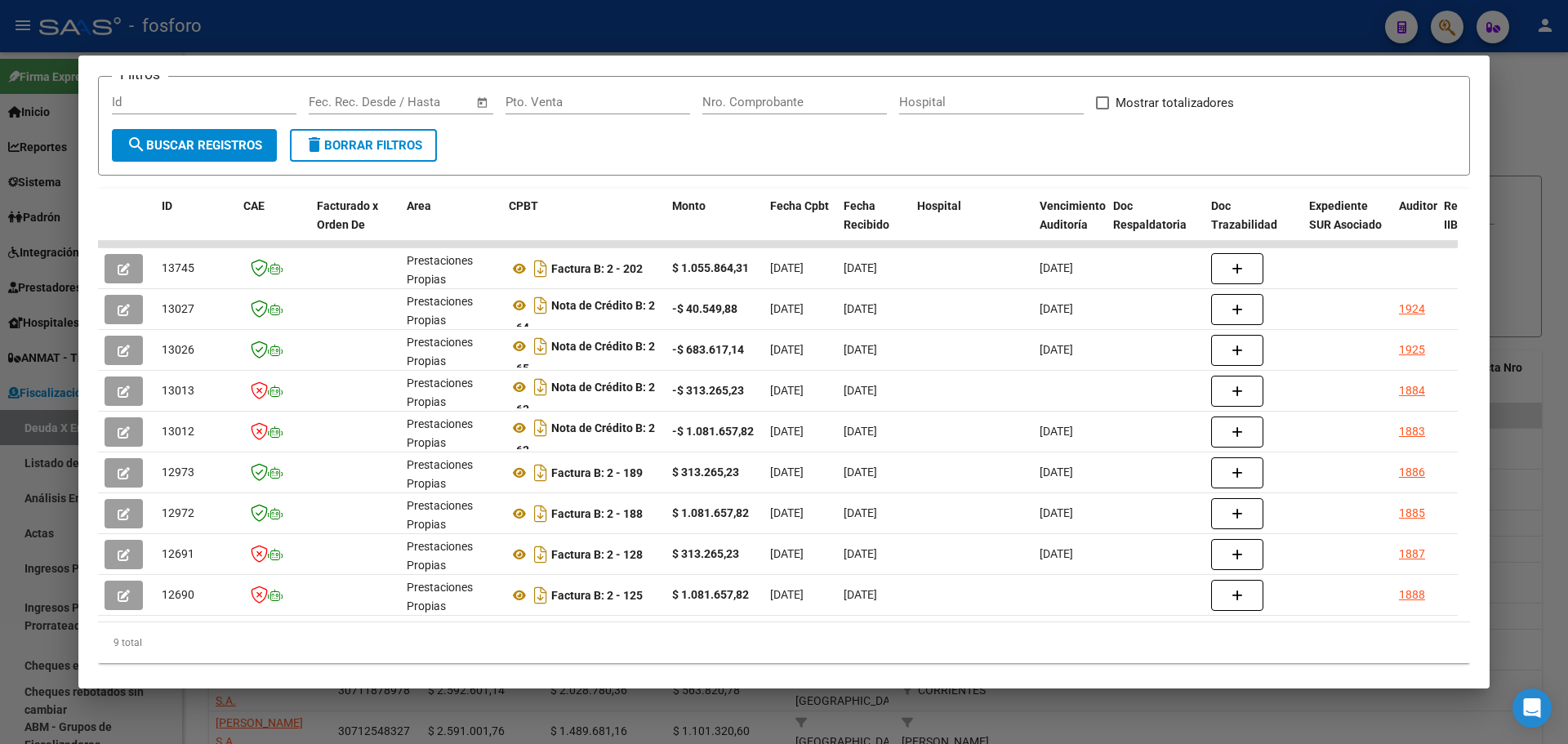
scroll to position [264, 0]
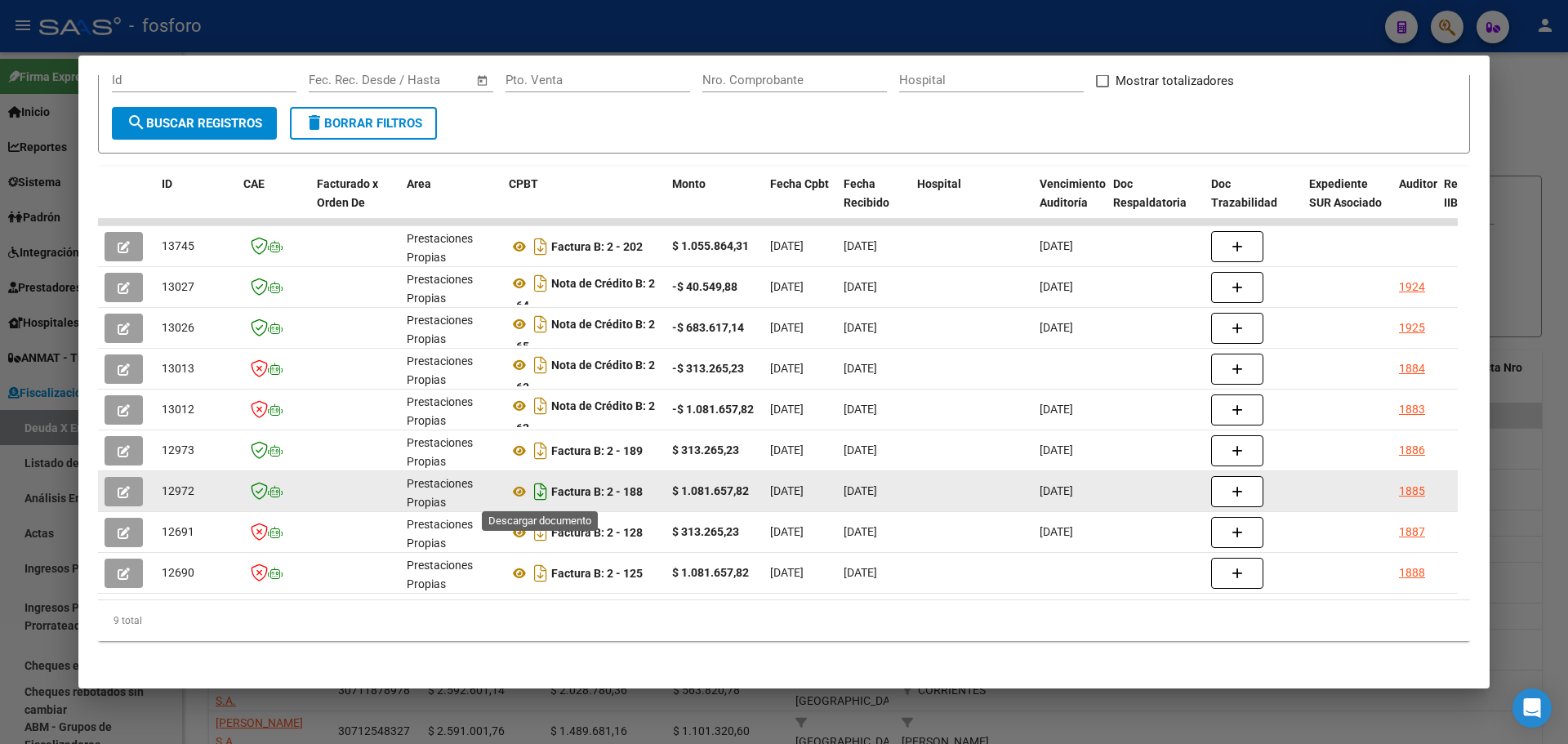
click at [536, 496] on icon "Descargar documento" at bounding box center [540, 491] width 21 height 26
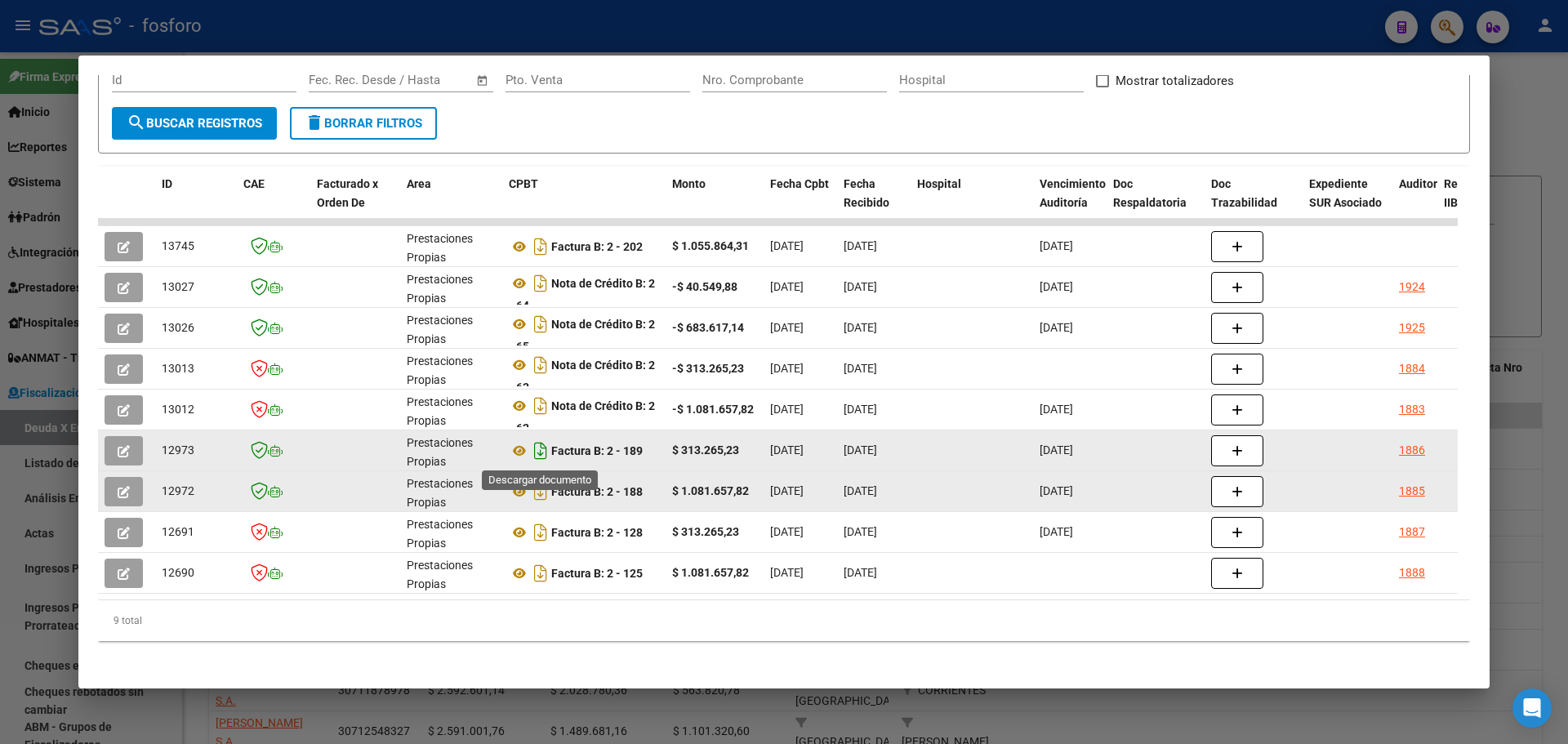
click at [539, 457] on icon "Descargar documento" at bounding box center [540, 450] width 21 height 26
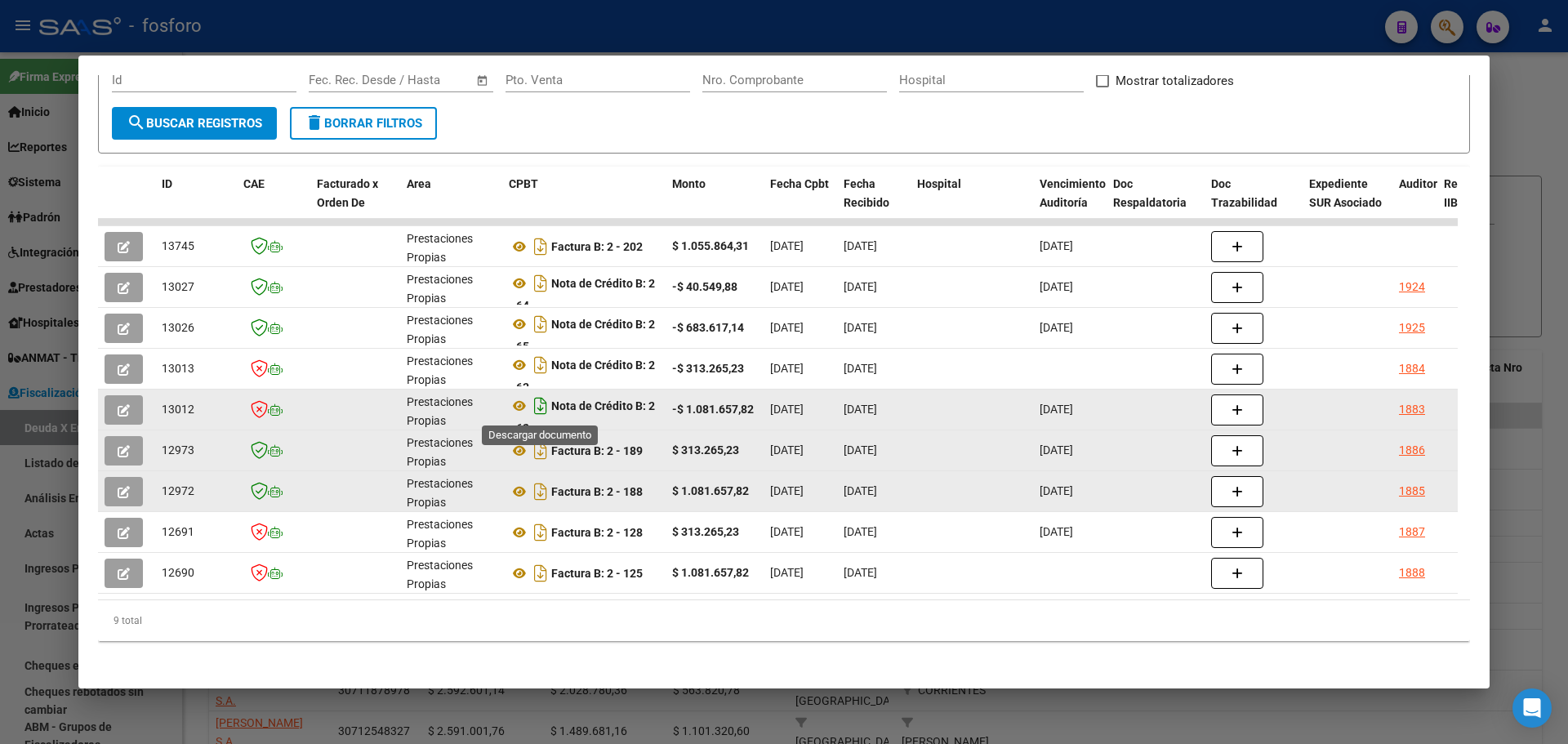
click at [546, 407] on icon "Descargar documento" at bounding box center [540, 405] width 21 height 26
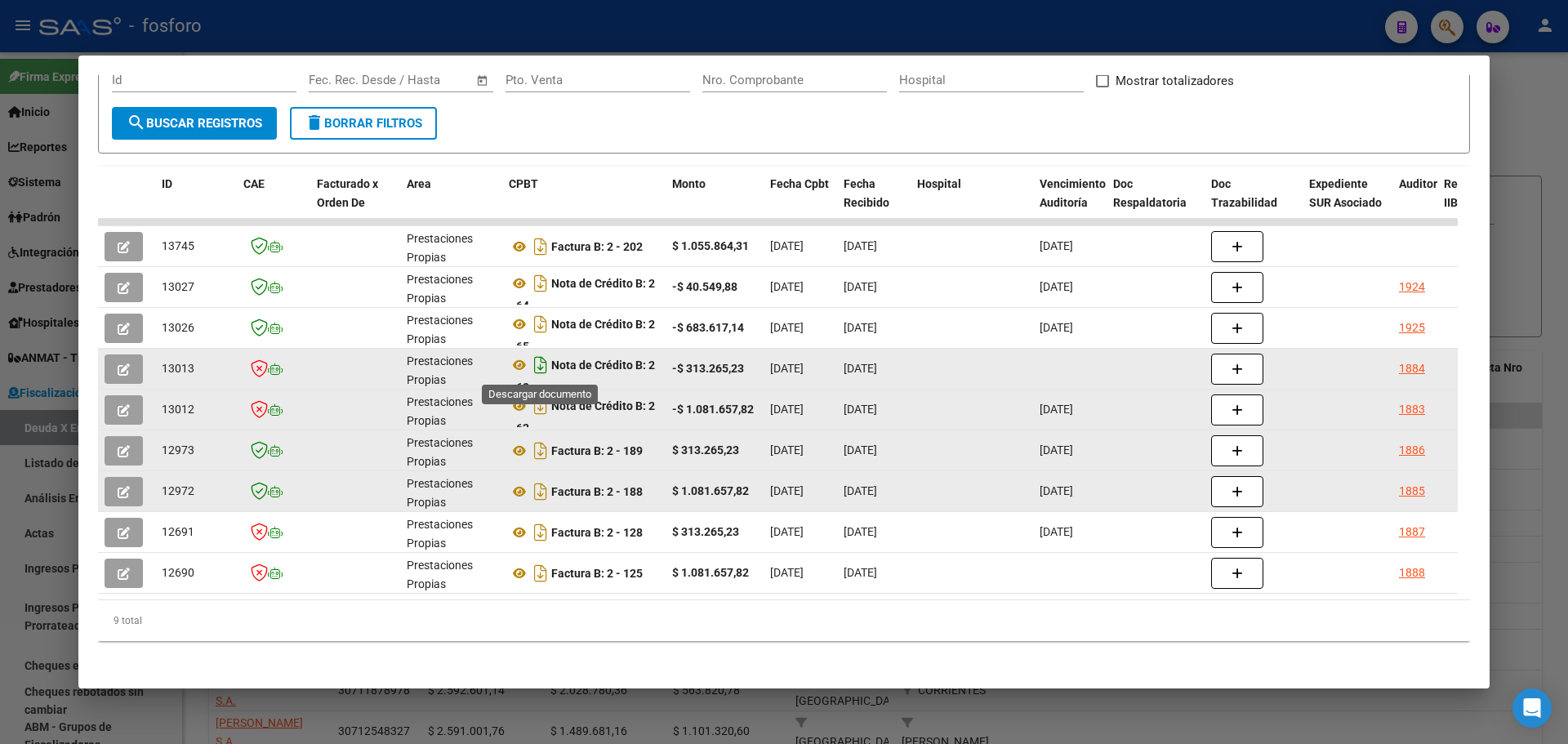
click at [537, 367] on icon "Descargar documento" at bounding box center [540, 364] width 21 height 26
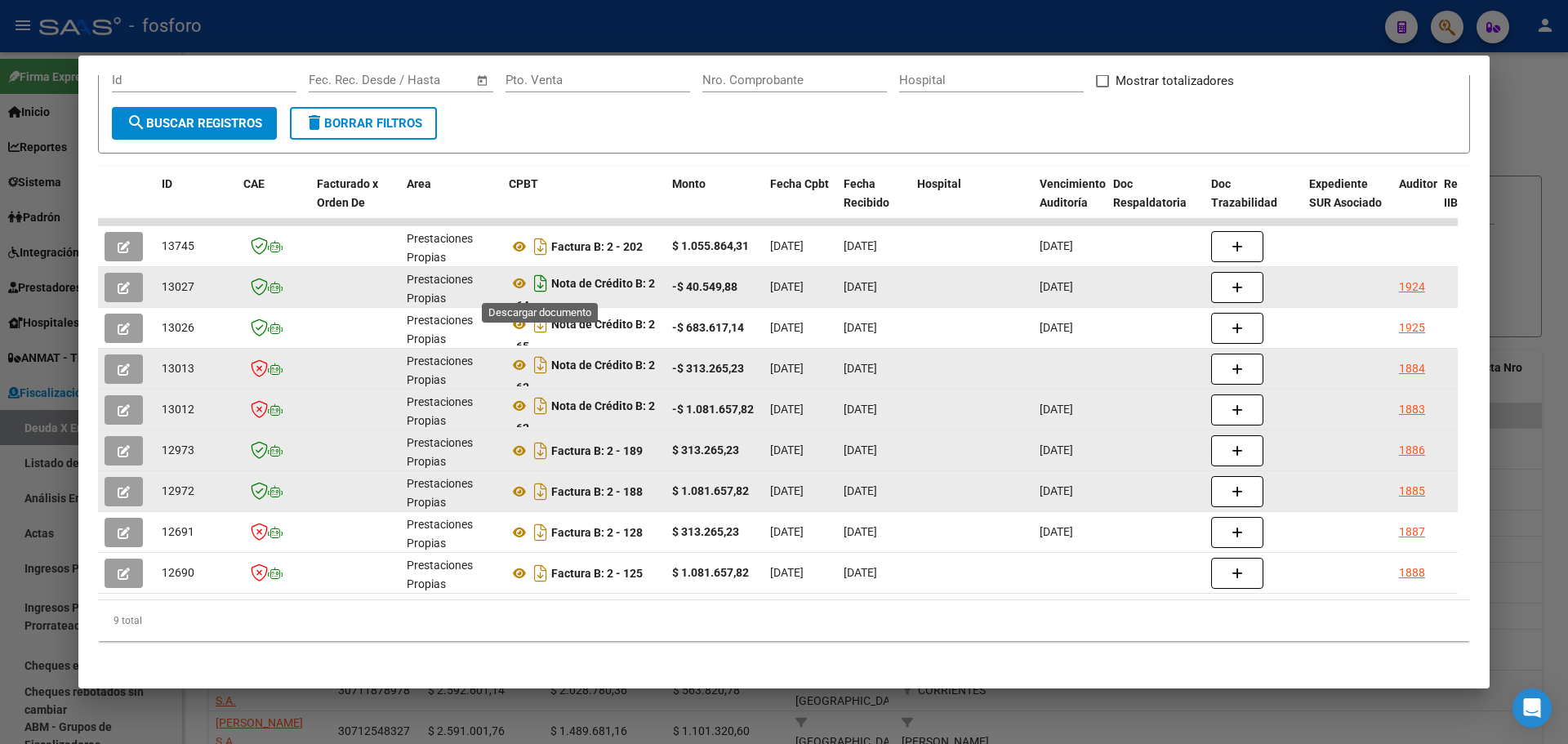
click at [546, 287] on icon "Descargar documento" at bounding box center [540, 283] width 21 height 26
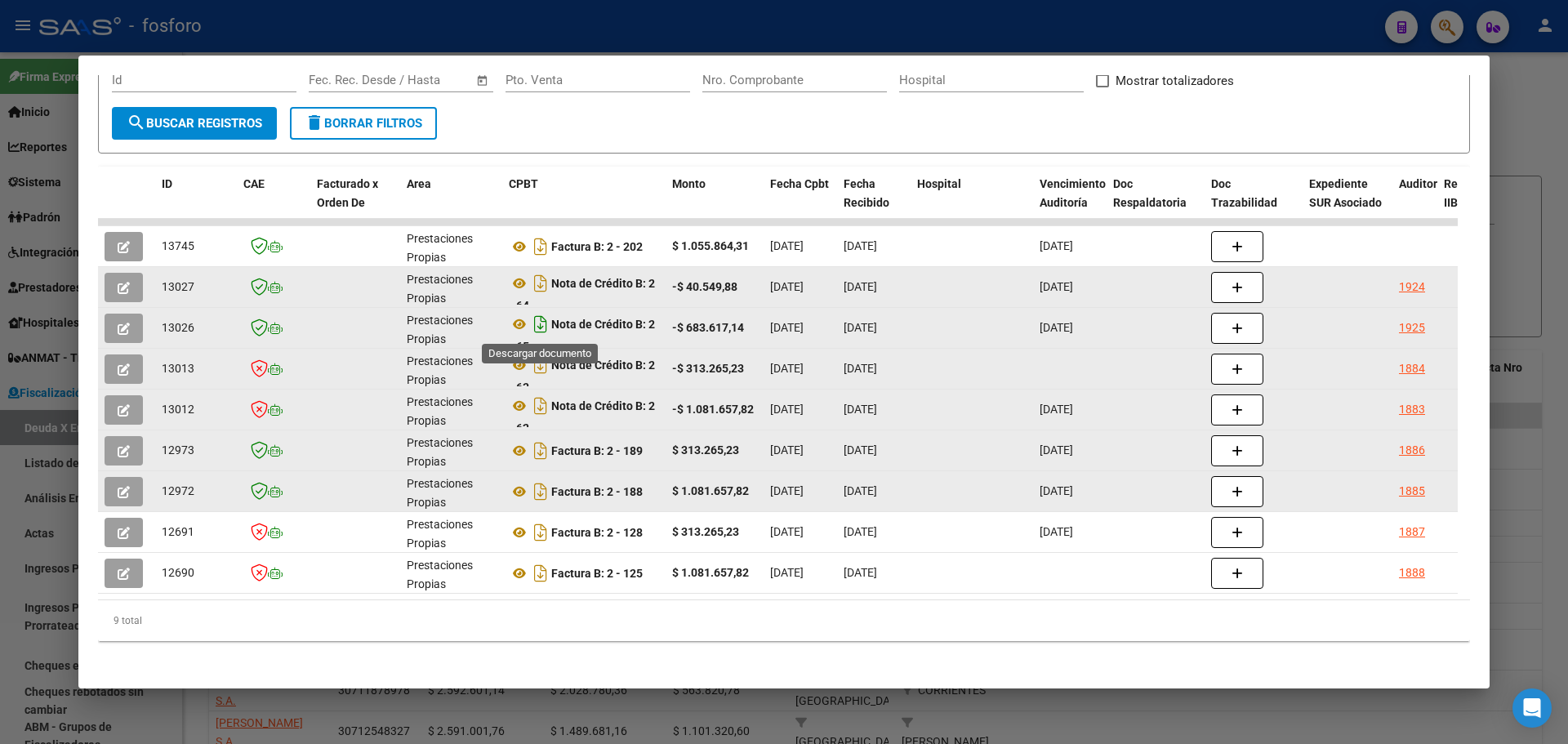
click at [534, 331] on icon "Descargar documento" at bounding box center [540, 323] width 21 height 26
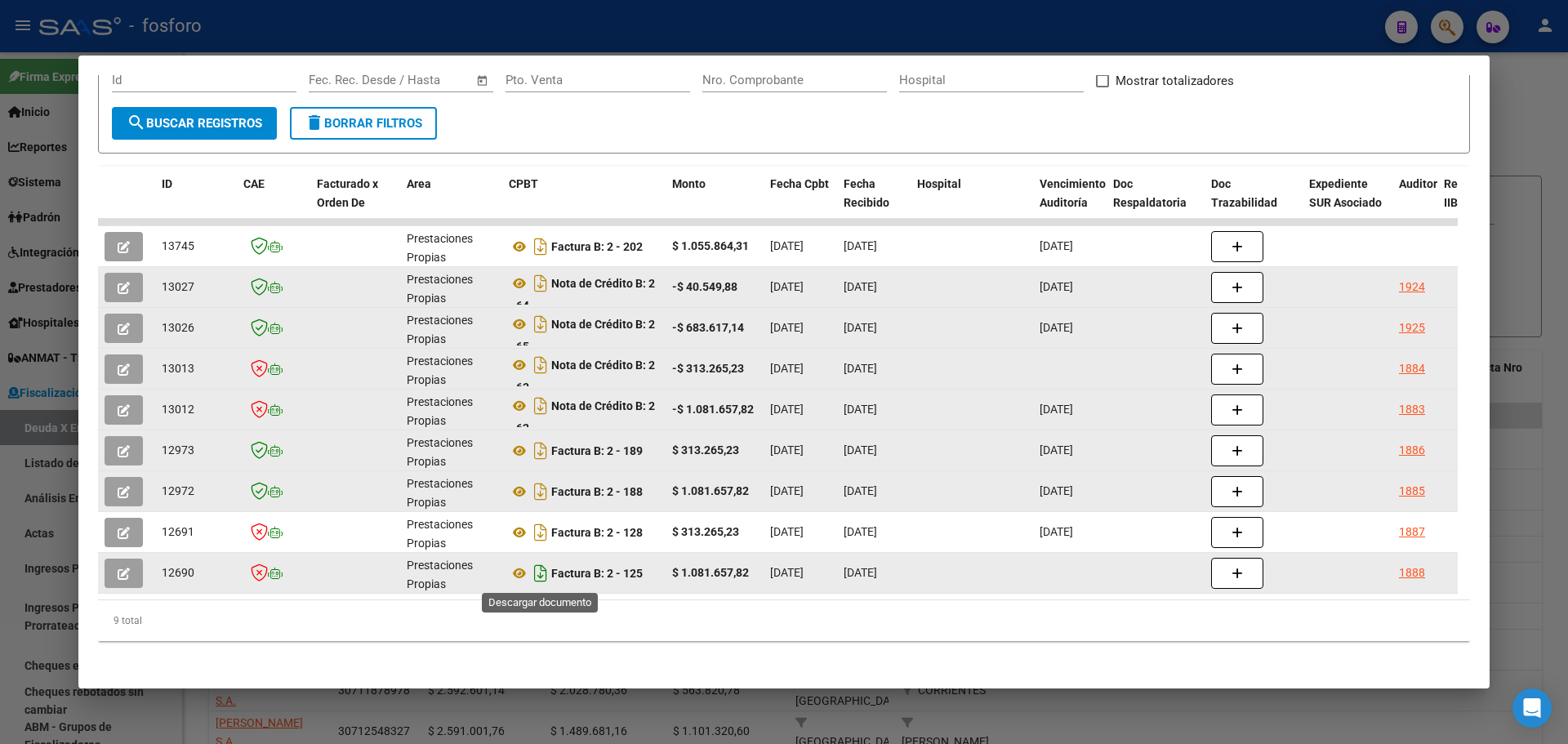
click at [545, 579] on icon "Descargar documento" at bounding box center [540, 573] width 21 height 26
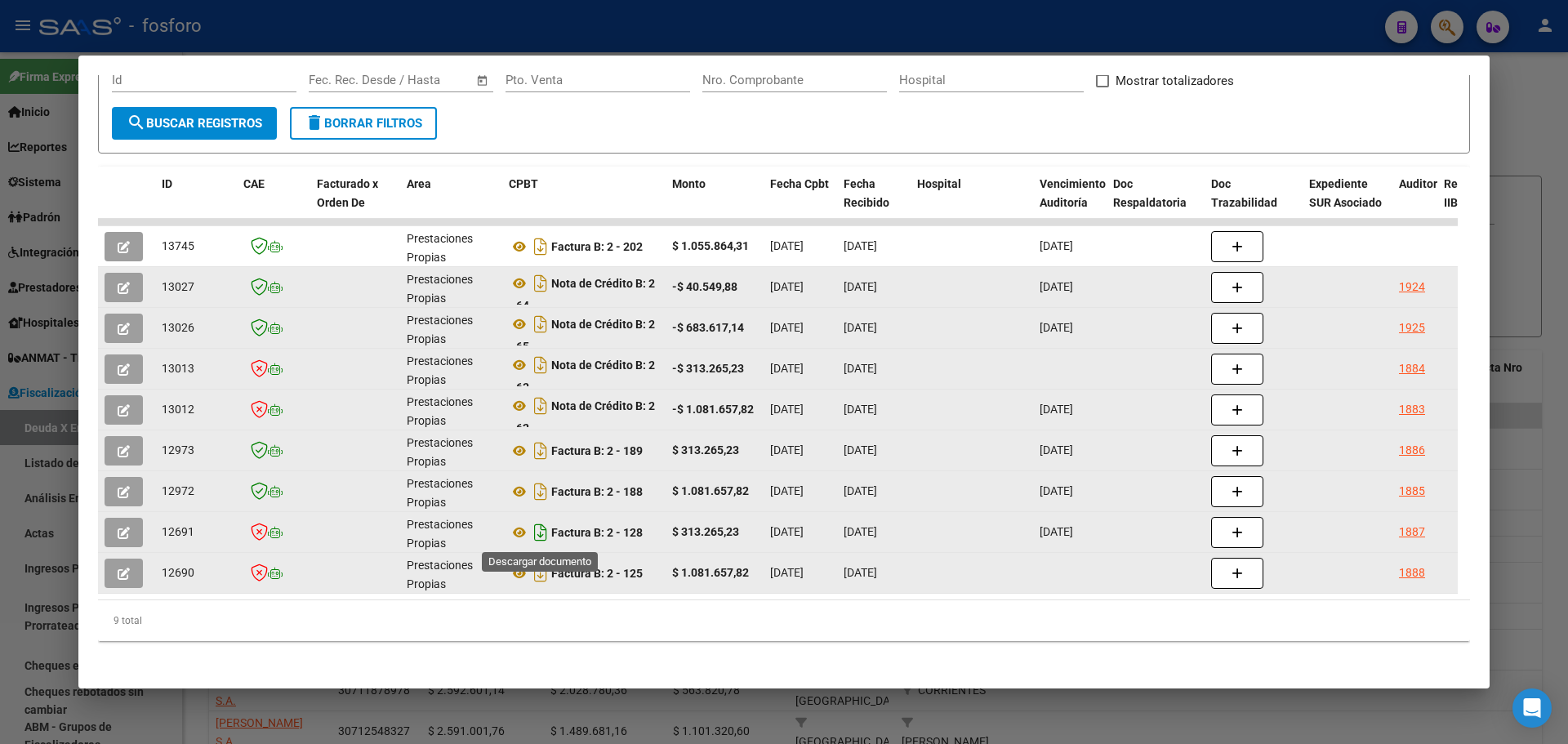
click at [541, 531] on icon "Descargar documento" at bounding box center [540, 532] width 21 height 26
drag, startPoint x: 1566, startPoint y: 297, endPoint x: 1480, endPoint y: 280, distance: 87.7
click at [1566, 297] on div at bounding box center [784, 372] width 1568 height 744
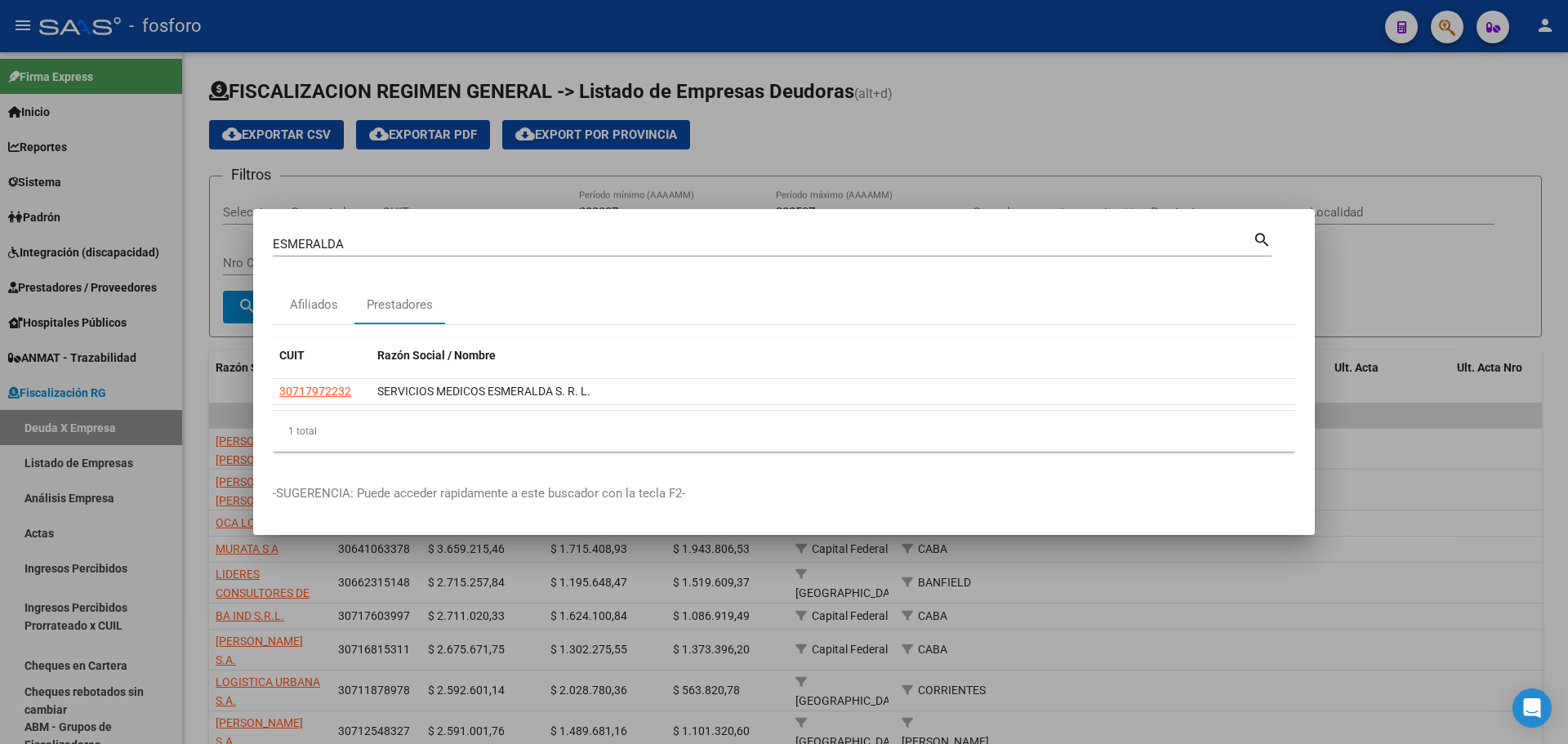
click at [490, 251] on input "ESMERALDA" at bounding box center [763, 244] width 980 height 14
type input "SICOMED"
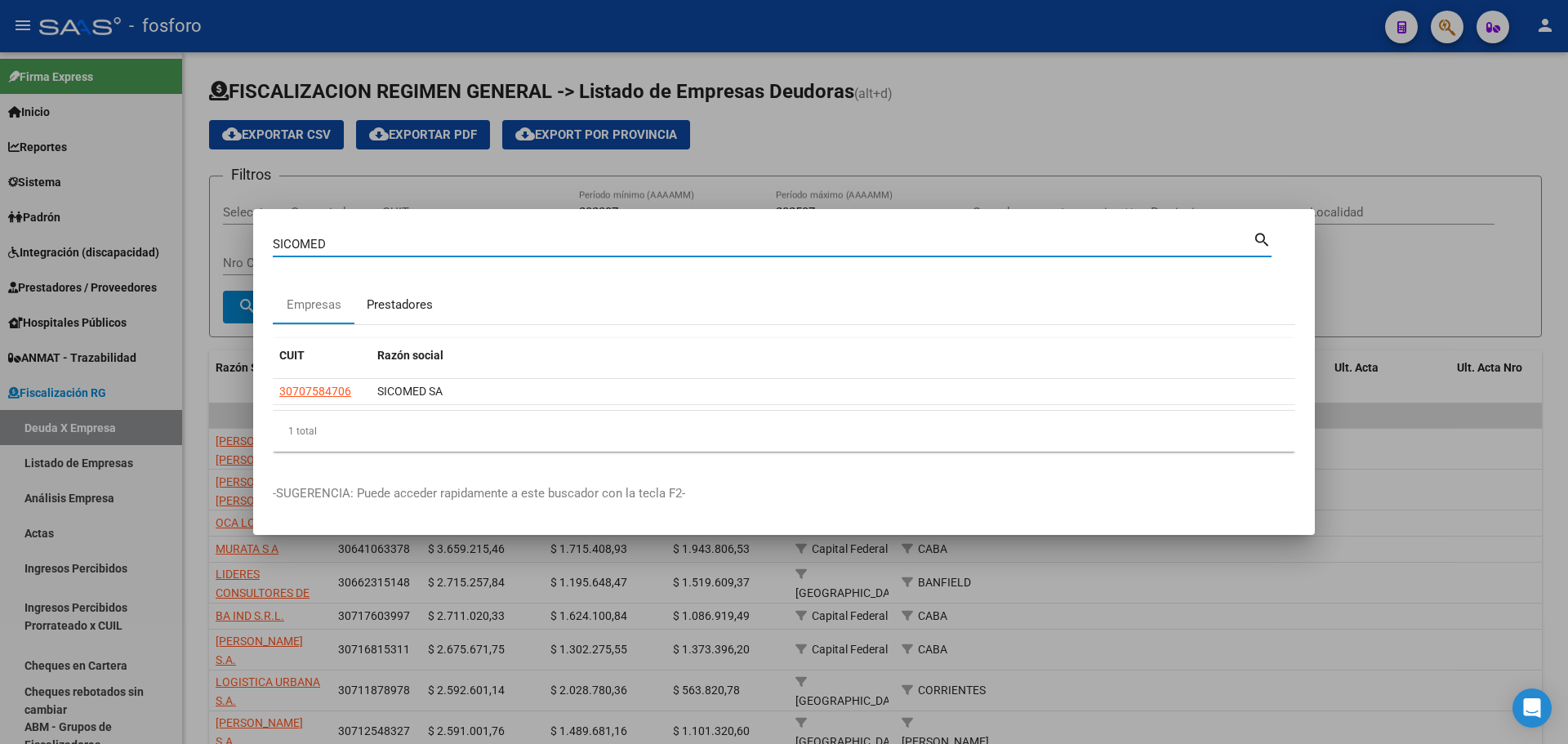
click at [418, 291] on div "Prestadores" at bounding box center [400, 304] width 90 height 39
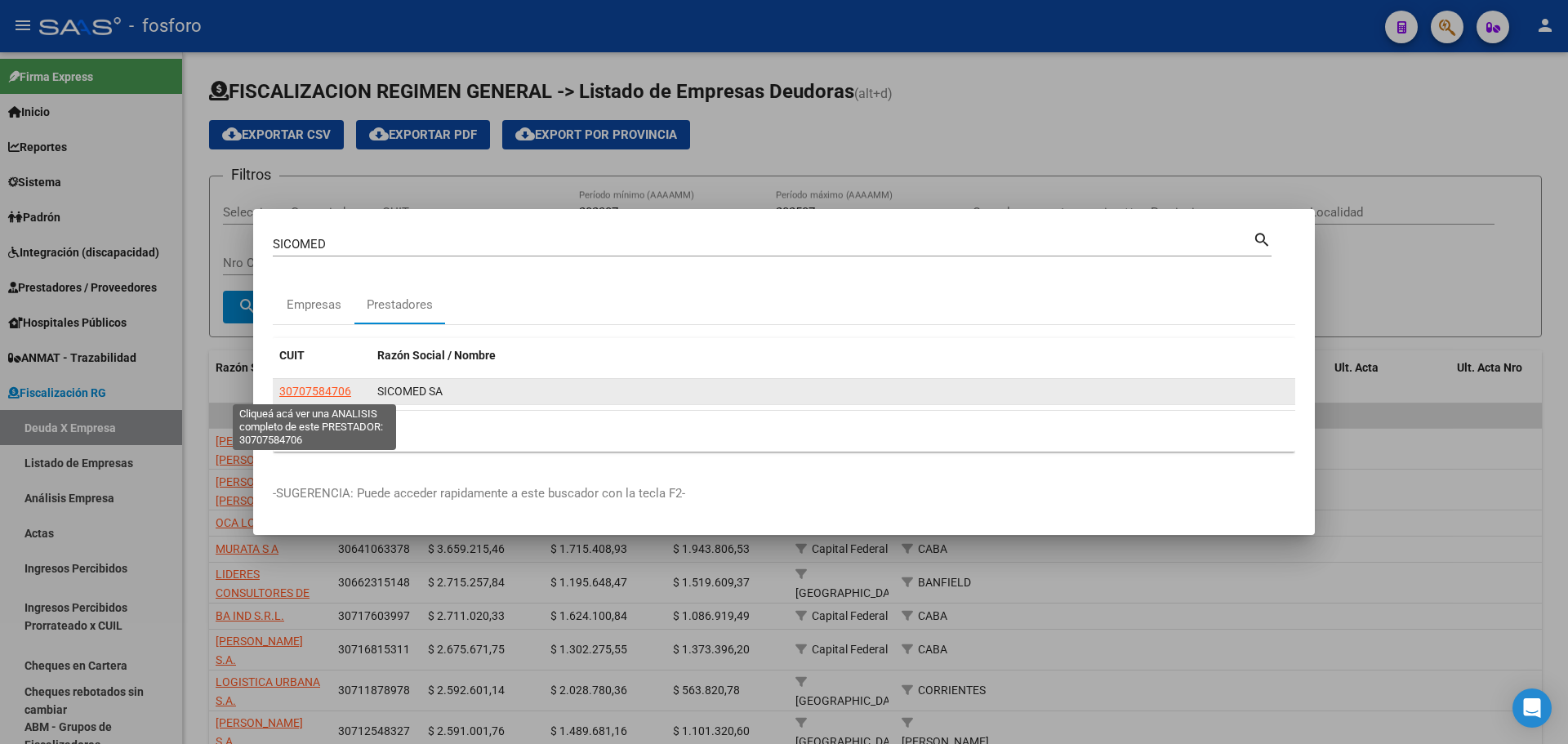
click at [316, 384] on span "30707584706" at bounding box center [316, 391] width 72 height 13
type textarea "30707584706"
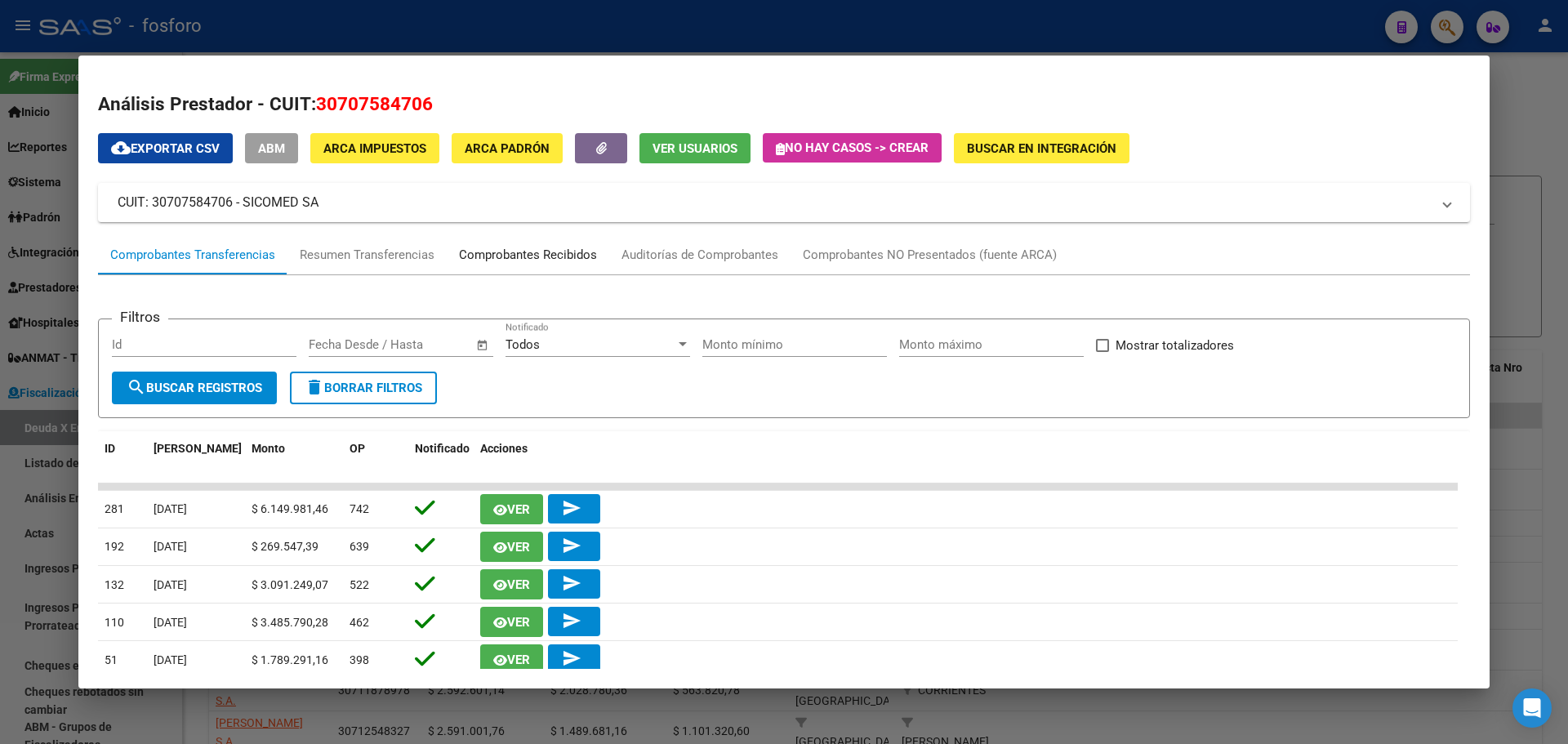
click at [506, 259] on div "Comprobantes Recibidos" at bounding box center [527, 255] width 138 height 19
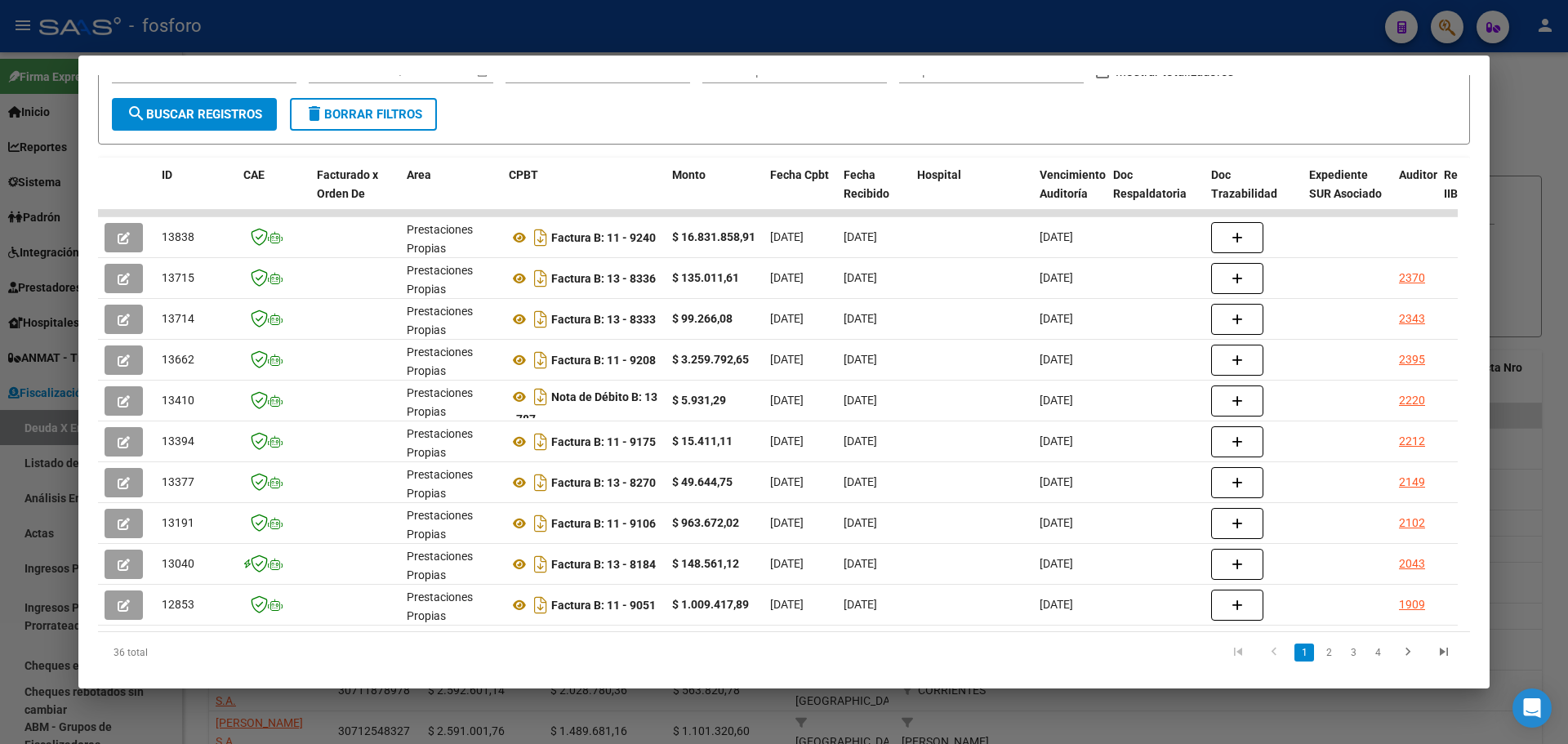
scroll to position [321, 0]
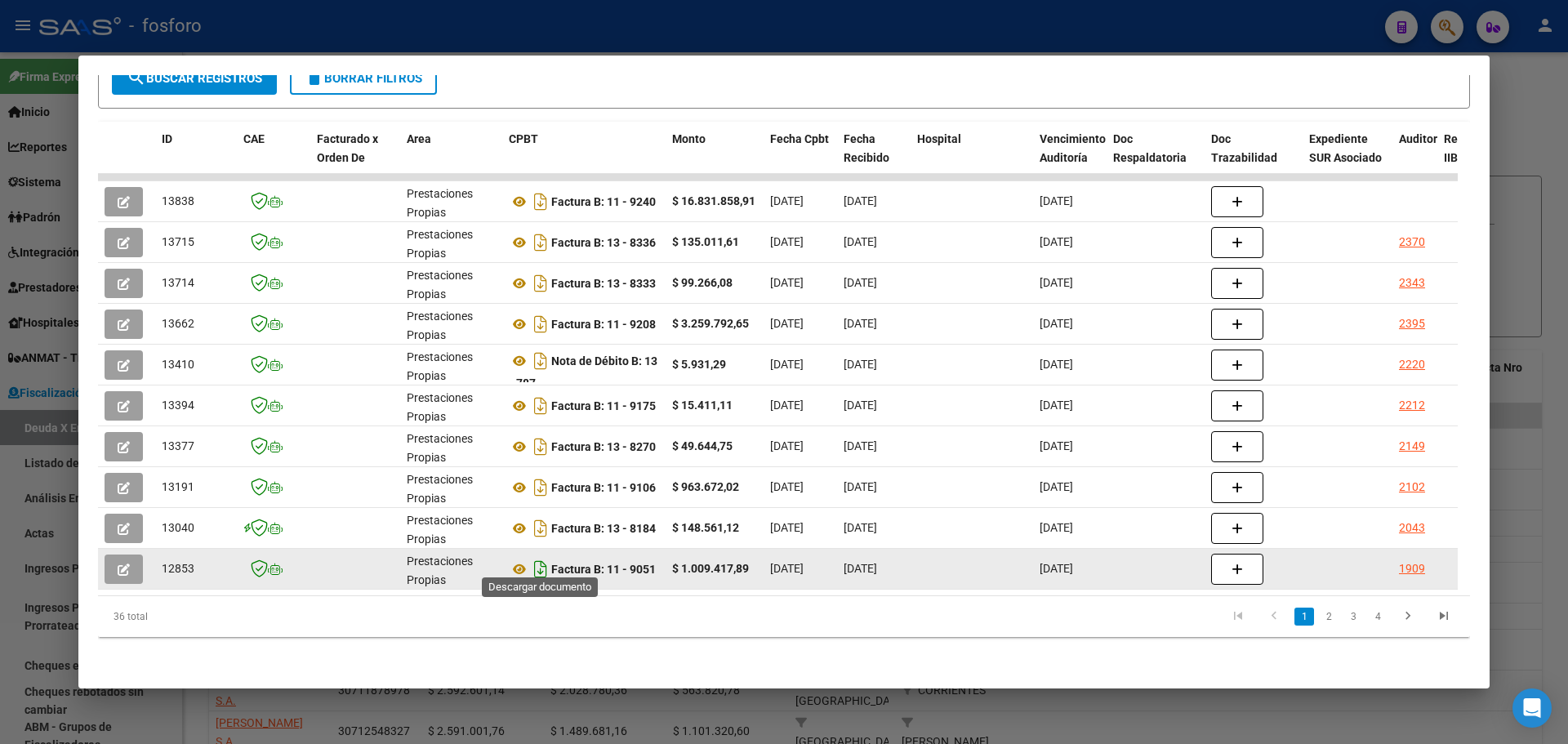
click at [539, 565] on icon "Descargar documento" at bounding box center [540, 569] width 21 height 26
click at [1319, 616] on link "2" at bounding box center [1328, 617] width 20 height 18
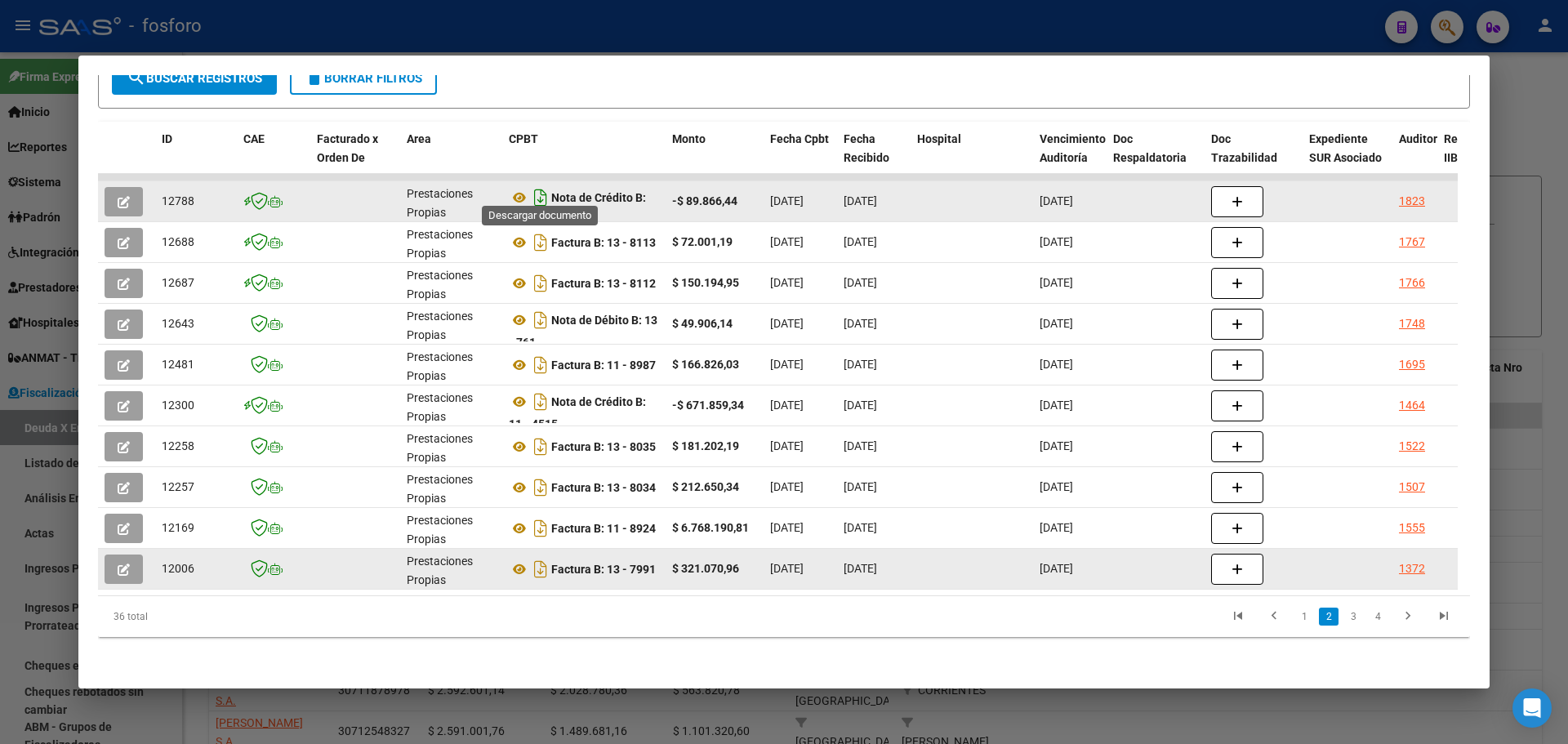
click at [539, 186] on icon "Descargar documento" at bounding box center [540, 197] width 21 height 26
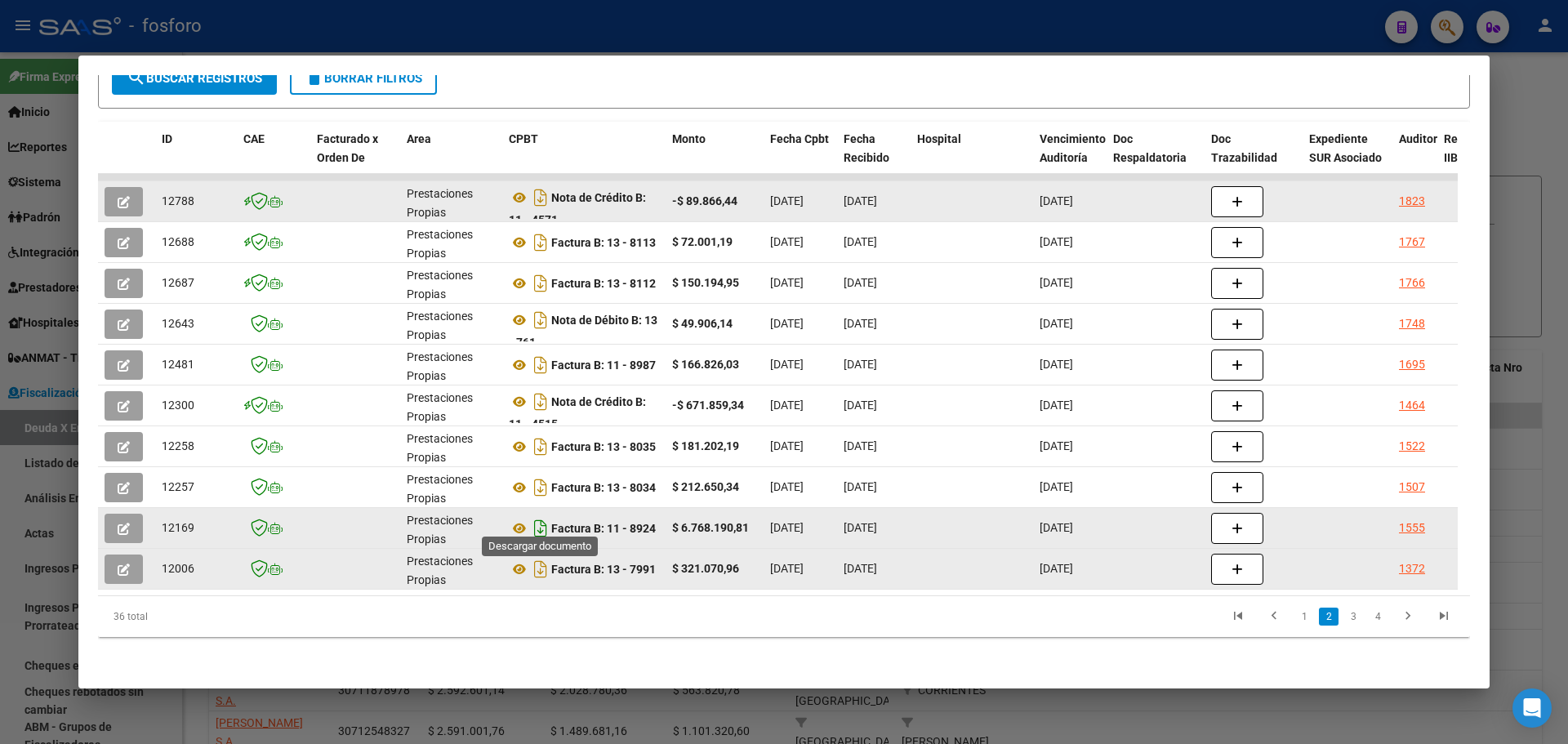
click at [542, 516] on icon "Descargar documento" at bounding box center [540, 528] width 21 height 26
click at [1295, 621] on link "1" at bounding box center [1304, 617] width 20 height 18
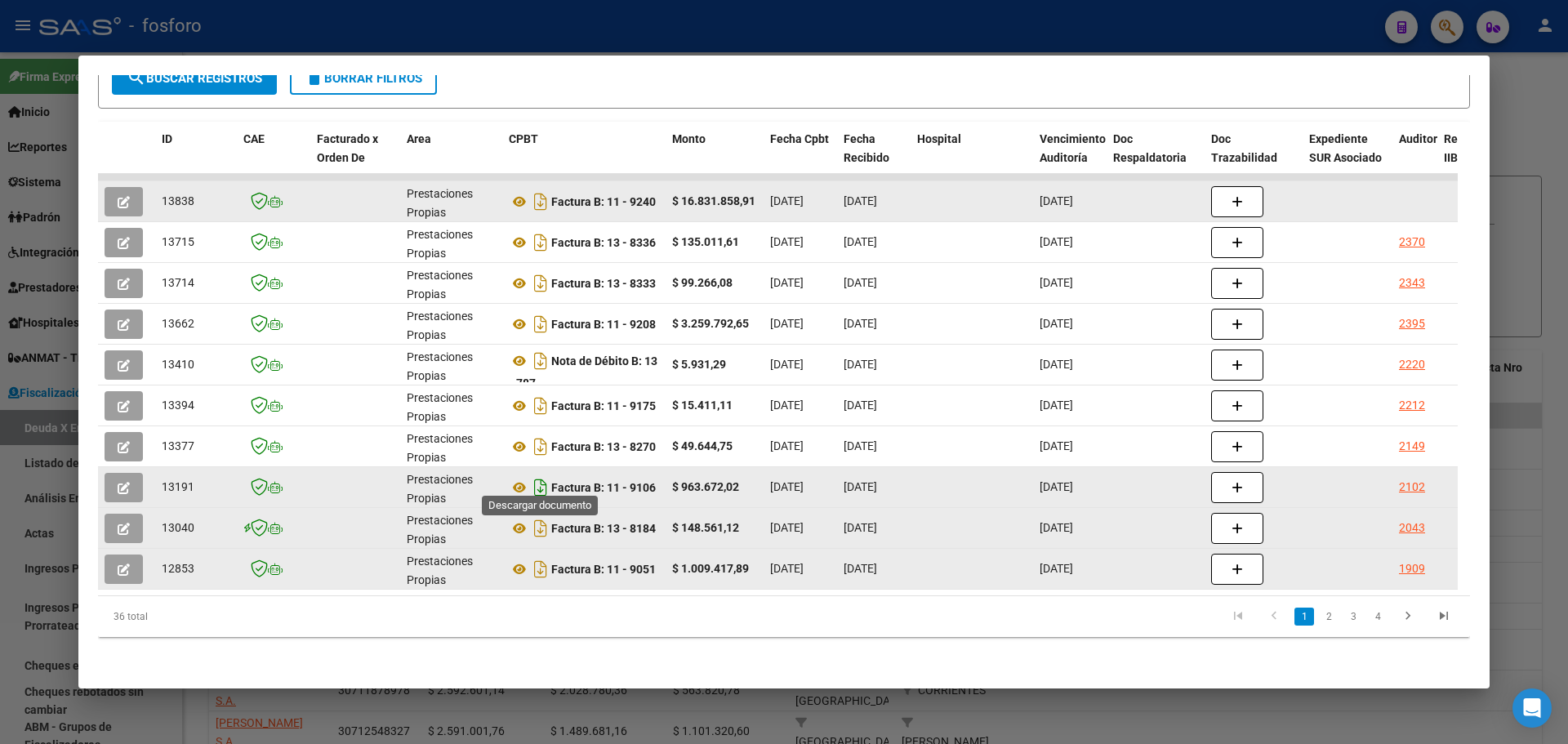
click at [545, 476] on icon "Descargar documento" at bounding box center [540, 487] width 21 height 26
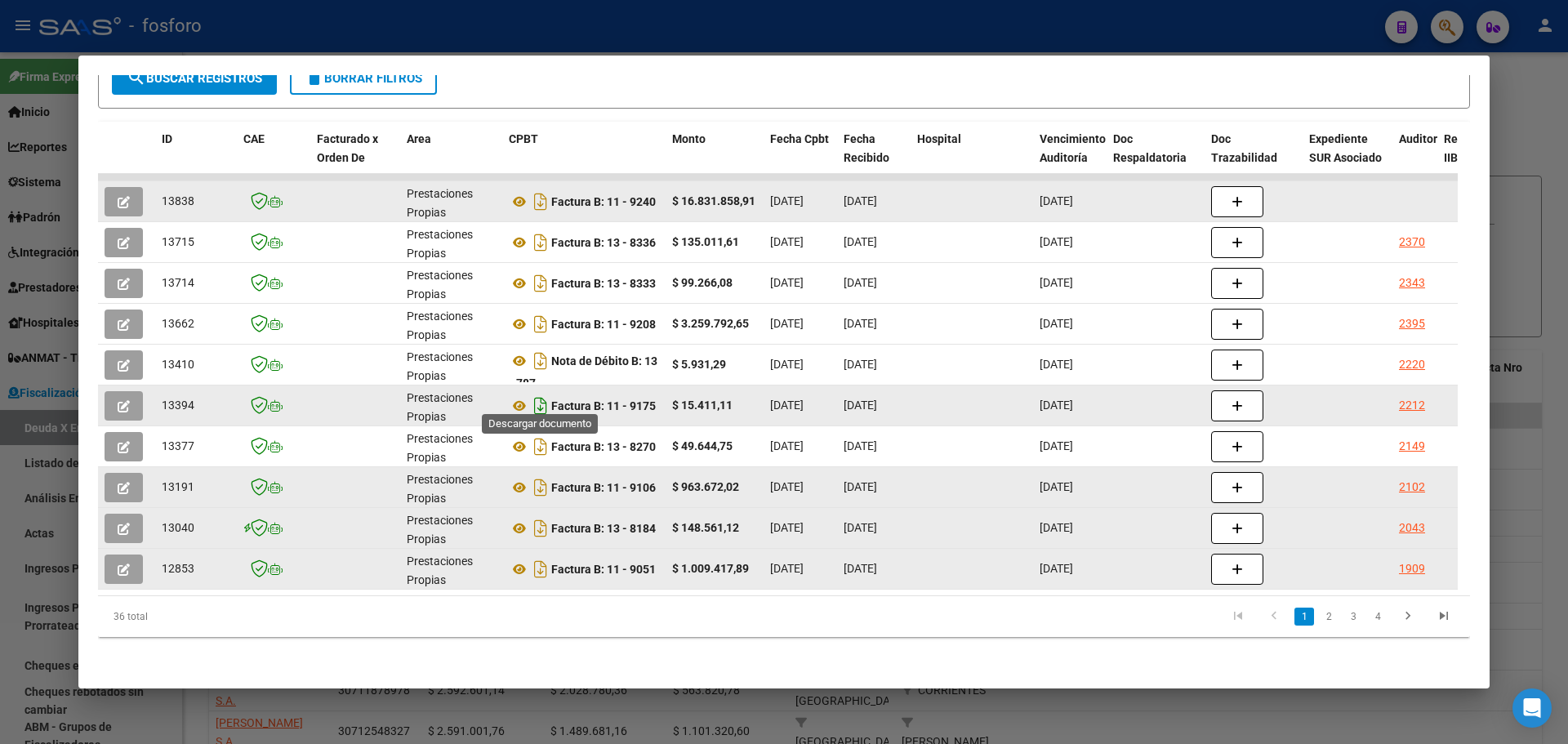
click at [542, 393] on icon "Descargar documento" at bounding box center [540, 405] width 21 height 26
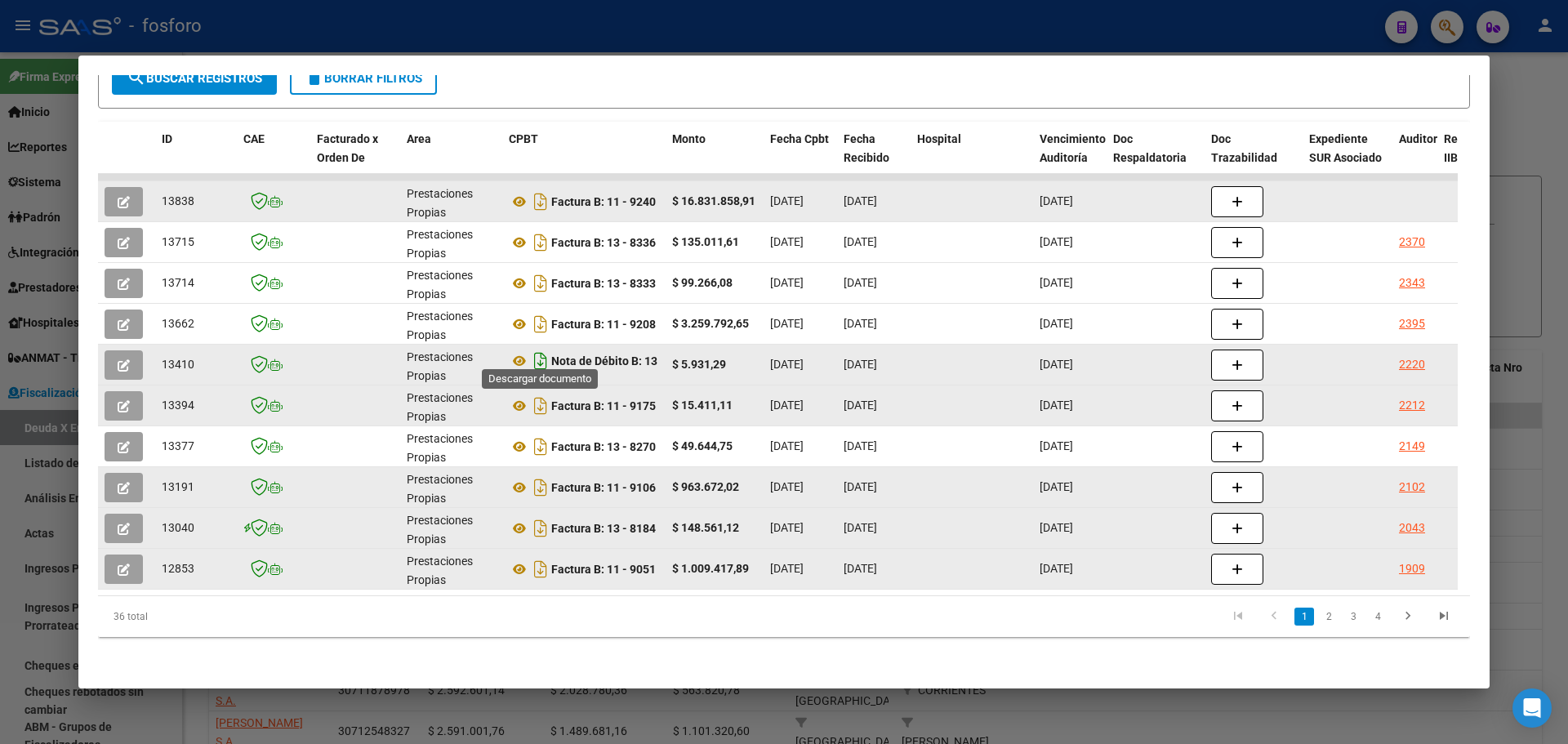
click at [539, 354] on icon "Descargar documento" at bounding box center [540, 361] width 21 height 26
click at [1542, 355] on div at bounding box center [784, 372] width 1568 height 744
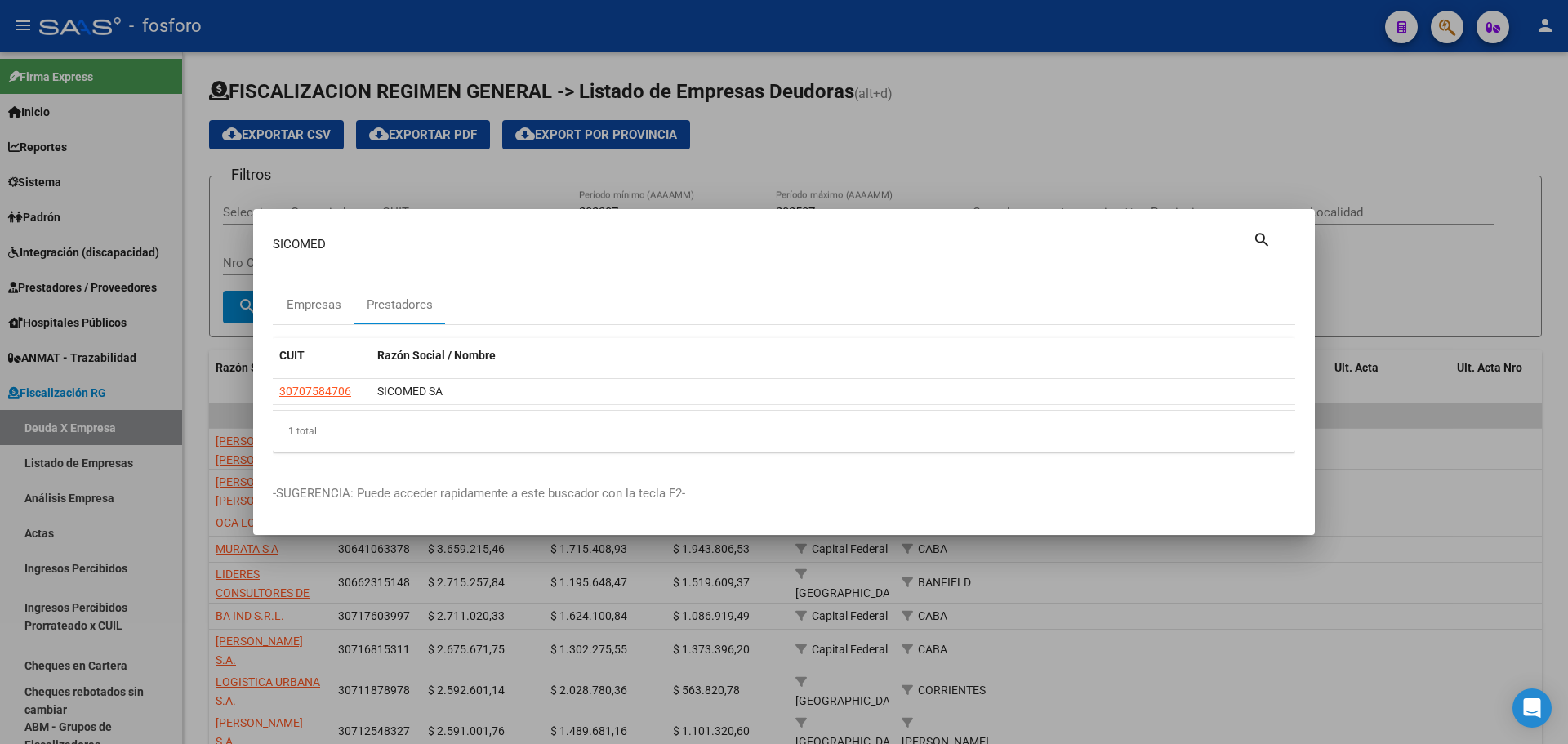
click at [388, 244] on input "SICOMED" at bounding box center [763, 244] width 980 height 14
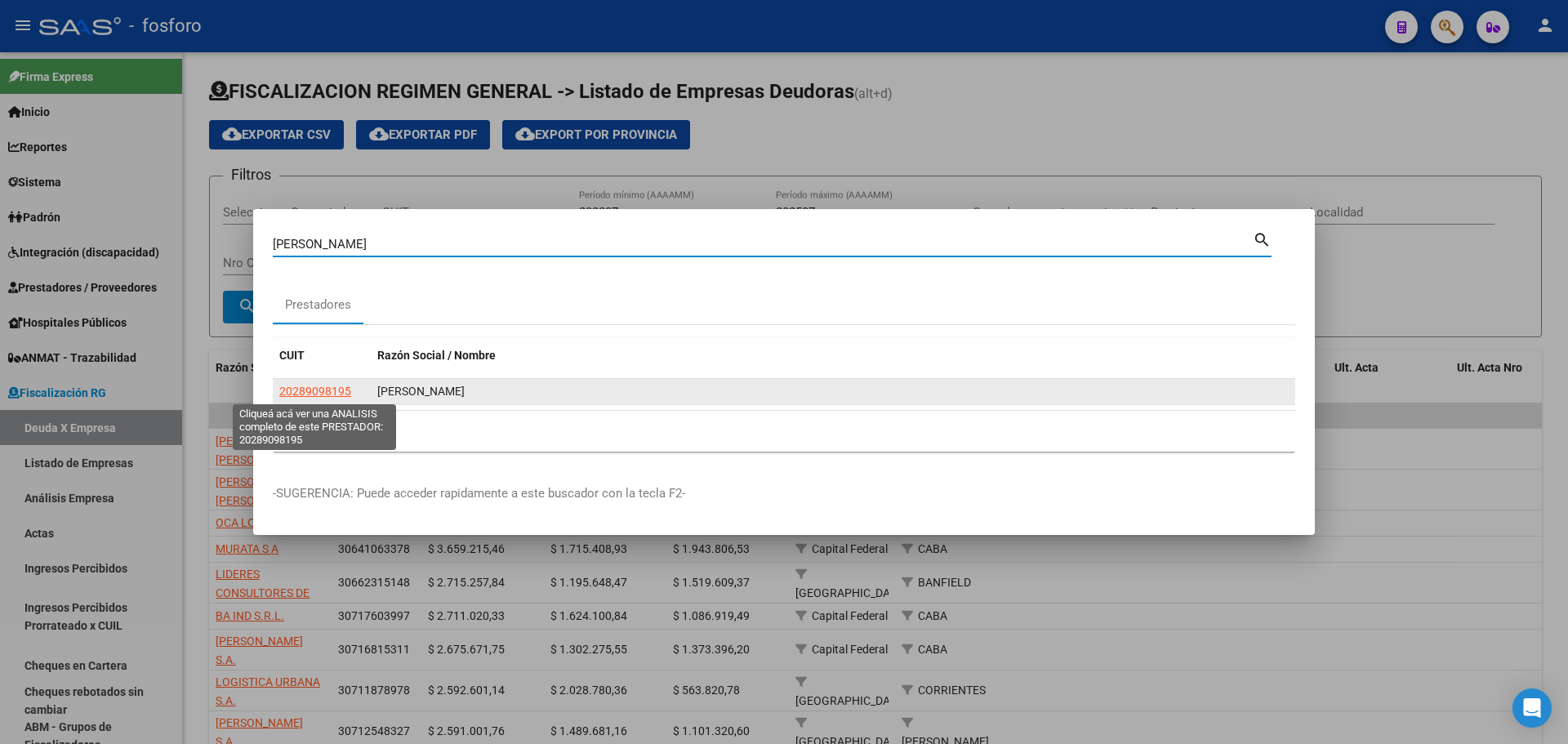
type input "[PERSON_NAME]"
click at [323, 391] on span "20289098195" at bounding box center [316, 391] width 72 height 13
type textarea "20289098195"
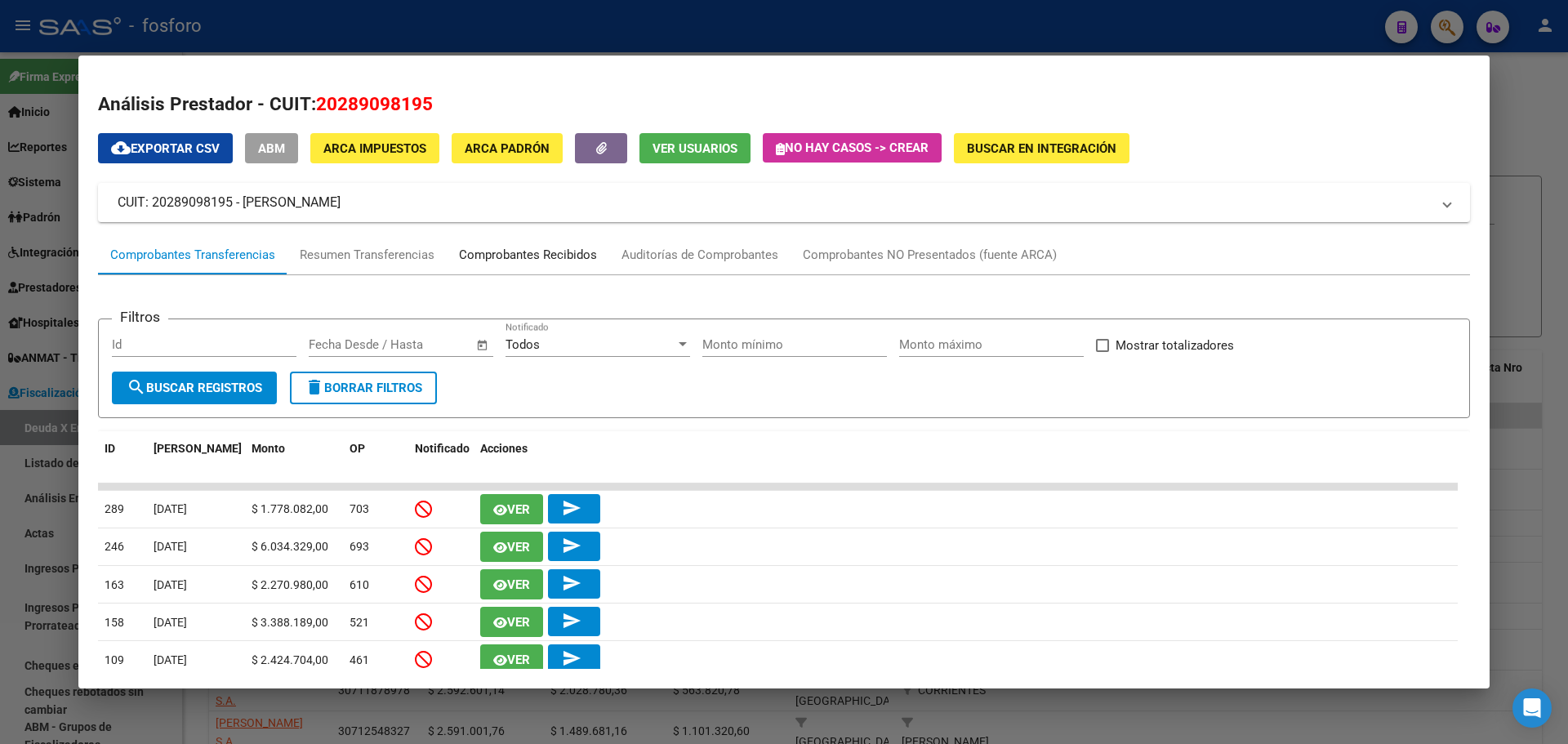
click at [557, 268] on div "Comprobantes Recibidos" at bounding box center [528, 254] width 163 height 39
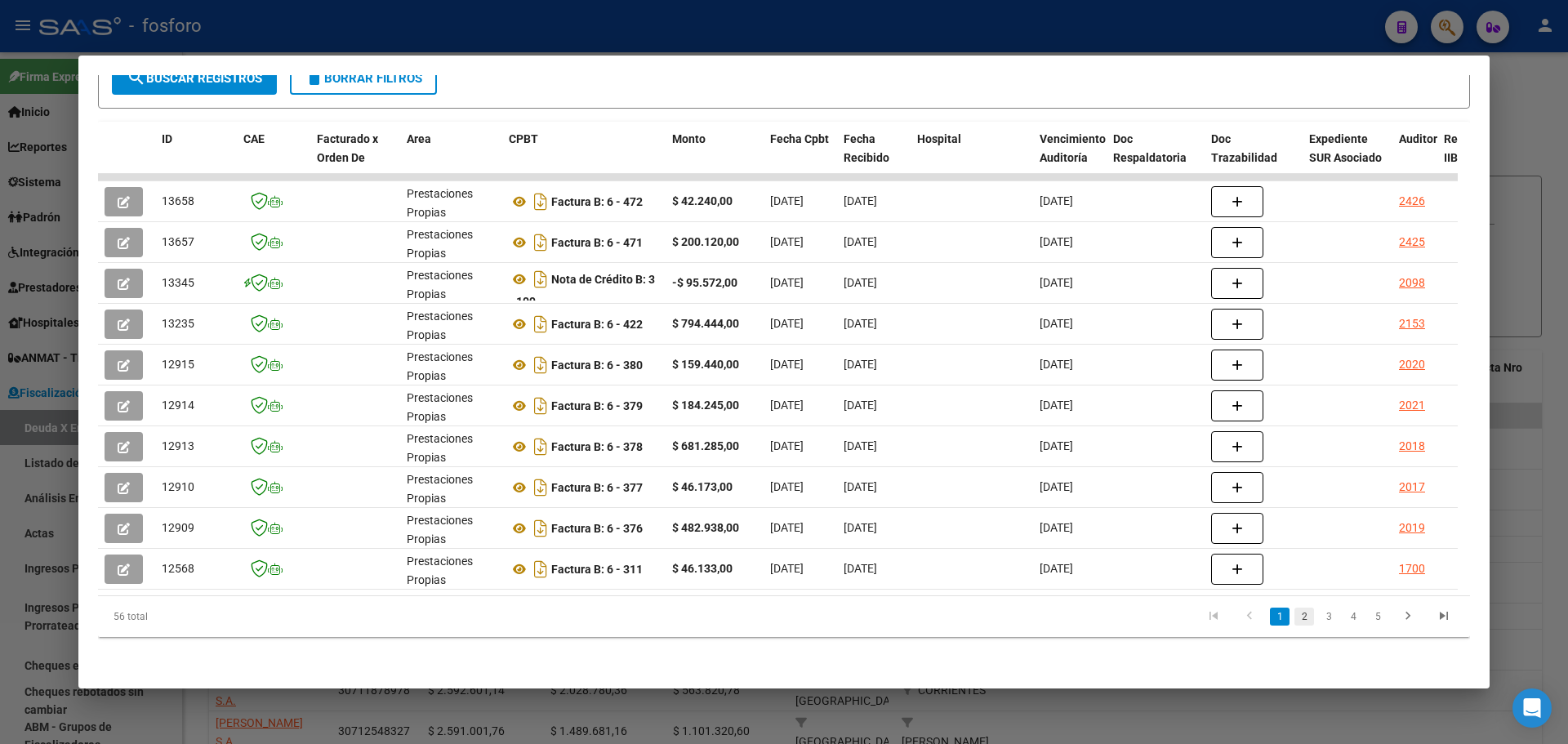
click at [1295, 615] on link "2" at bounding box center [1304, 617] width 20 height 18
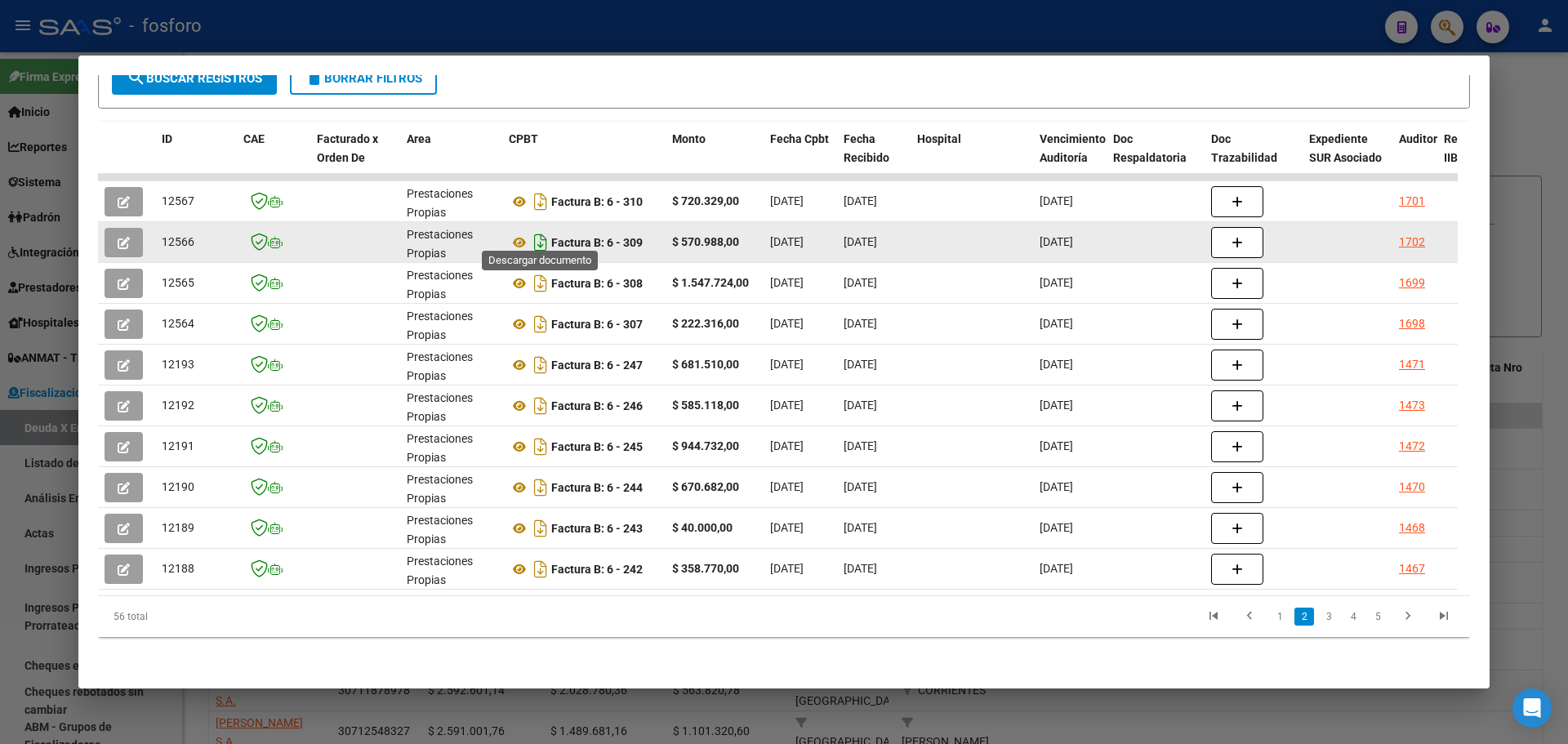
click at [542, 229] on icon "Descargar documento" at bounding box center [540, 242] width 21 height 26
drag, startPoint x: 1274, startPoint y: 624, endPoint x: 1222, endPoint y: 618, distance: 52.3
click at [1274, 624] on link "1" at bounding box center [1280, 617] width 20 height 18
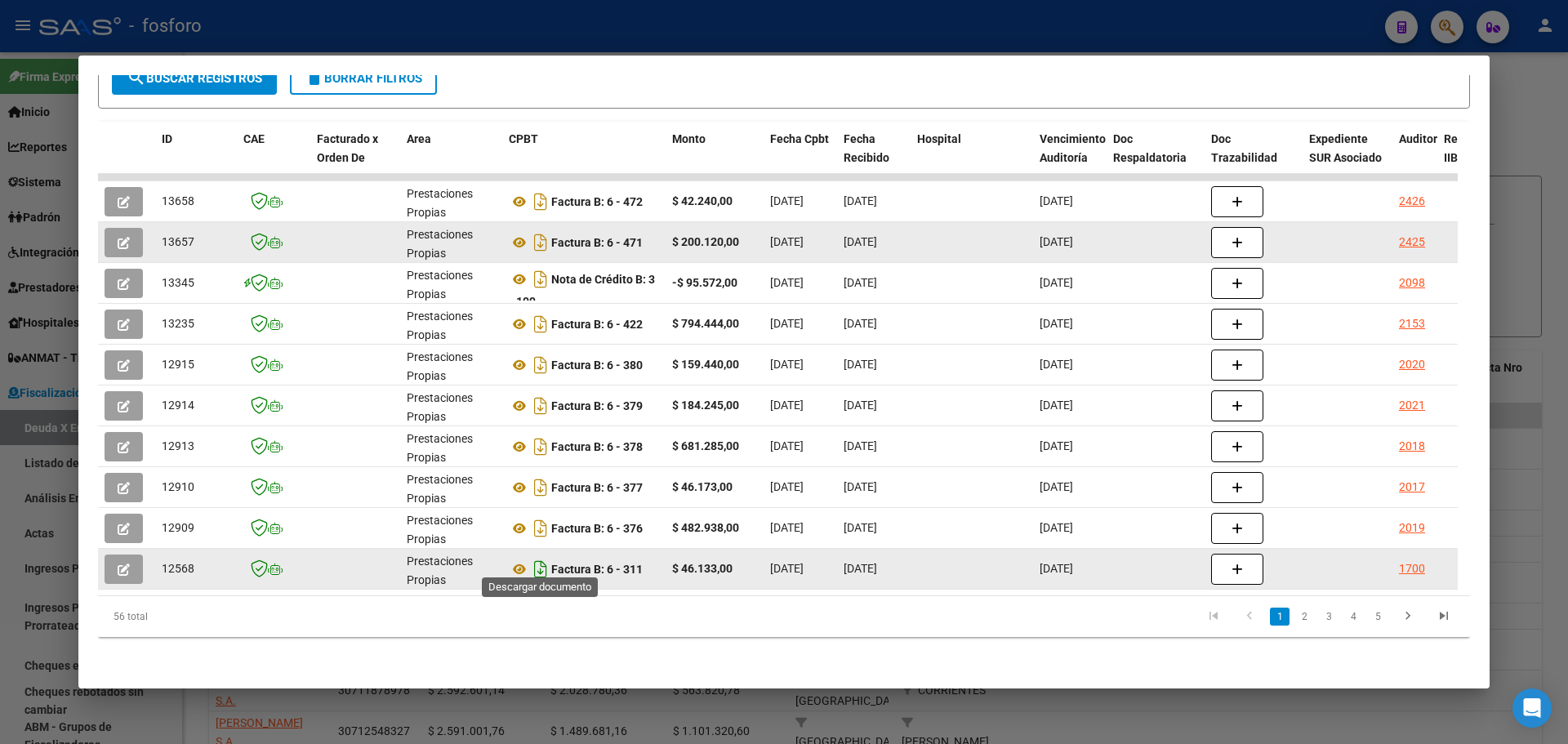
click at [539, 562] on icon "Descargar documento" at bounding box center [540, 569] width 21 height 26
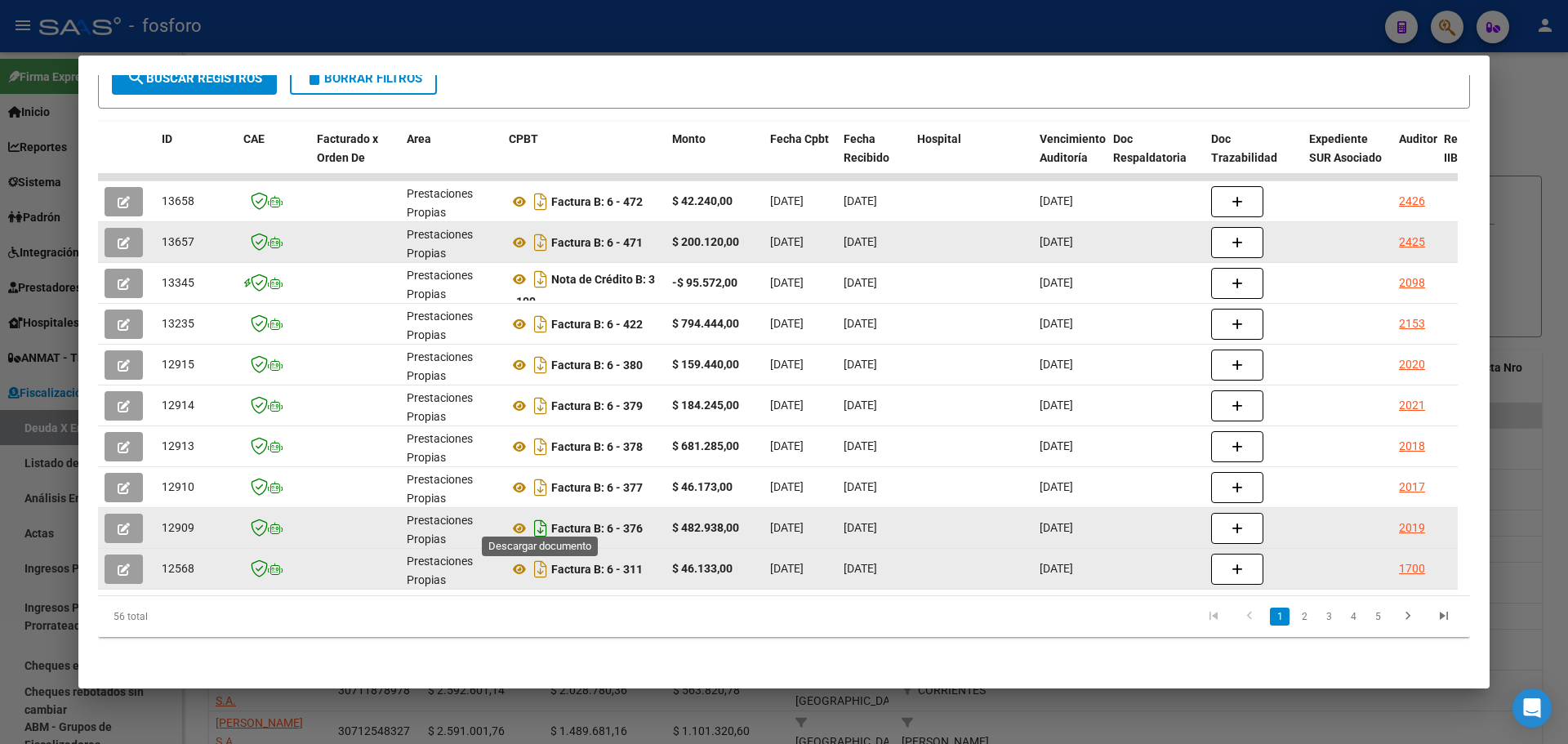
click at [540, 526] on icon "Descargar documento" at bounding box center [540, 528] width 21 height 26
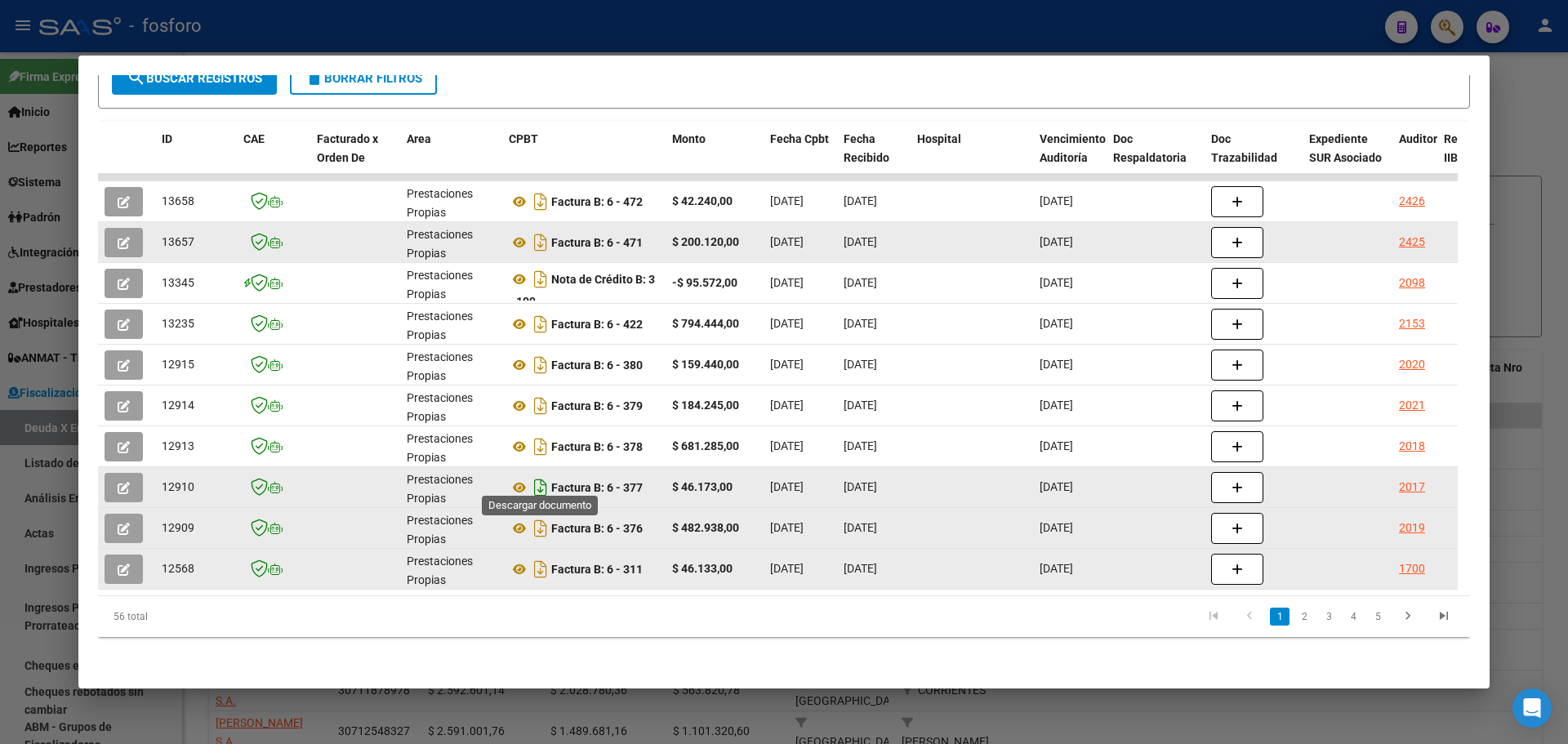
click at [542, 477] on icon "Descargar documento" at bounding box center [540, 487] width 21 height 26
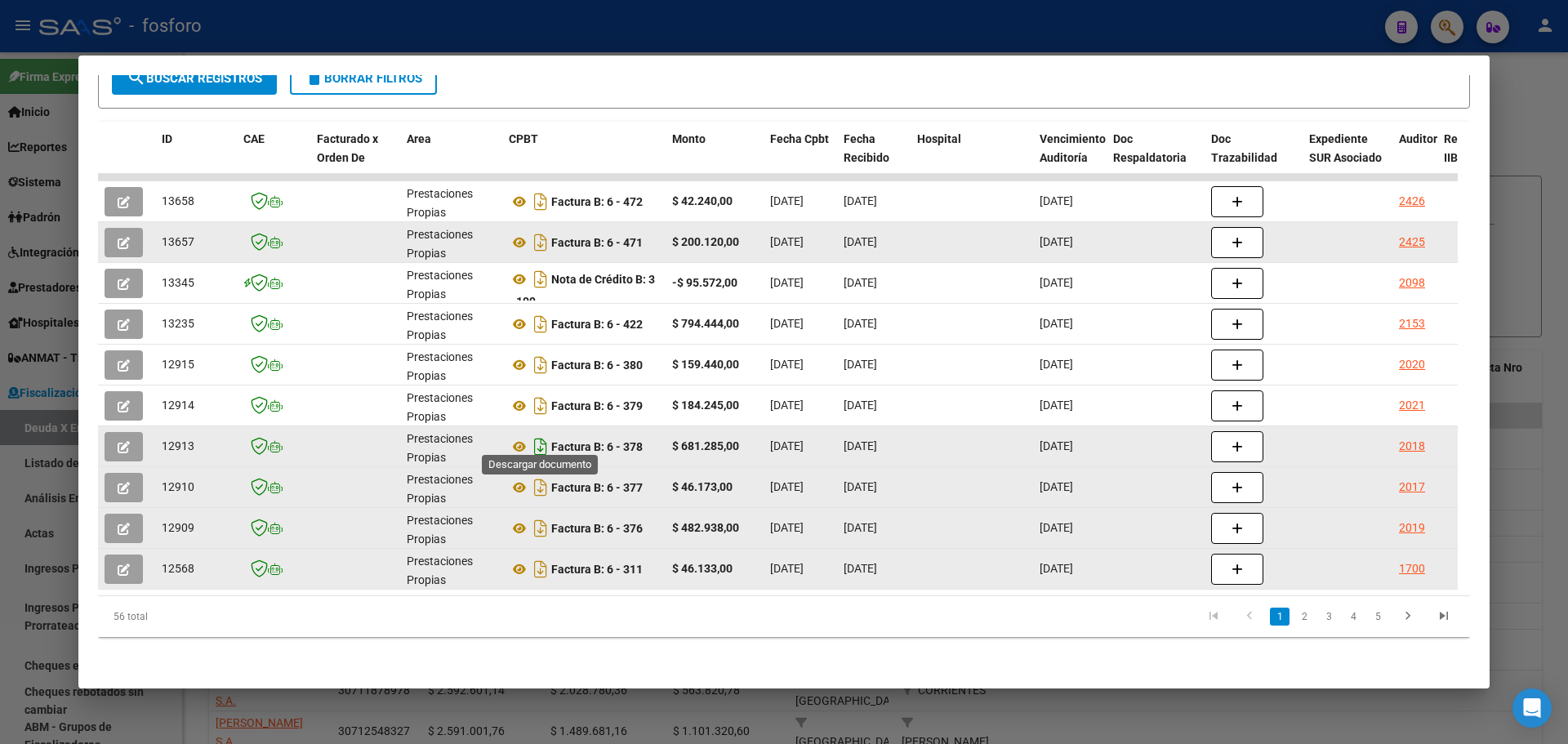
click at [544, 437] on icon "Descargar documento" at bounding box center [540, 446] width 21 height 26
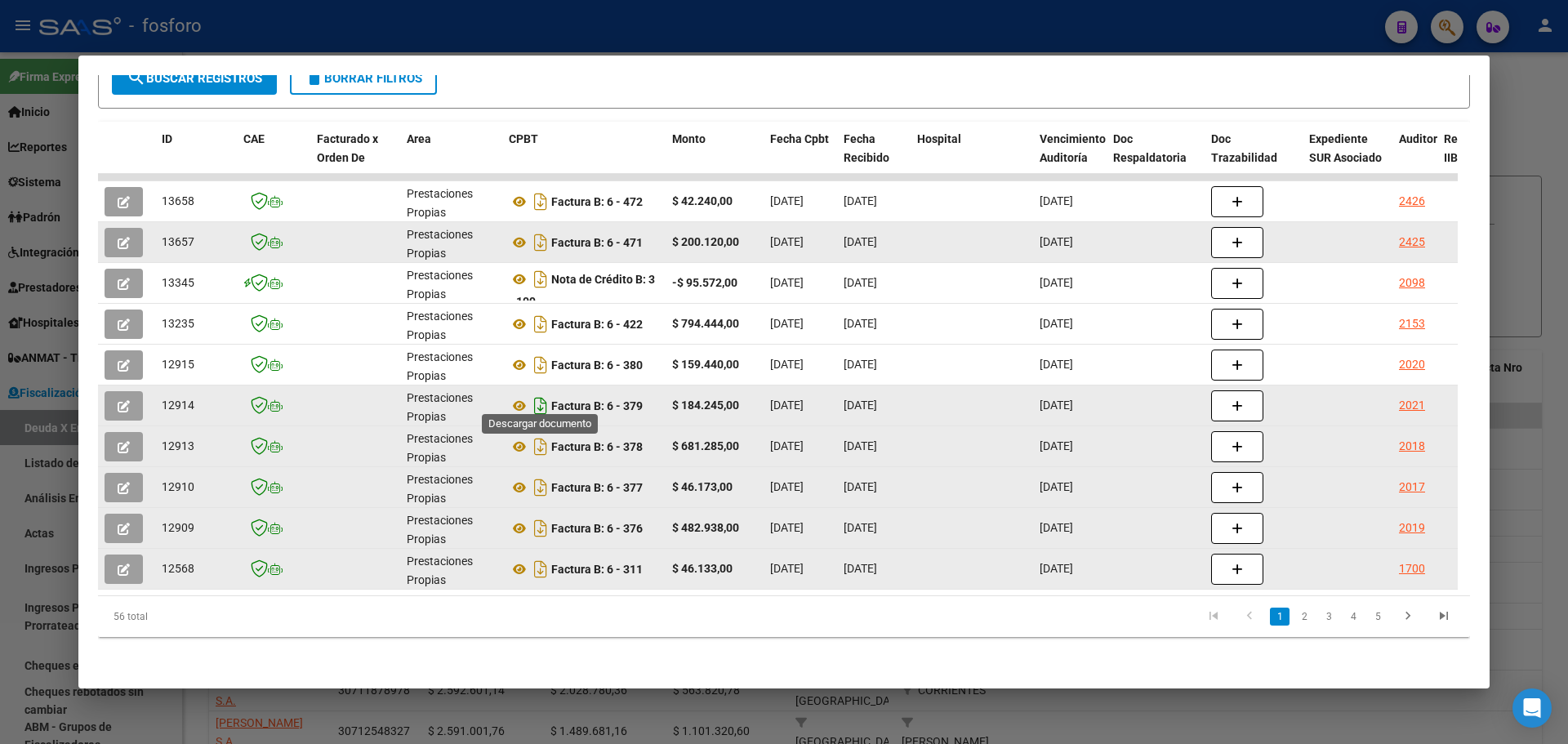
click at [544, 398] on icon "Descargar documento" at bounding box center [540, 405] width 21 height 26
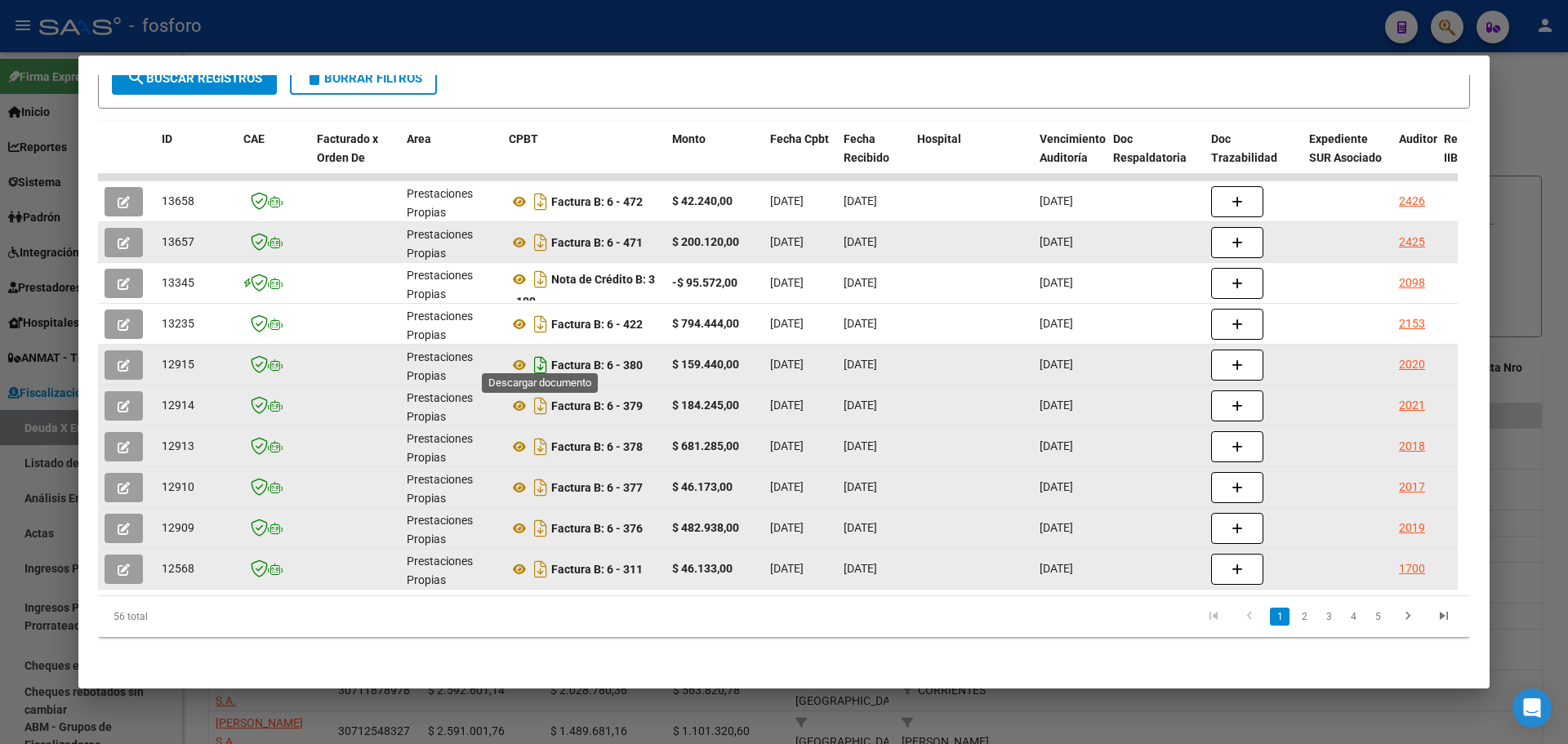
click at [539, 352] on icon "Descargar documento" at bounding box center [540, 364] width 21 height 26
click at [1295, 619] on link "2" at bounding box center [1304, 617] width 20 height 18
click at [1270, 619] on link "1" at bounding box center [1280, 617] width 20 height 18
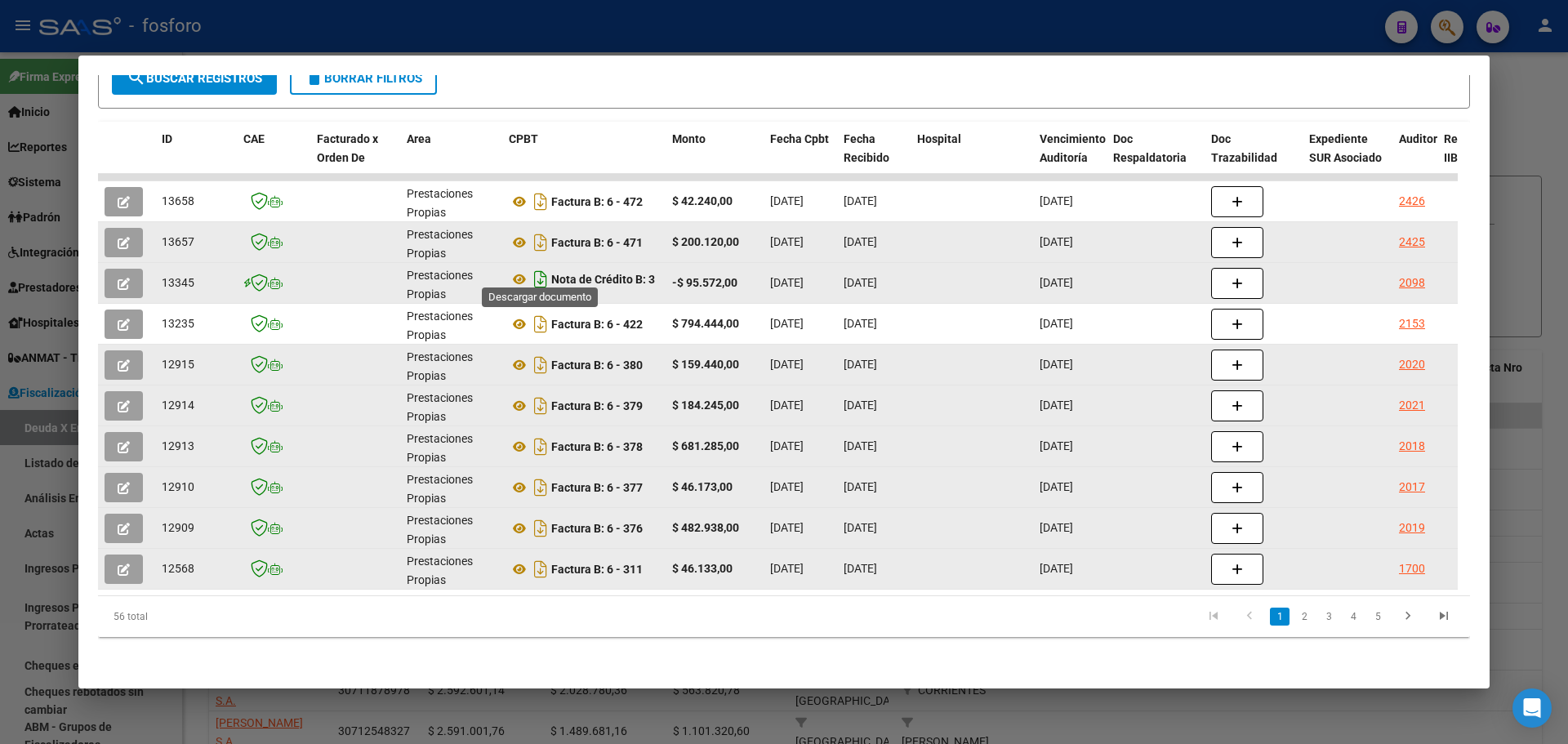
click at [541, 274] on icon "Descargar documento" at bounding box center [540, 279] width 21 height 26
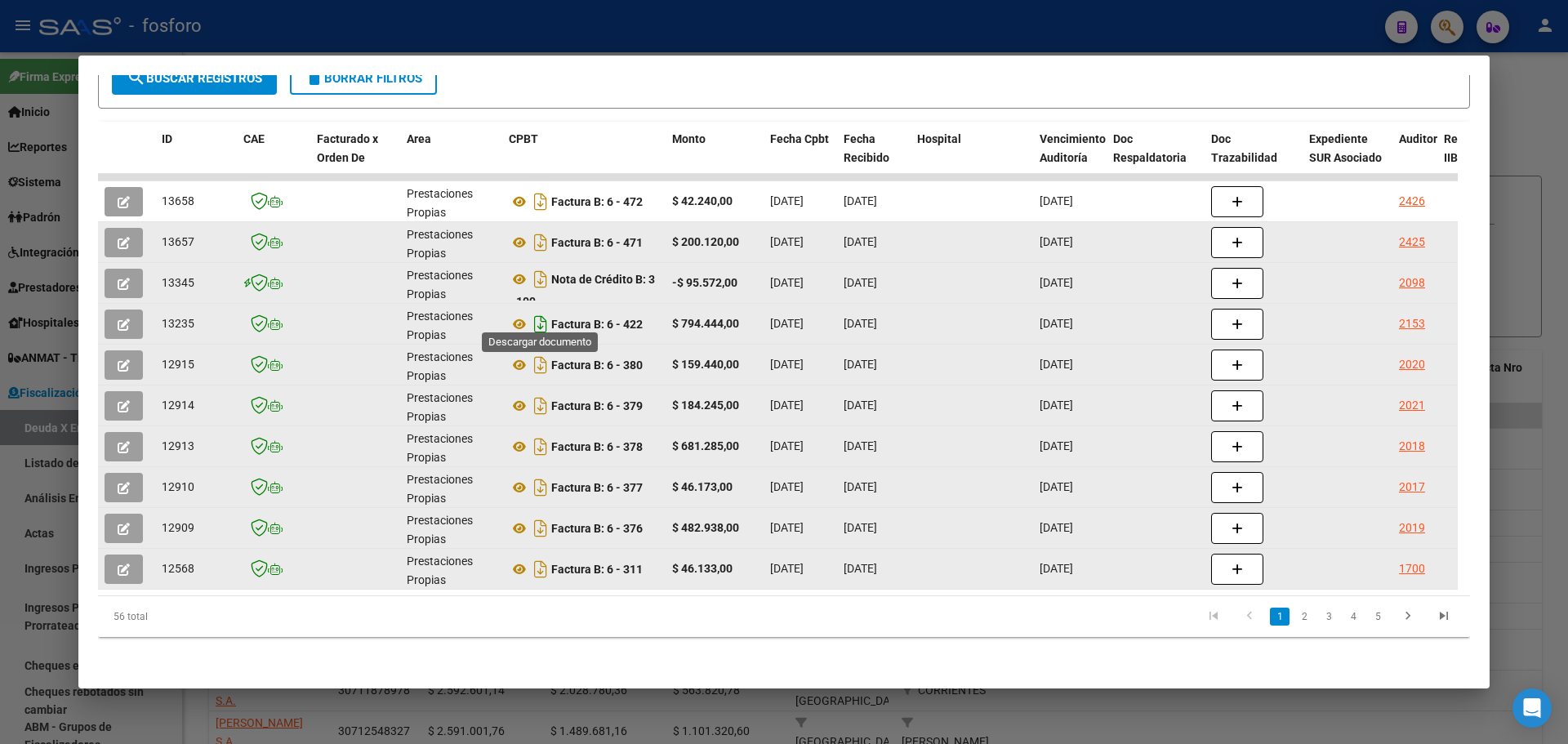
click at [537, 316] on icon "Descargar documento" at bounding box center [540, 323] width 21 height 26
click at [1530, 77] on div at bounding box center [784, 372] width 1568 height 744
